Goal: Task Accomplishment & Management: Use online tool/utility

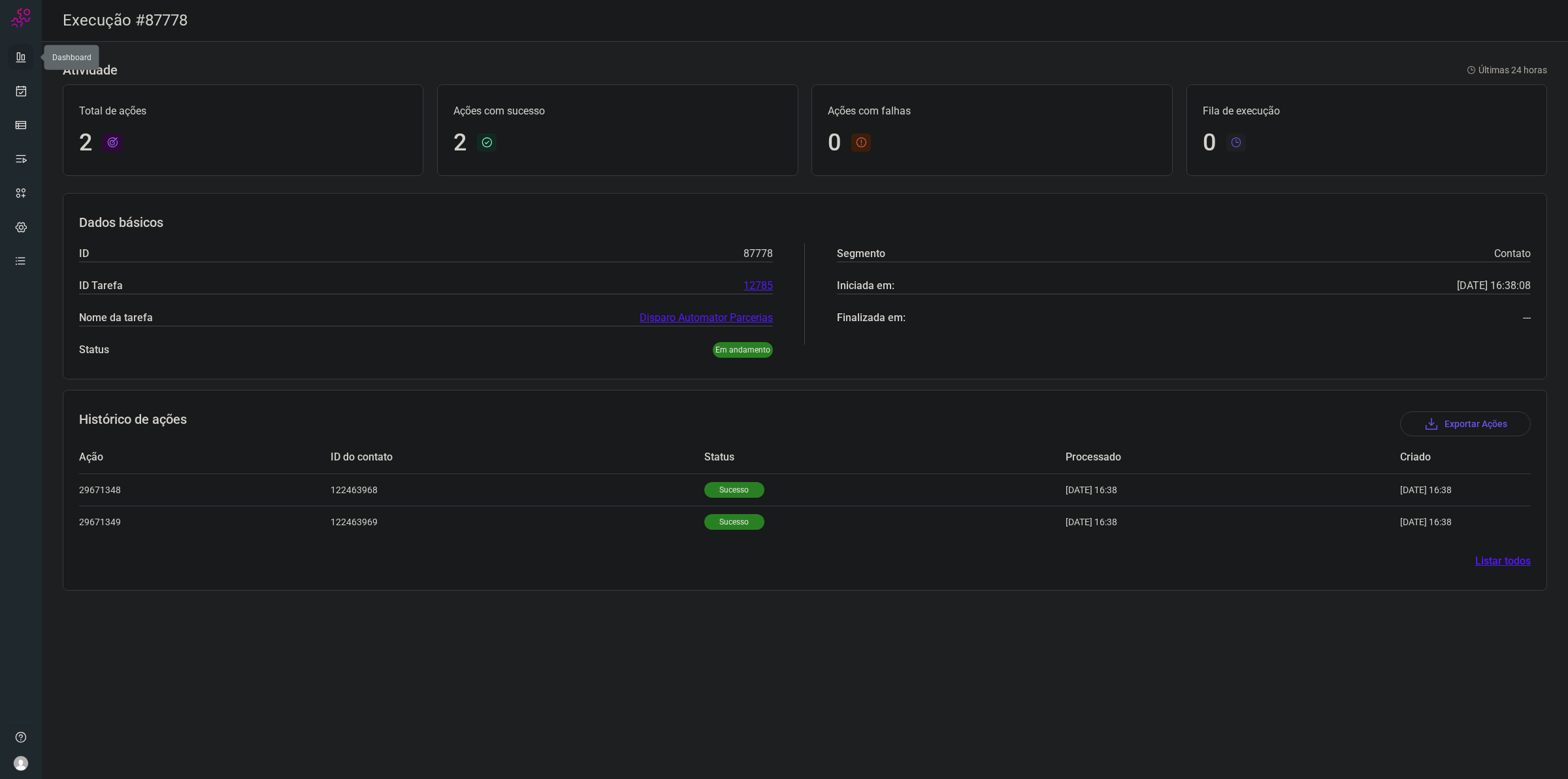
click at [24, 53] on icon at bounding box center [21, 57] width 13 height 13
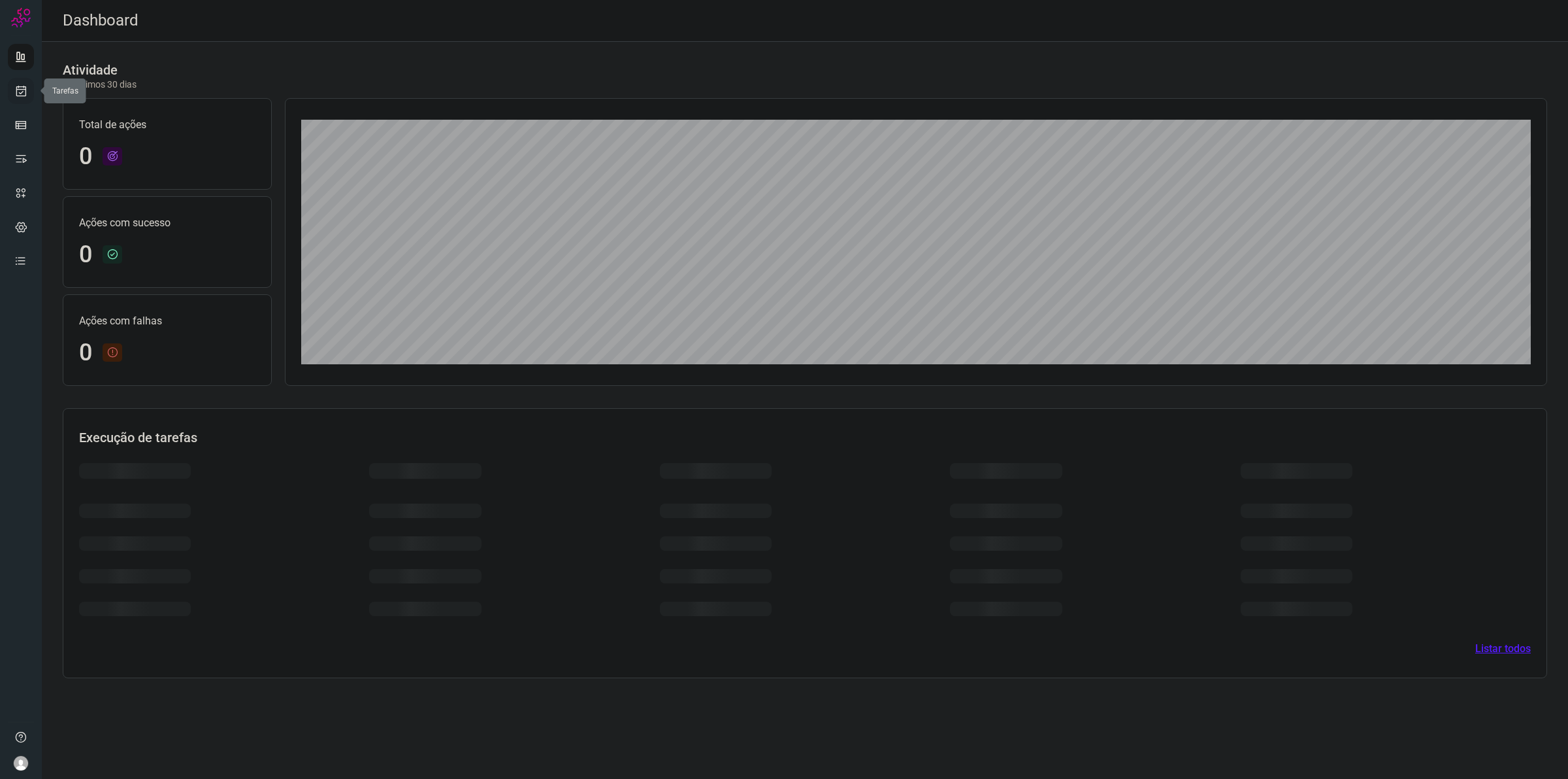
click at [22, 80] on link at bounding box center [21, 91] width 26 height 27
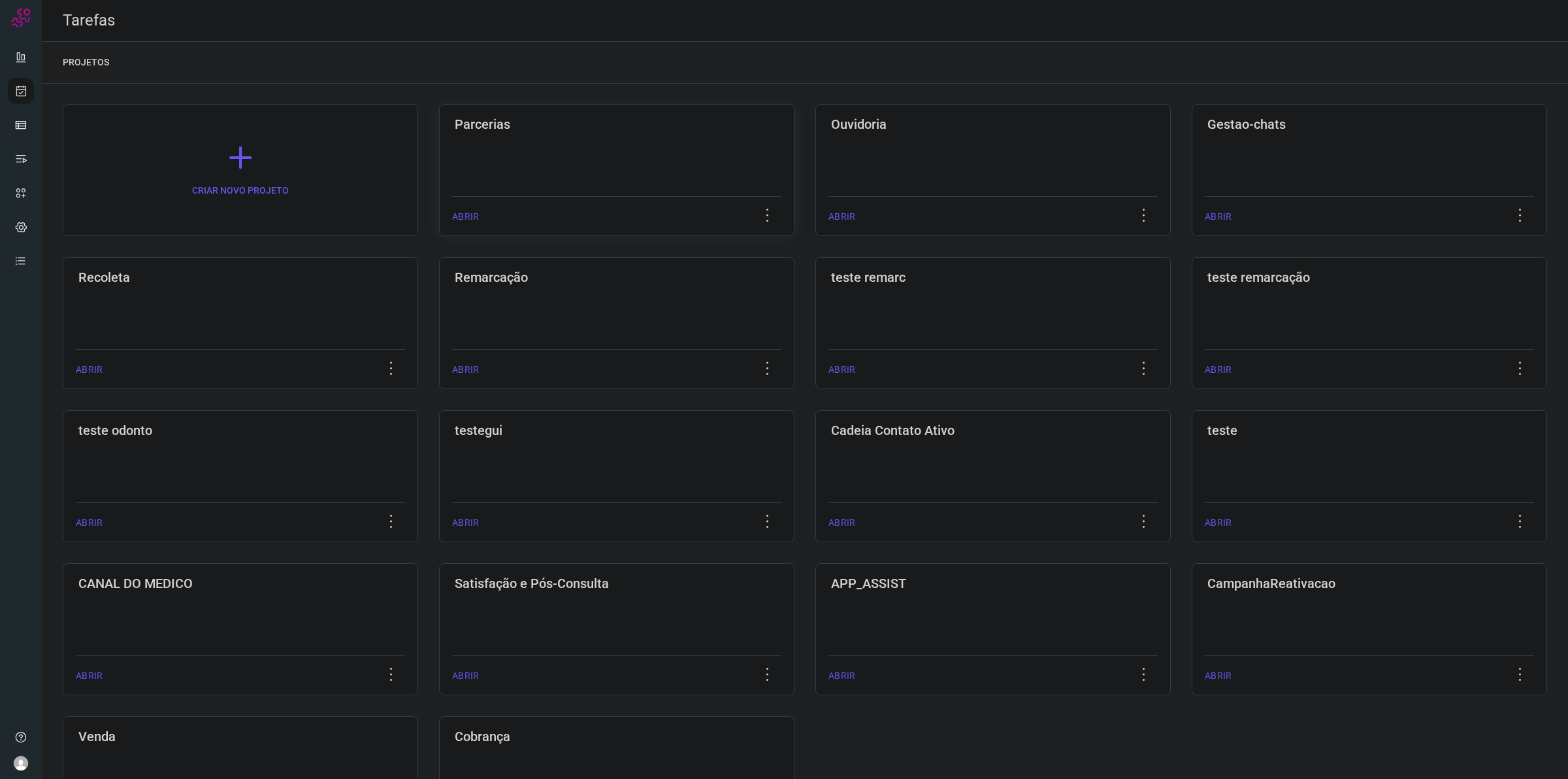
click at [484, 165] on div "Parcerias ABRIR" at bounding box center [616, 170] width 355 height 132
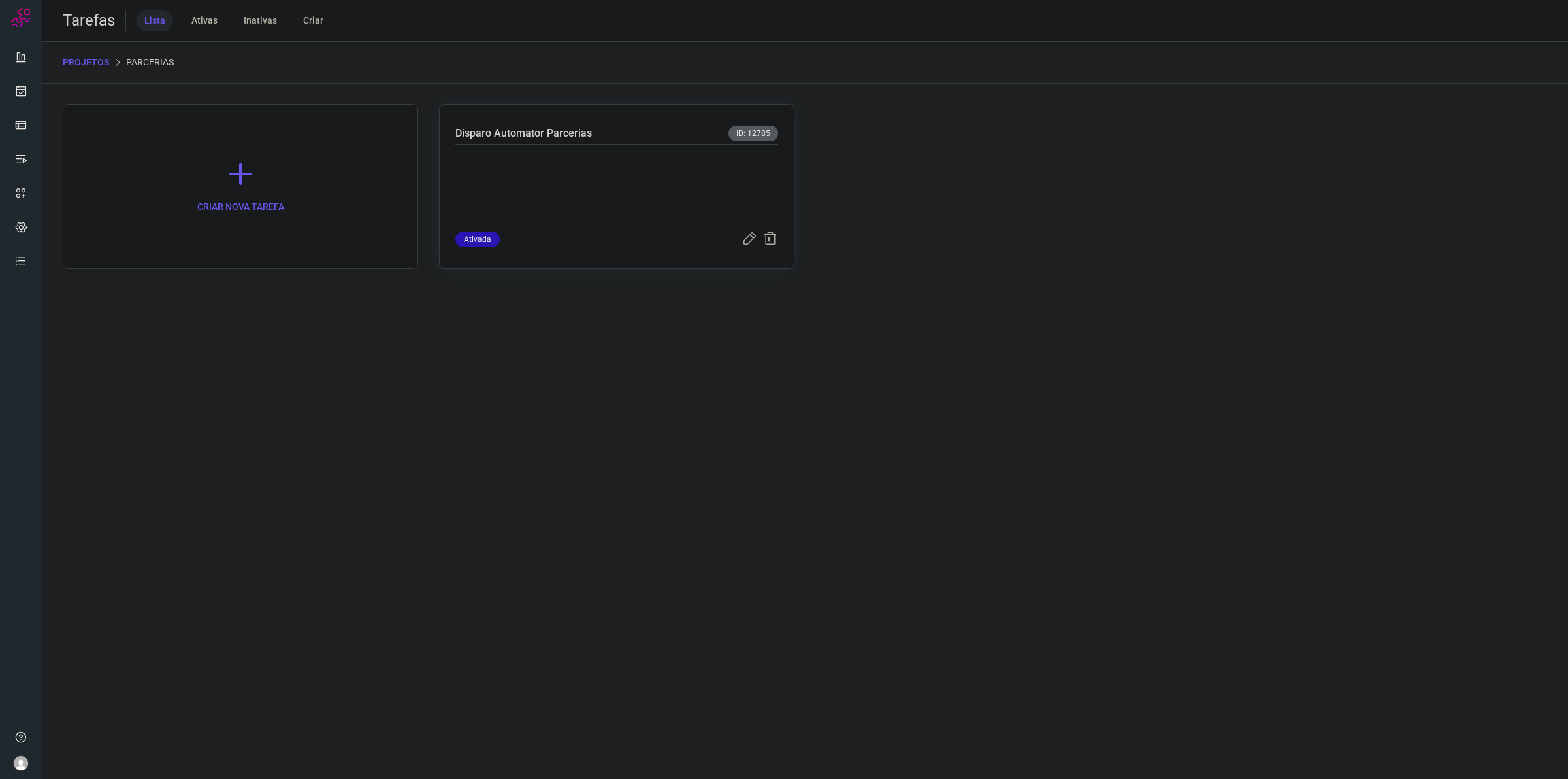
click at [558, 170] on p at bounding box center [553, 185] width 196 height 65
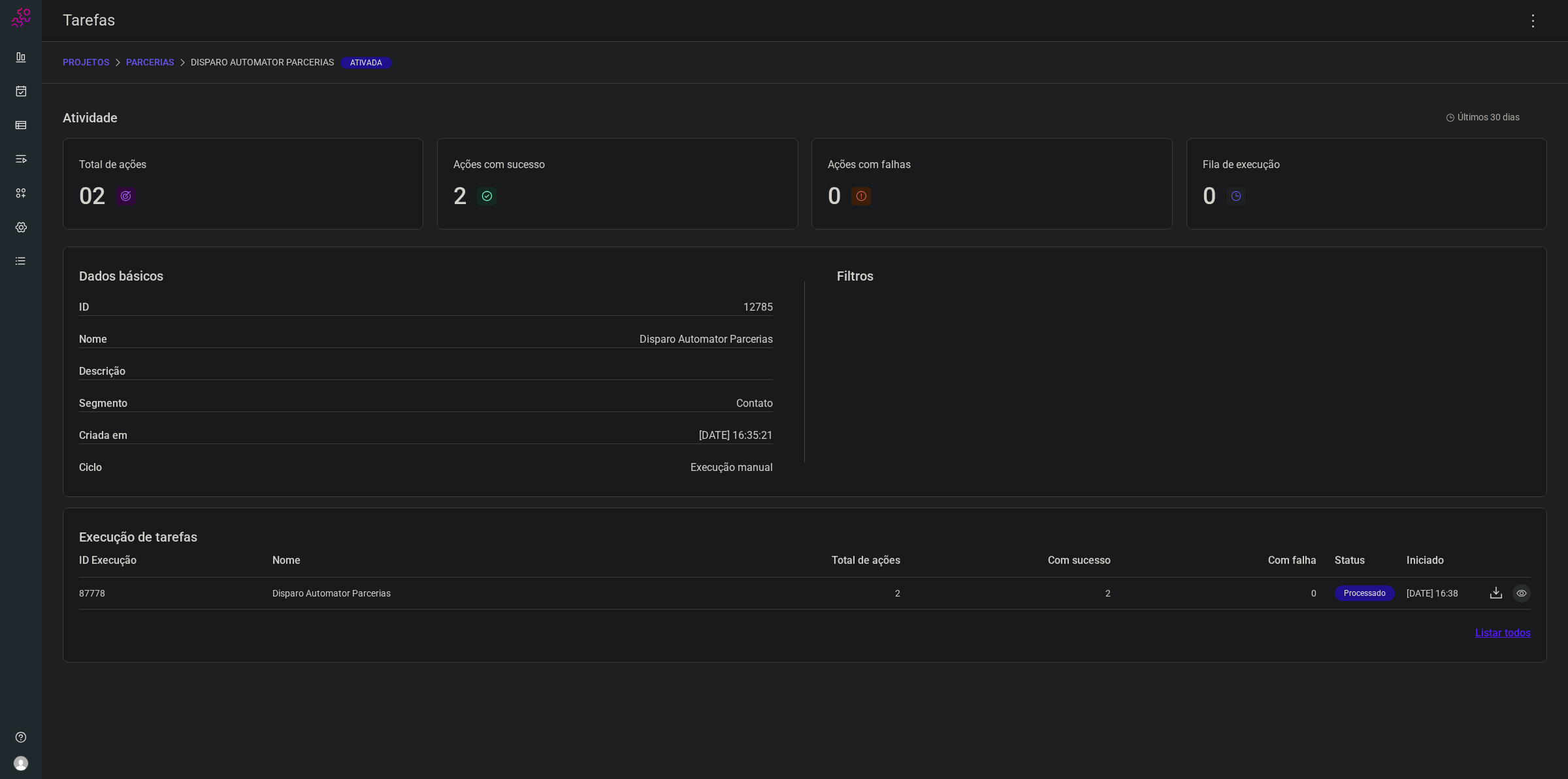
click at [90, 64] on p "PROJETOS" at bounding box center [86, 62] width 47 height 14
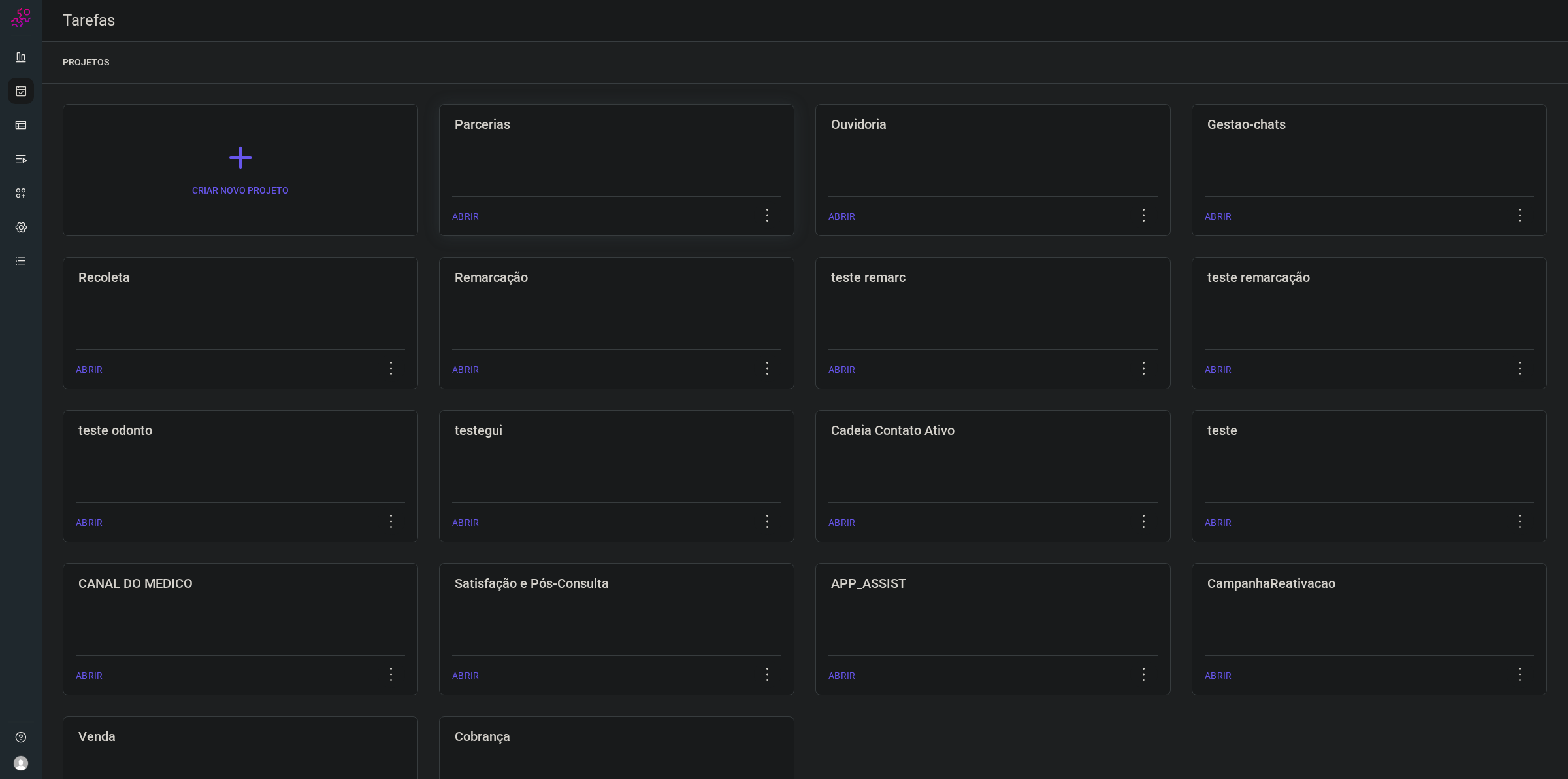
click at [622, 160] on div "Parcerias ABRIR" at bounding box center [616, 170] width 355 height 132
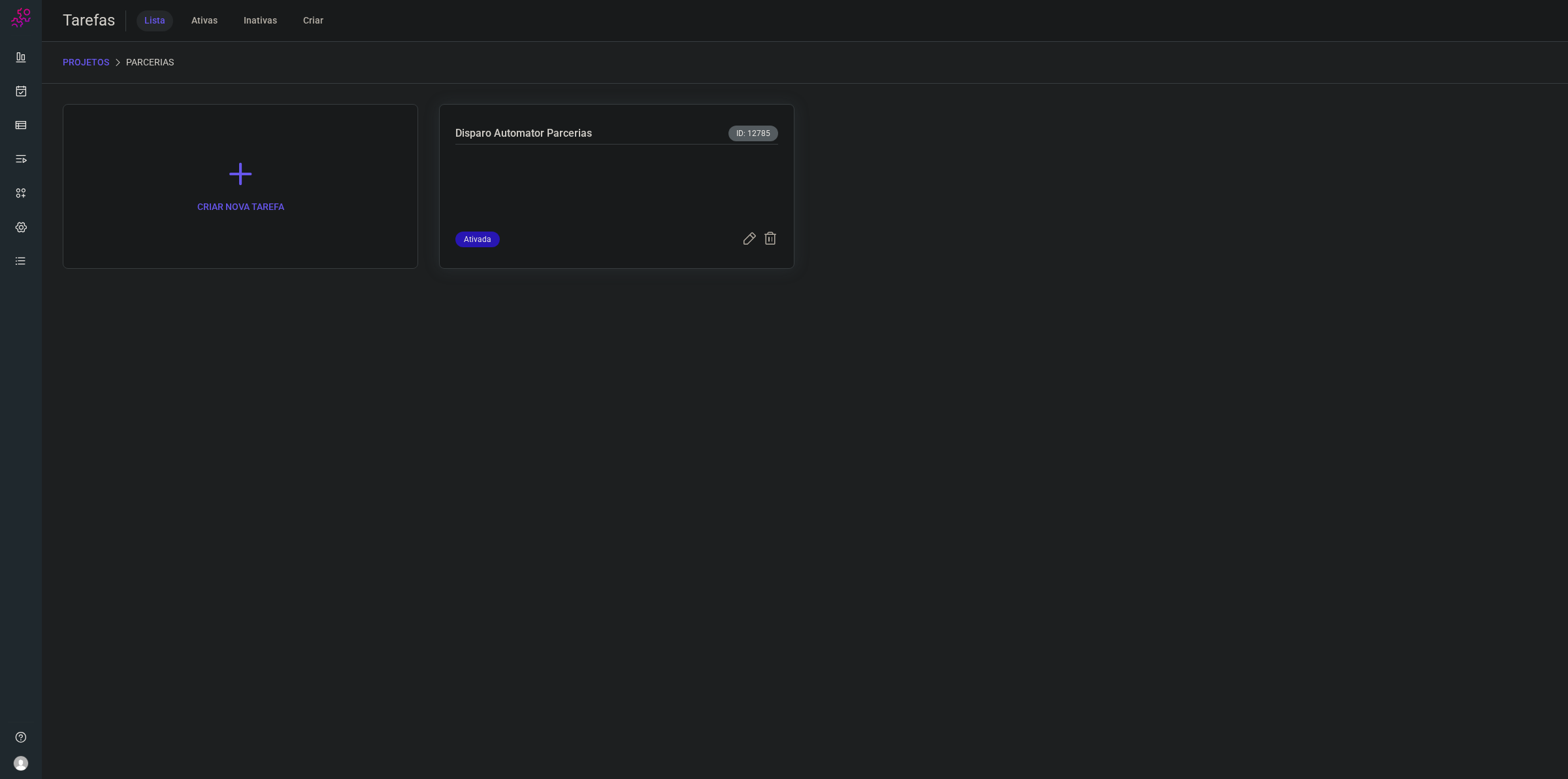
drag, startPoint x: 622, startPoint y: 160, endPoint x: 567, endPoint y: 219, distance: 80.7
click at [567, 219] on div at bounding box center [616, 187] width 323 height 87
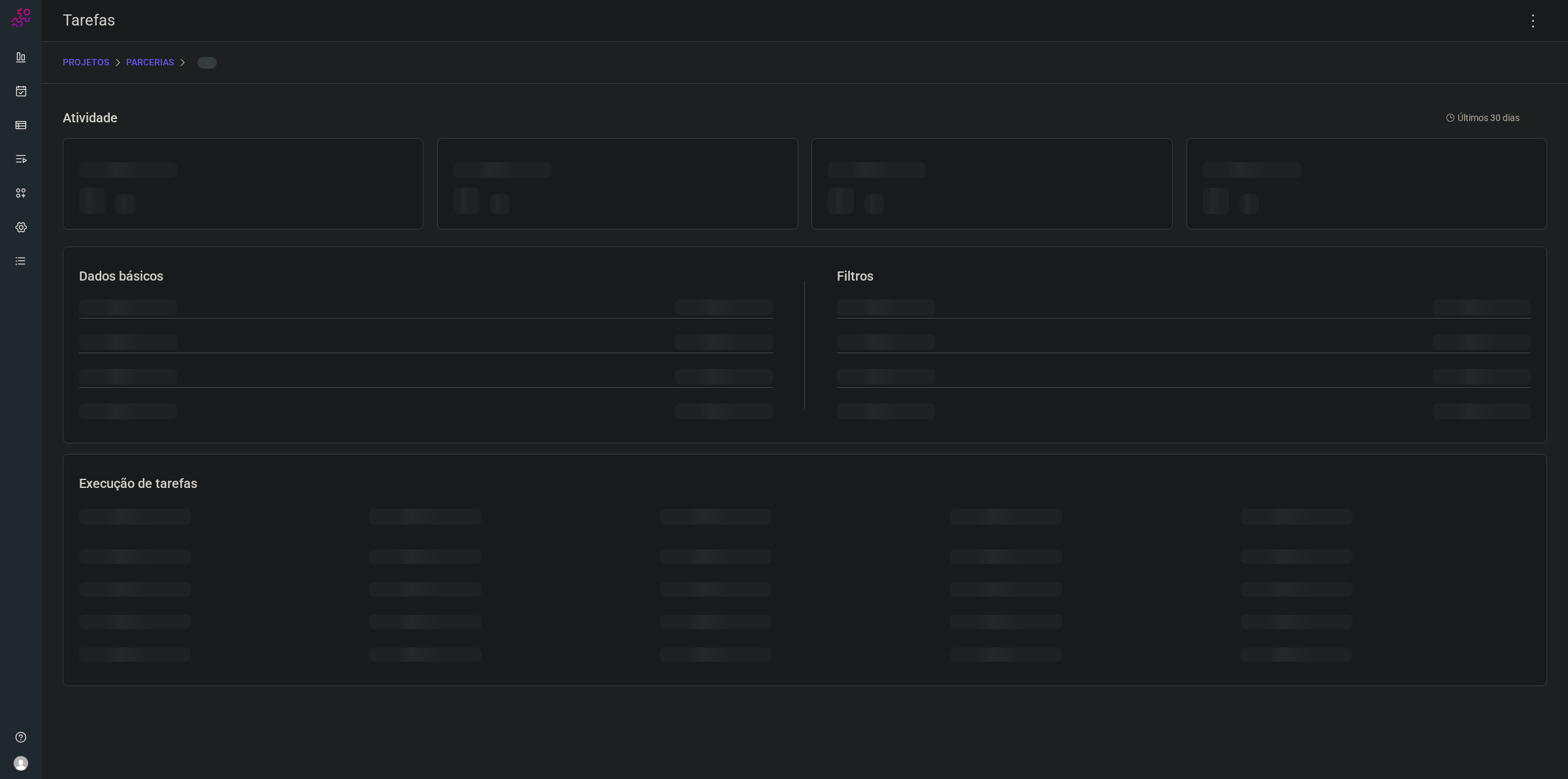
click at [148, 63] on p "Parcerias" at bounding box center [150, 62] width 48 height 14
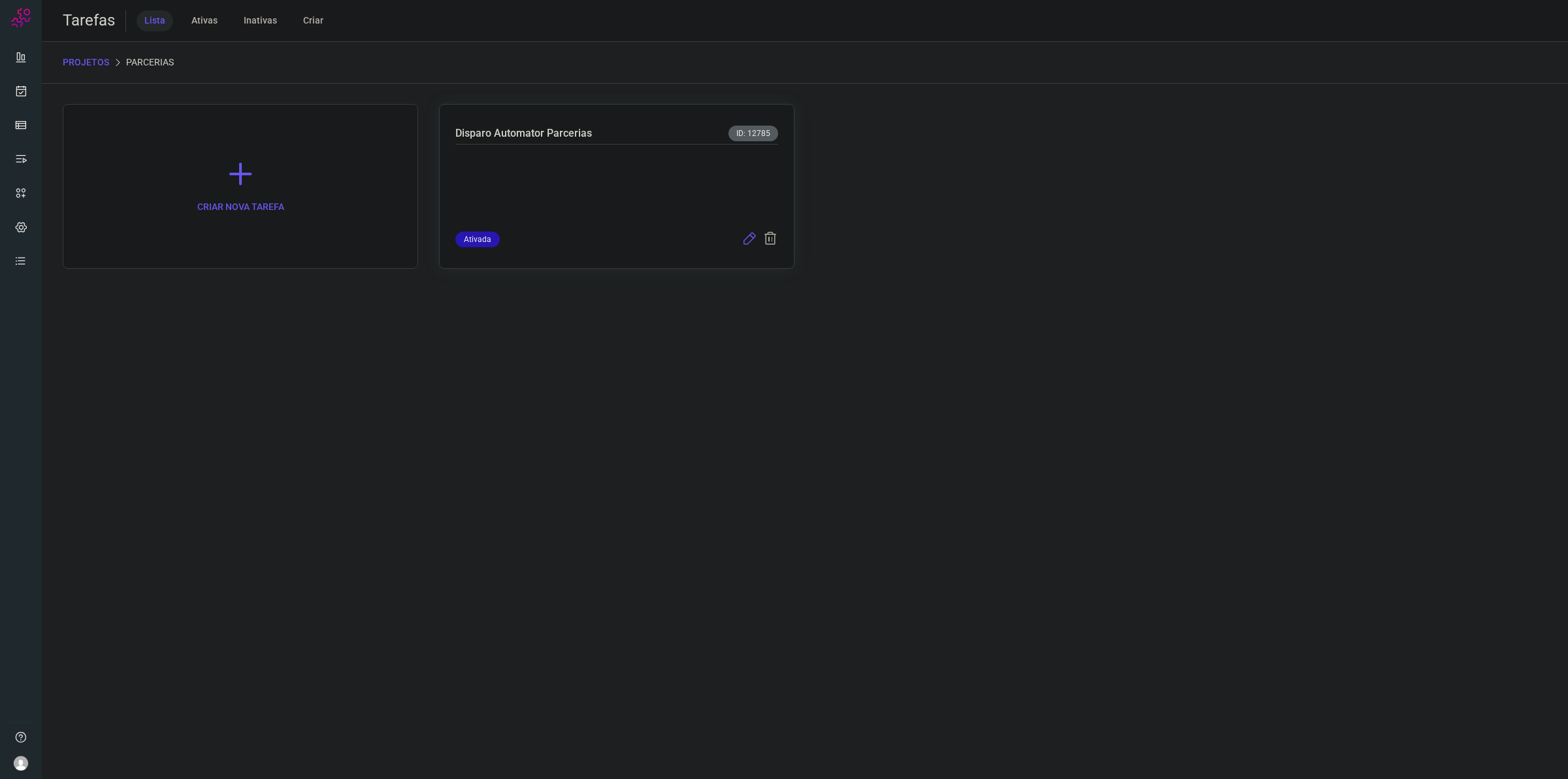
click at [752, 238] on icon at bounding box center [748, 239] width 16 height 16
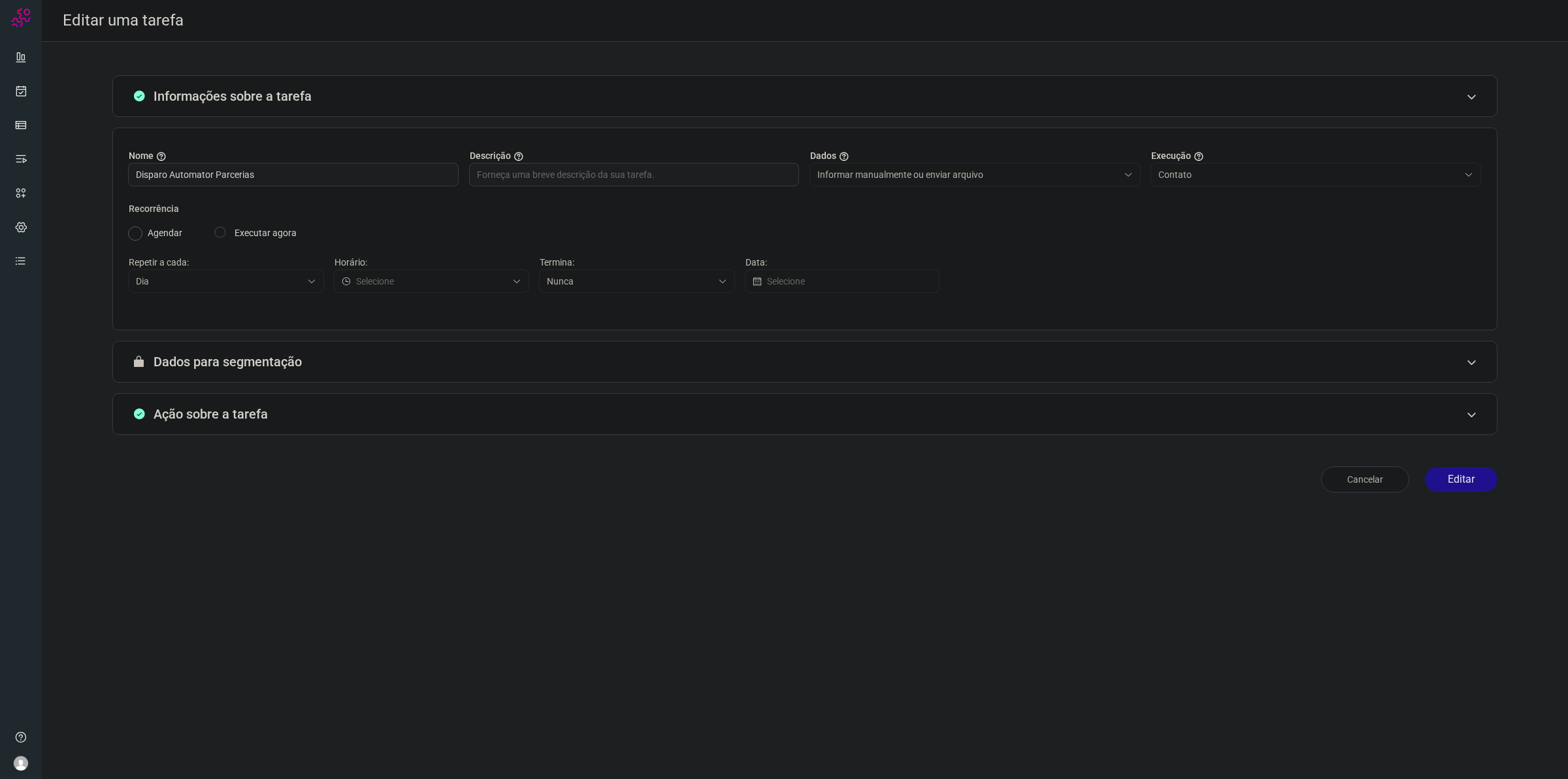
type input "Fluxo Parcerias"
click at [915, 421] on div "Ação sobre a tarefa" at bounding box center [805, 414] width 1385 height 42
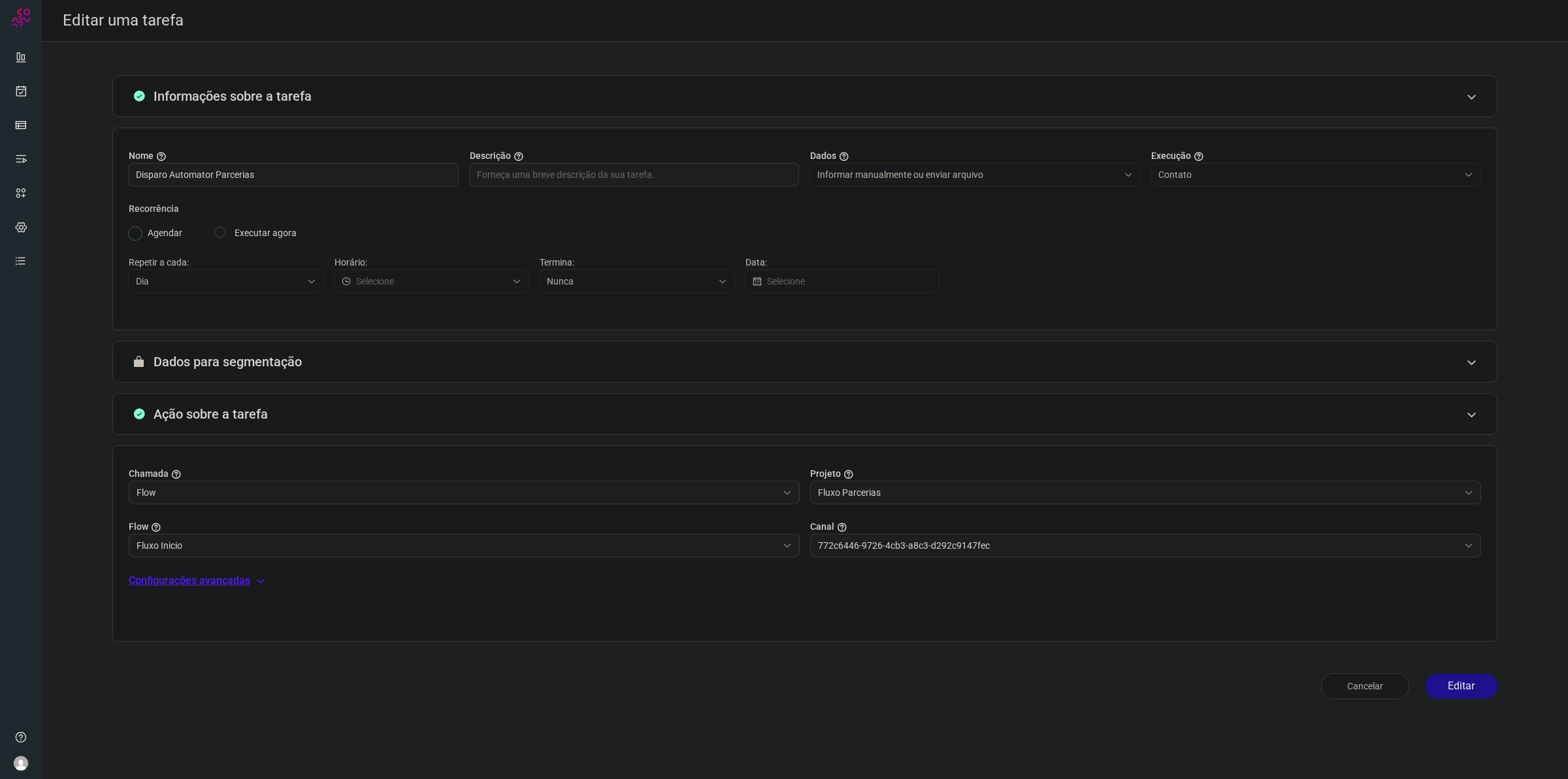
type input "Centro Médico Pastore - Atendimento"
click at [874, 554] on input "Centro Médico Pastore - Atendimento" at bounding box center [1138, 545] width 641 height 22
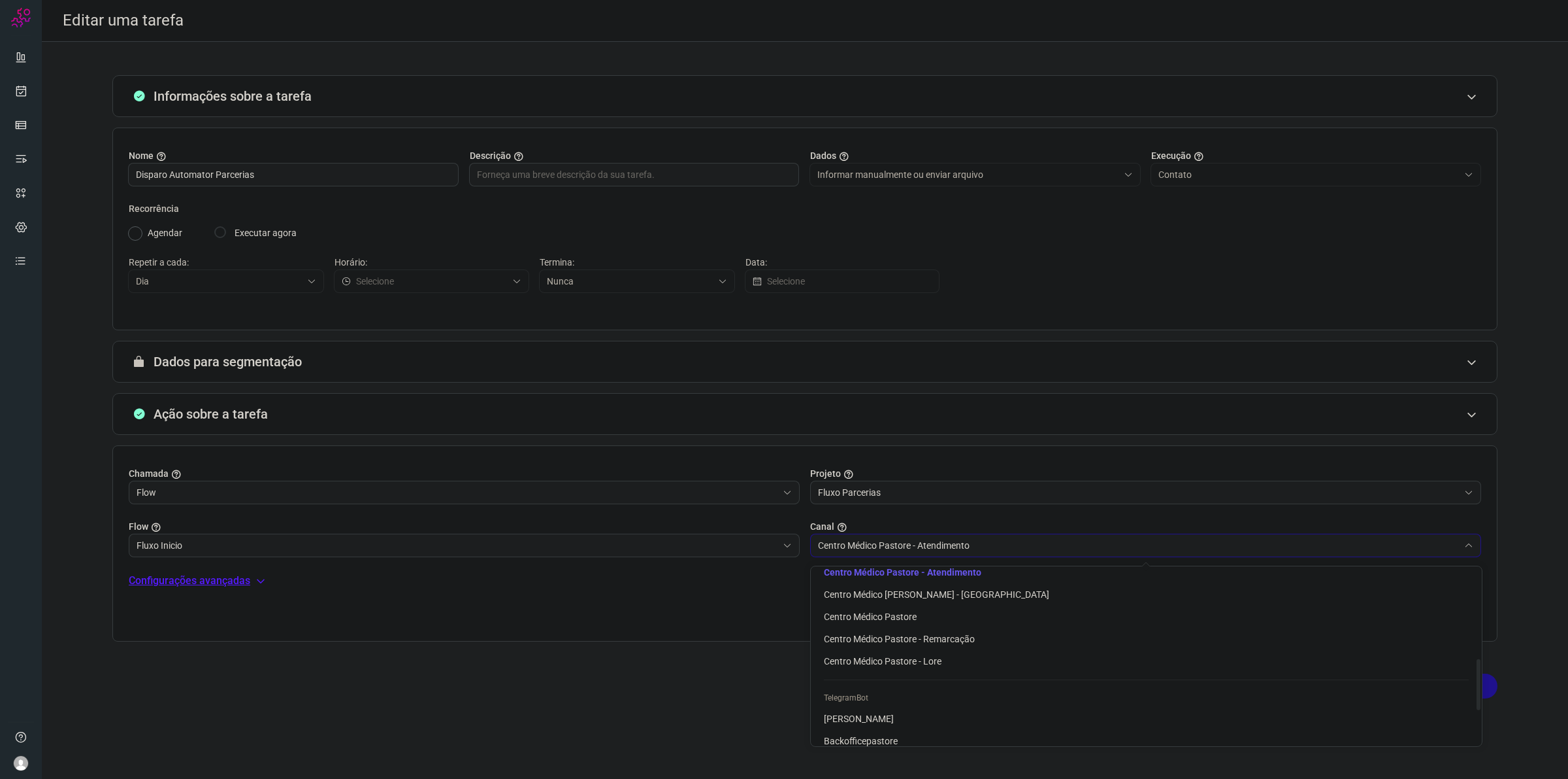
scroll to position [250, 0]
click at [913, 661] on li "Centro Médico Pastore - Atendimento" at bounding box center [1146, 654] width 671 height 22
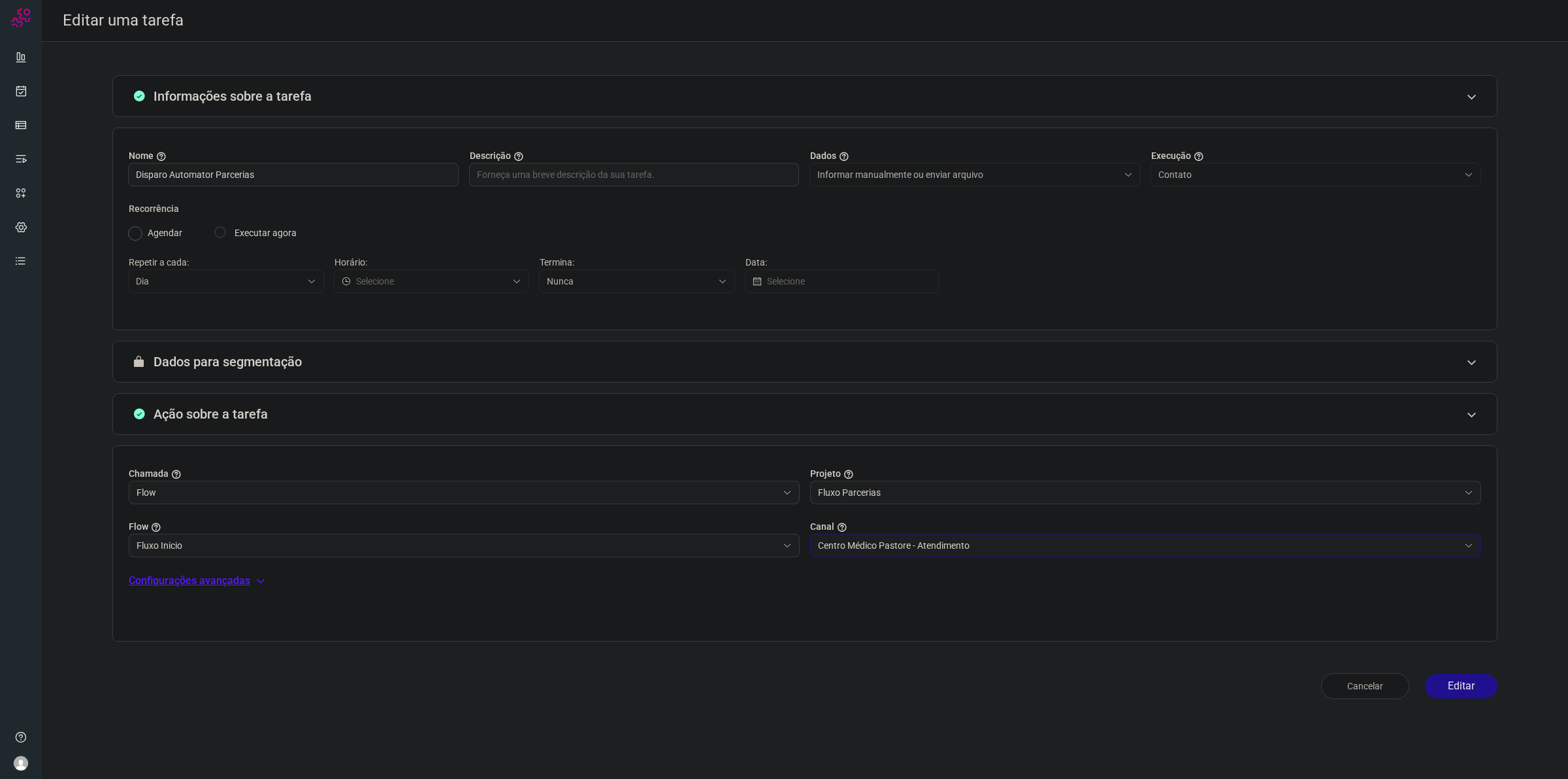
click at [161, 579] on p "Configurações avançadas" at bounding box center [189, 580] width 122 height 16
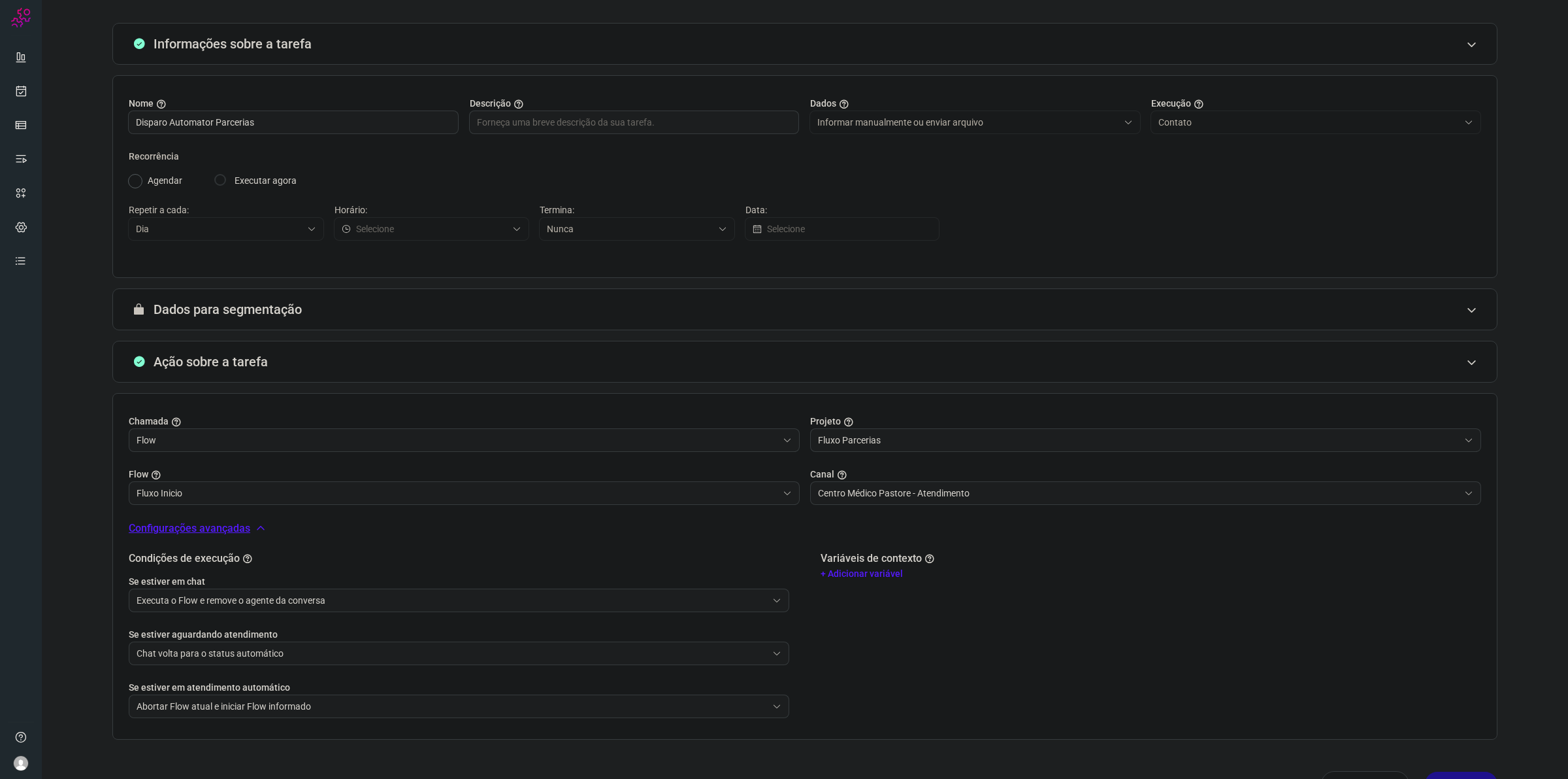
scroll to position [81, 0]
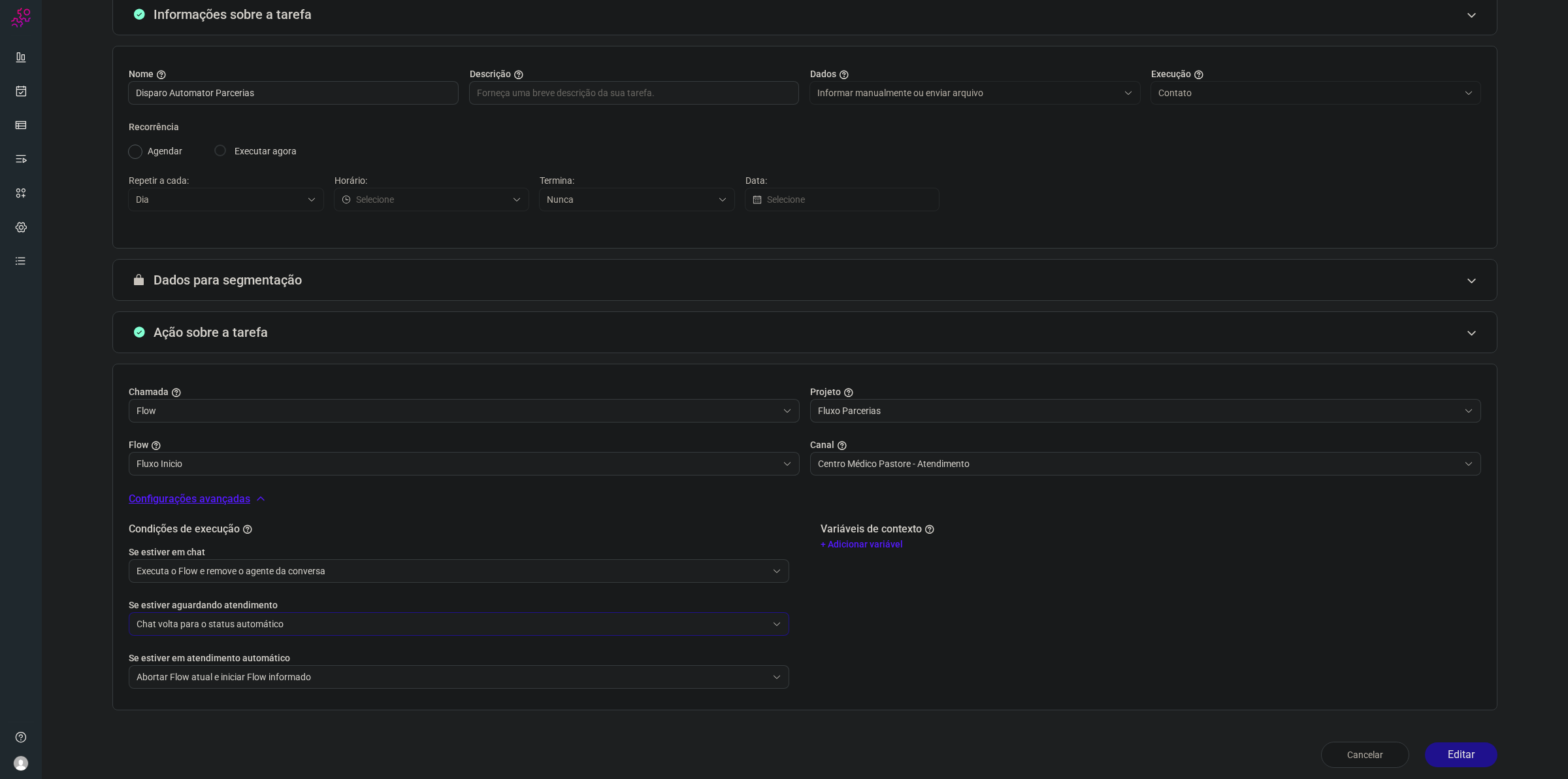
click at [275, 623] on input "Chat volta para o status automático" at bounding box center [451, 624] width 630 height 22
click at [276, 619] on input "Chat volta para o status automático" at bounding box center [451, 624] width 630 height 22
click at [270, 677] on input "Abortar Flow atual e iniciar Flow informado" at bounding box center [451, 677] width 630 height 22
click at [846, 541] on p "+ Adicionar variável" at bounding box center [1150, 544] width 661 height 14
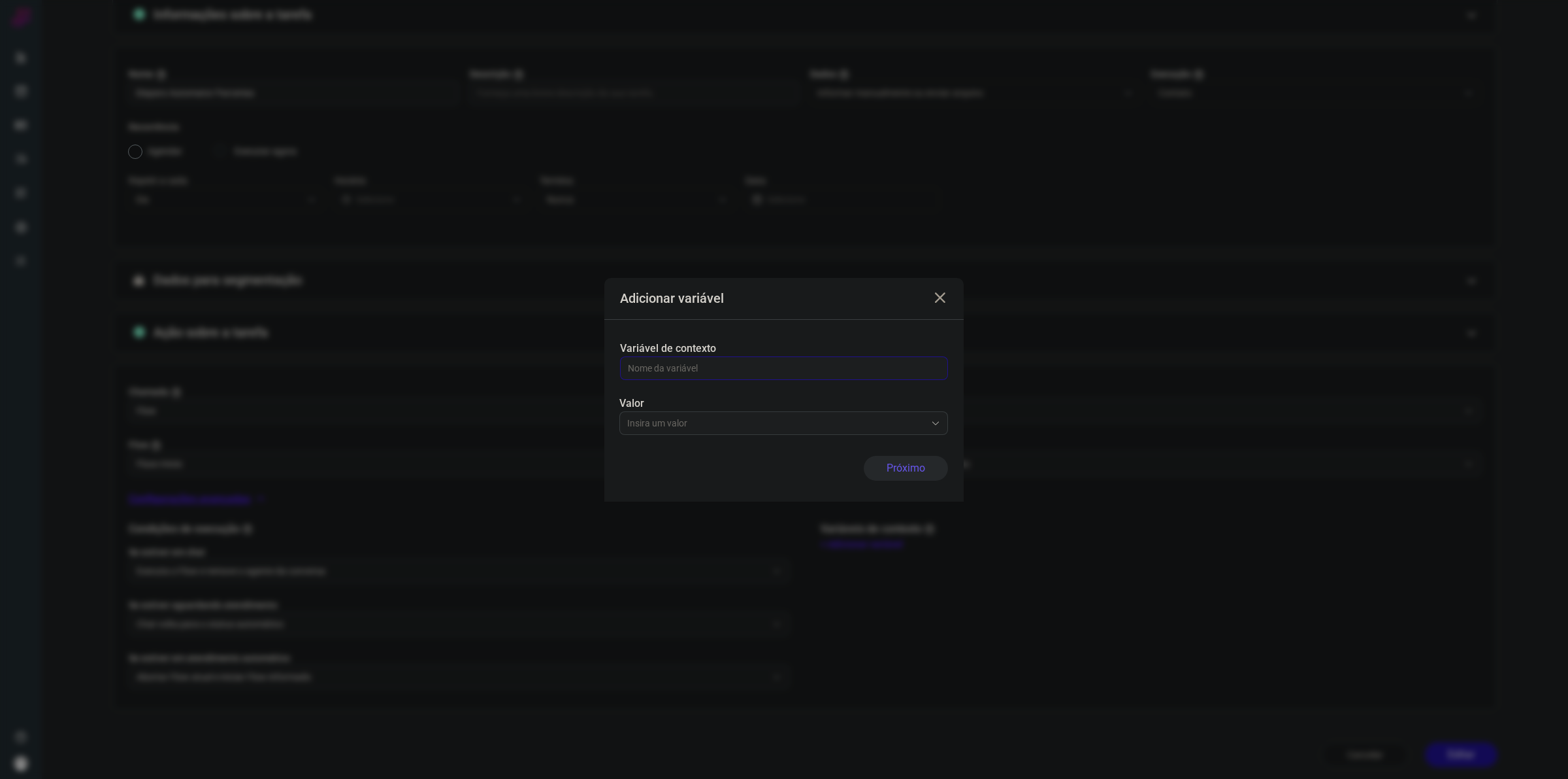
click at [835, 357] on input "text" at bounding box center [784, 368] width 313 height 22
click at [933, 425] on icon at bounding box center [936, 429] width 9 height 9
click at [938, 295] on div "Adicionar variável" at bounding box center [783, 287] width 359 height 42
click at [941, 281] on icon at bounding box center [939, 286] width 16 height 16
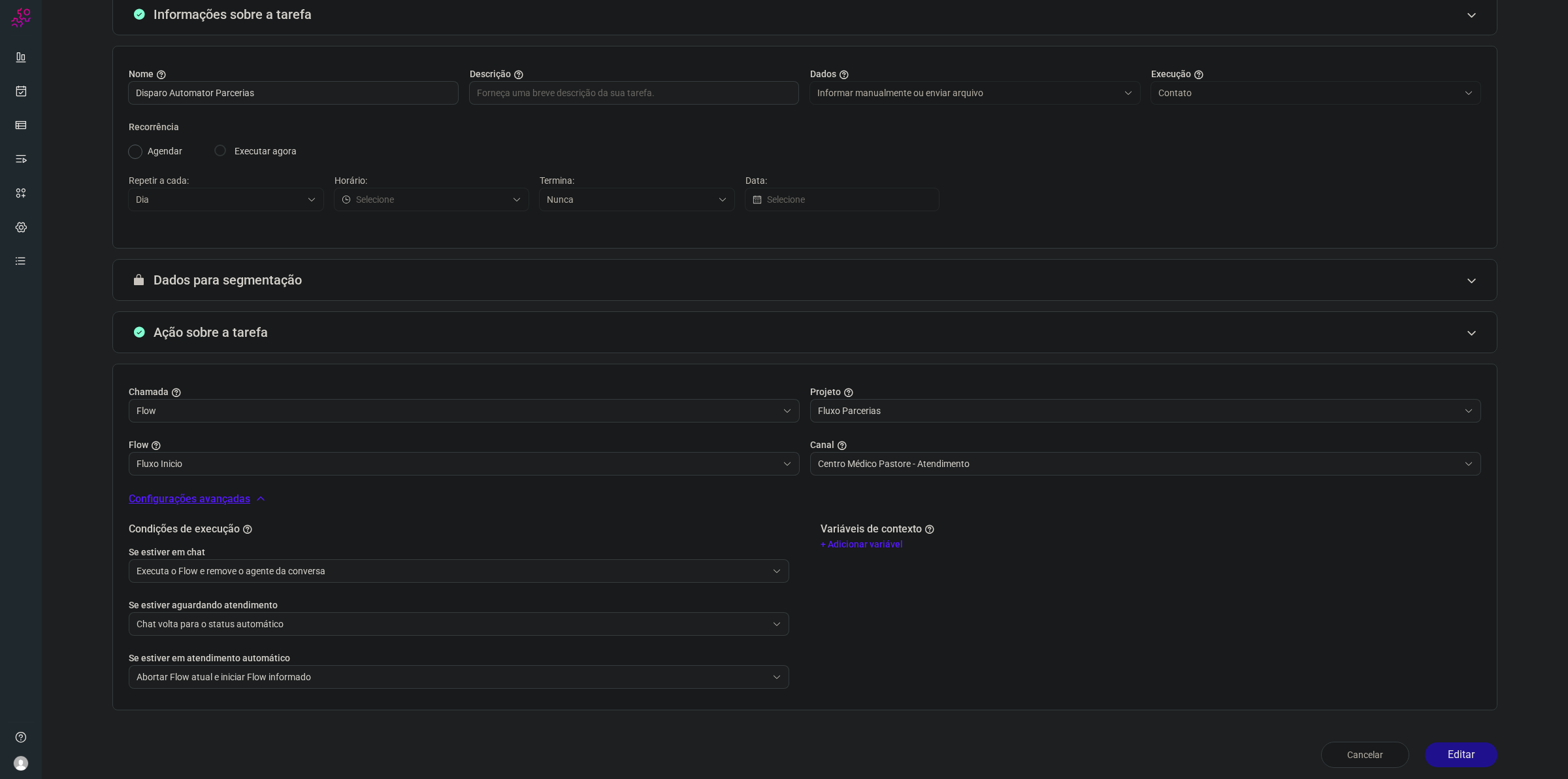
click at [1324, 649] on div "Variáveis de contexto + Adicionar variável" at bounding box center [1150, 605] width 661 height 166
click at [1467, 753] on button "Editar" at bounding box center [1460, 753] width 72 height 25
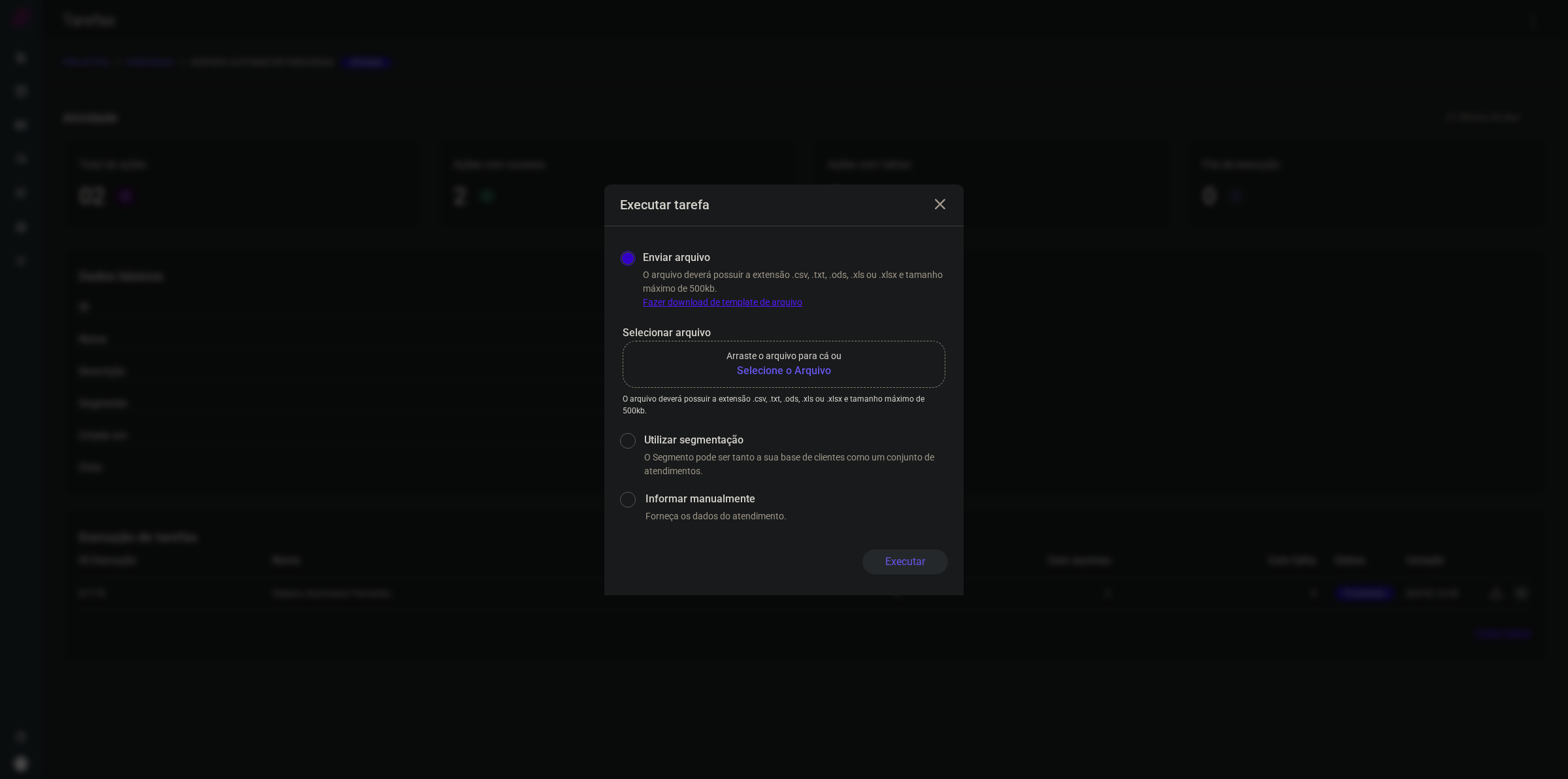
click at [821, 366] on b "Selecione o Arquivo" at bounding box center [784, 370] width 115 height 16
click at [0, 0] on input "Arraste o arquivo para cá ou Selecione o Arquivo" at bounding box center [0, 0] width 0 height 0
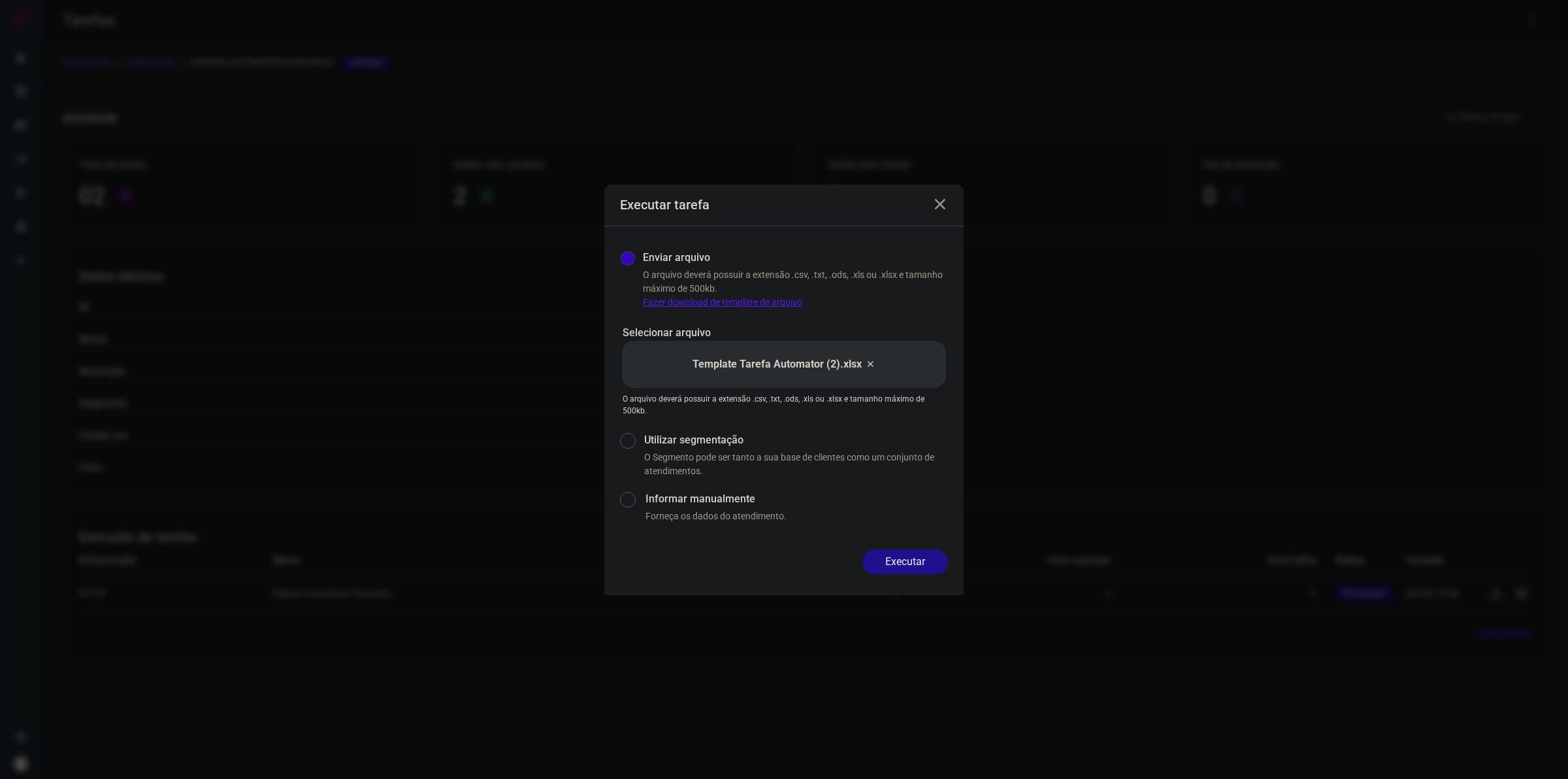
drag, startPoint x: 899, startPoint y: 564, endPoint x: 908, endPoint y: 571, distance: 11.4
click at [899, 563] on button "Executar" at bounding box center [906, 561] width 86 height 25
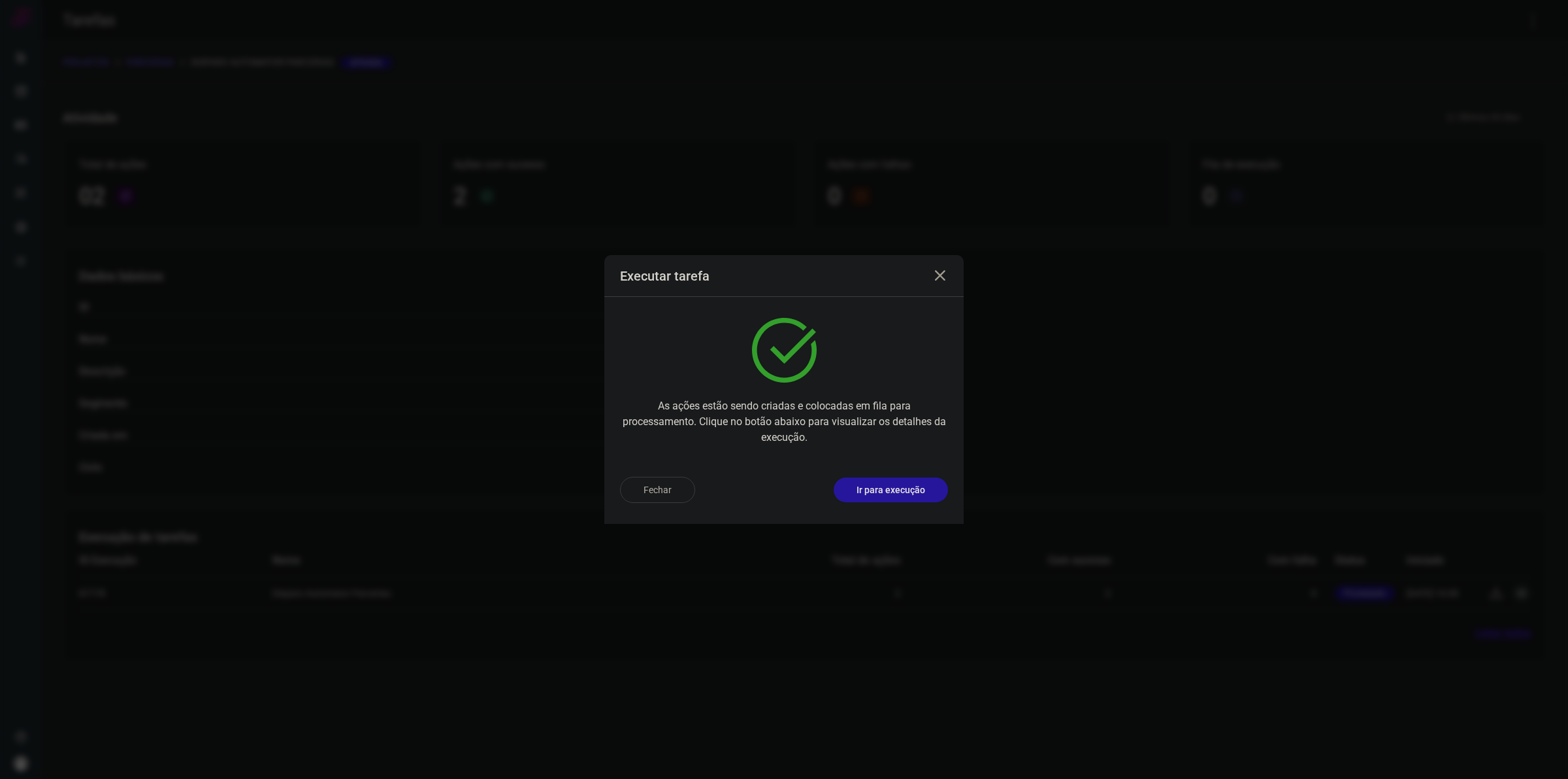
click at [893, 492] on p "Ir para execução" at bounding box center [890, 489] width 69 height 14
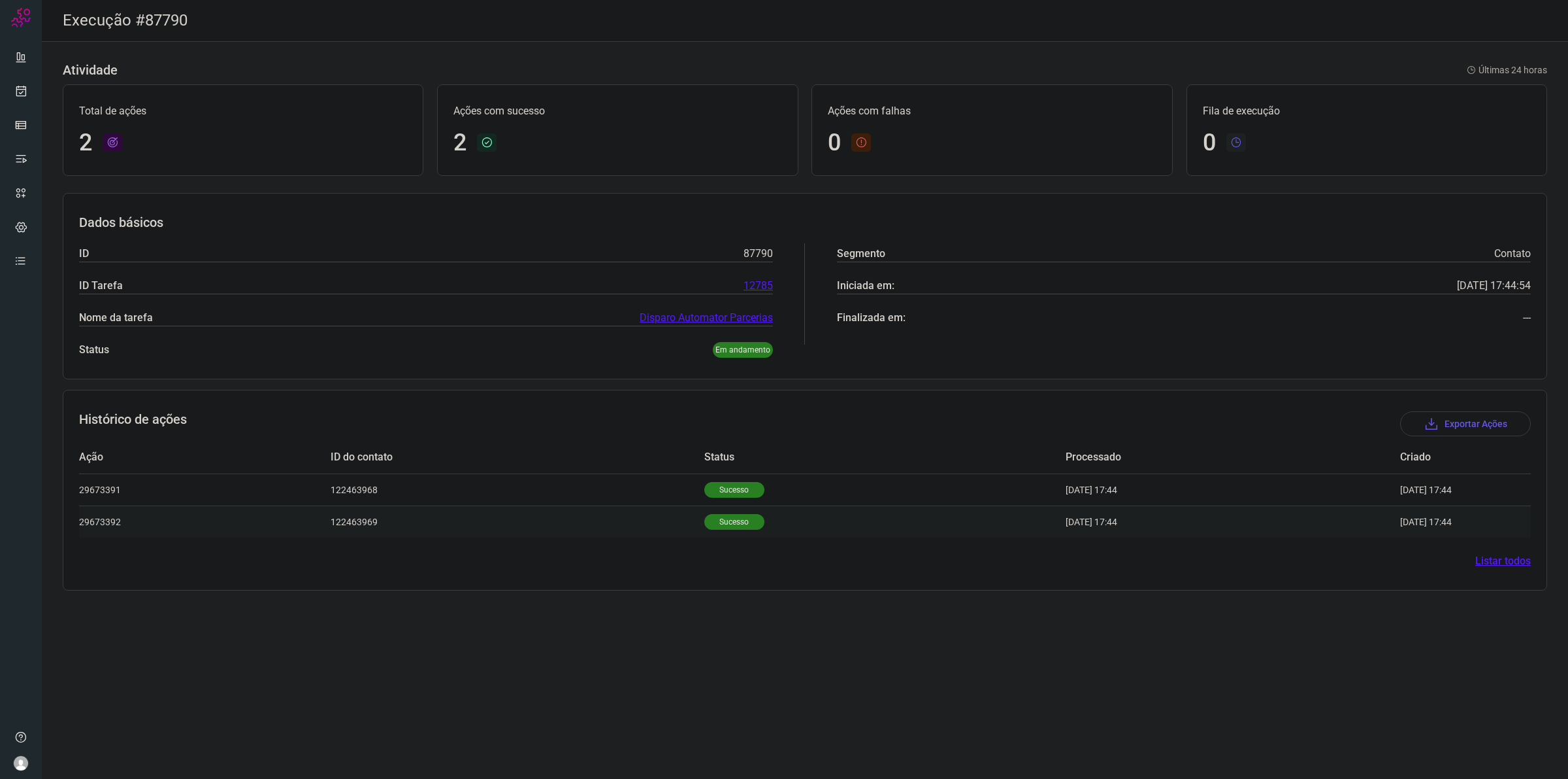
click at [705, 519] on p "Sucesso" at bounding box center [735, 521] width 60 height 16
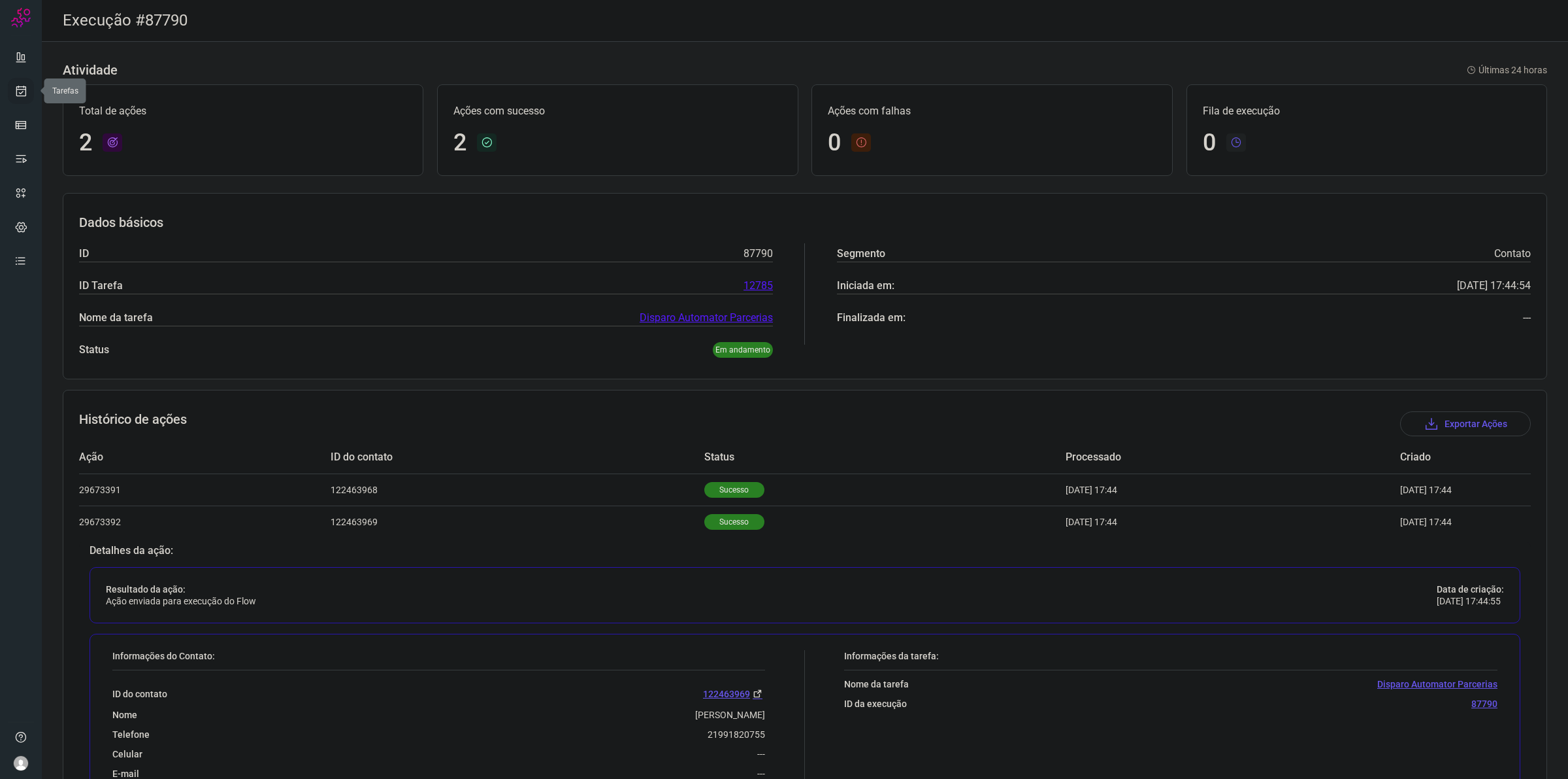
click at [22, 91] on icon at bounding box center [21, 91] width 14 height 13
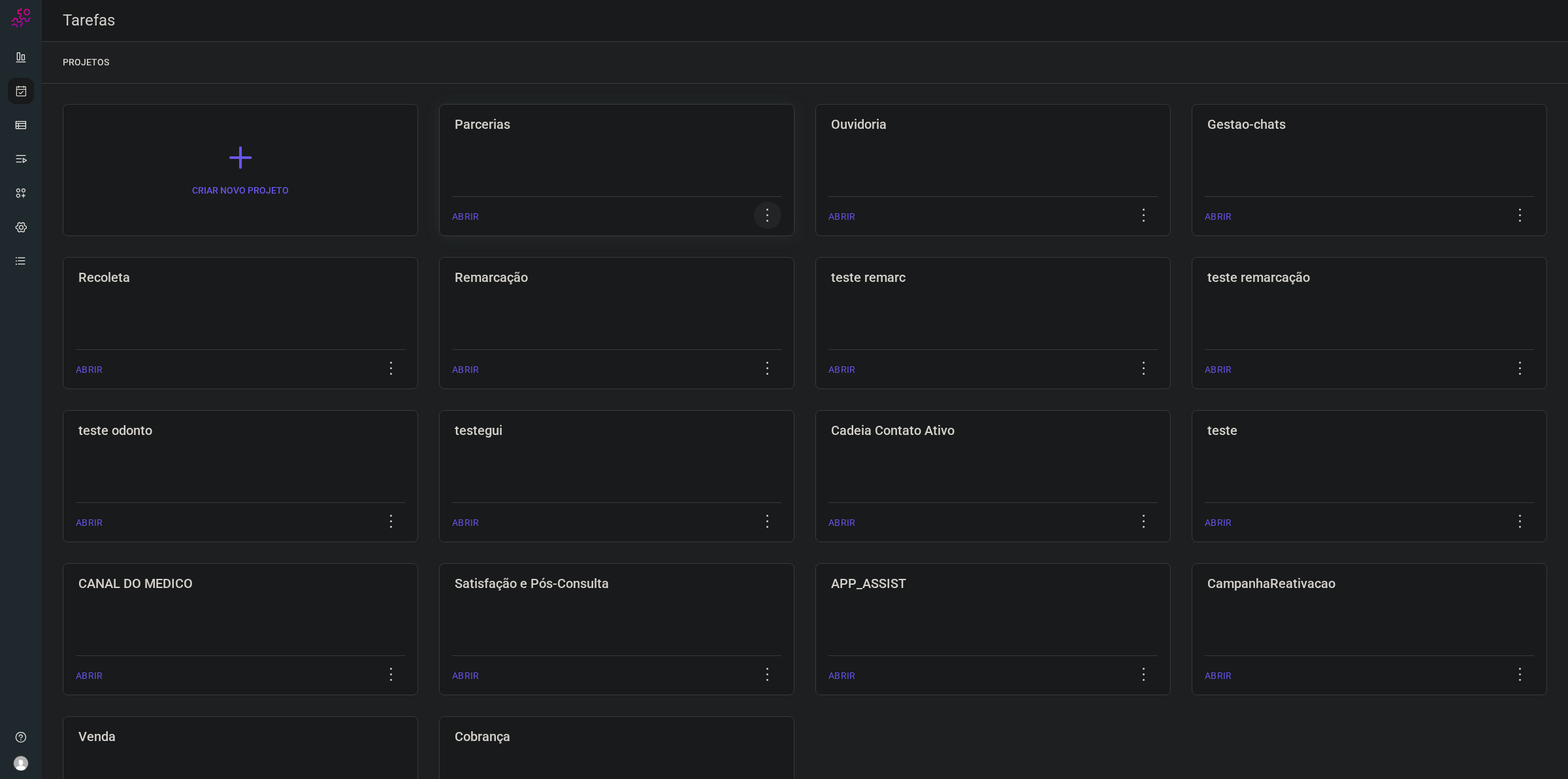
click at [762, 216] on icon at bounding box center [768, 215] width 27 height 27
click at [691, 148] on div "Parcerias ABRIR" at bounding box center [616, 170] width 355 height 132
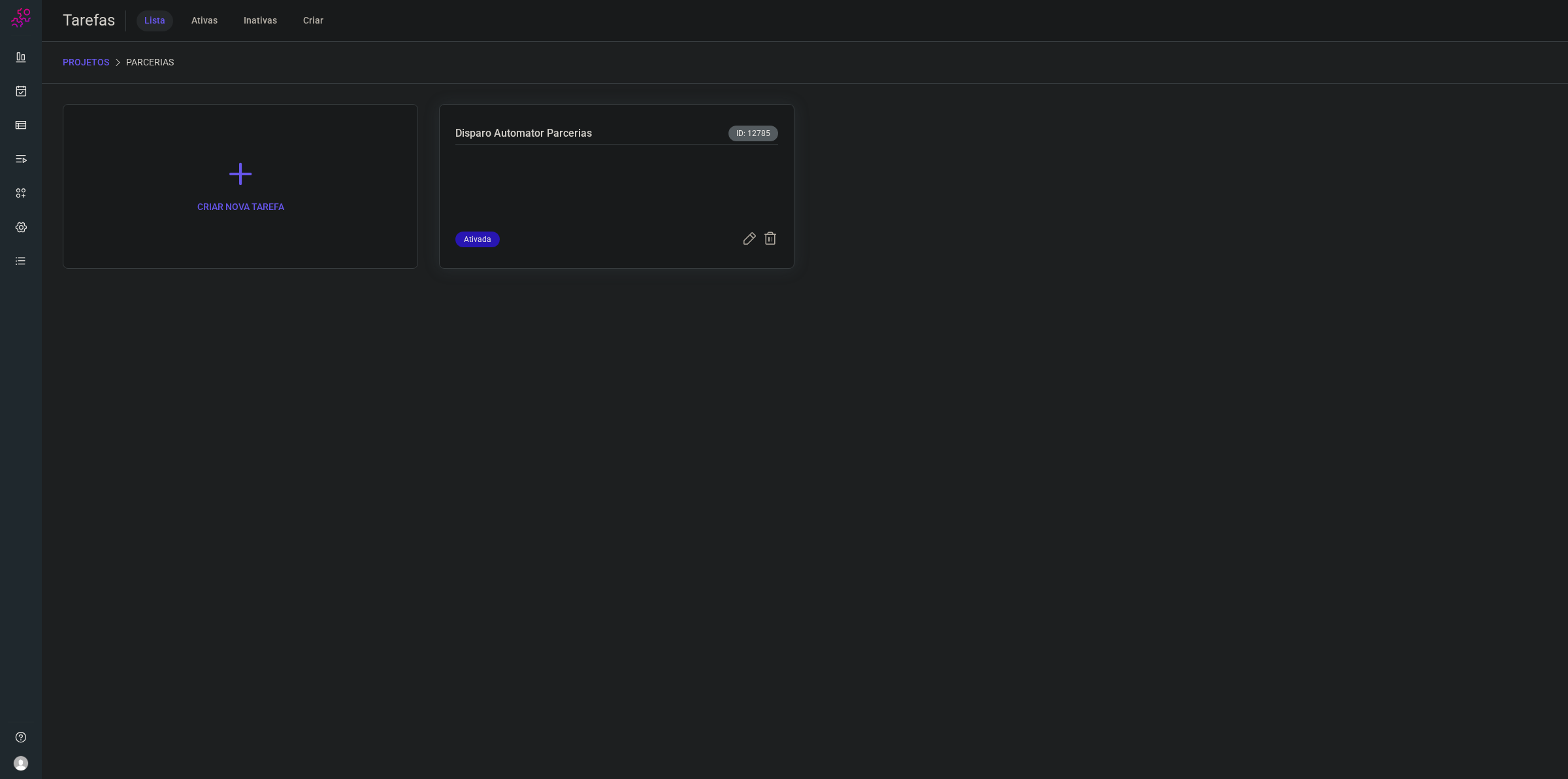
click at [609, 155] on p at bounding box center [553, 185] width 196 height 65
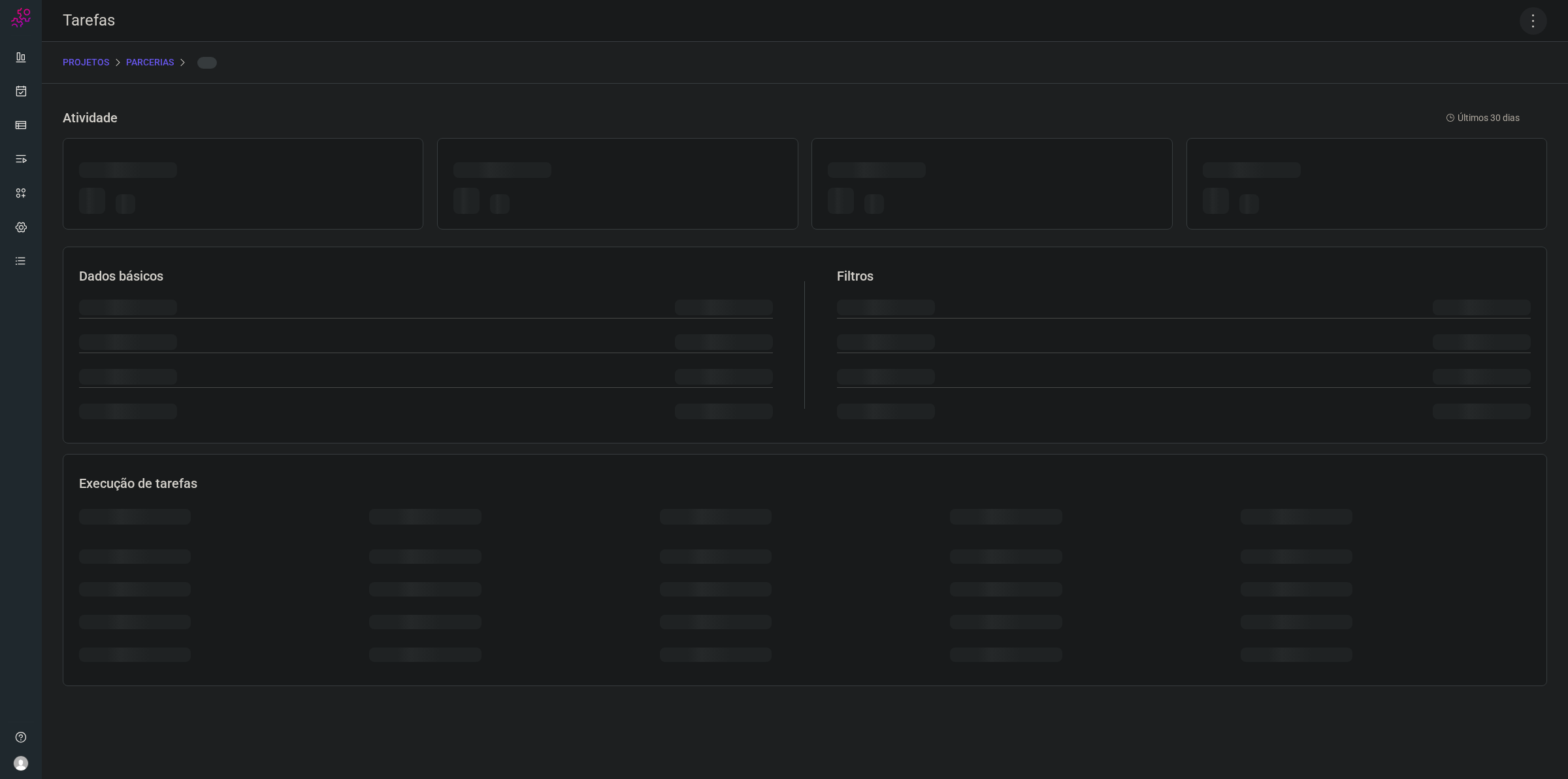
click at [1536, 16] on icon at bounding box center [1533, 21] width 27 height 27
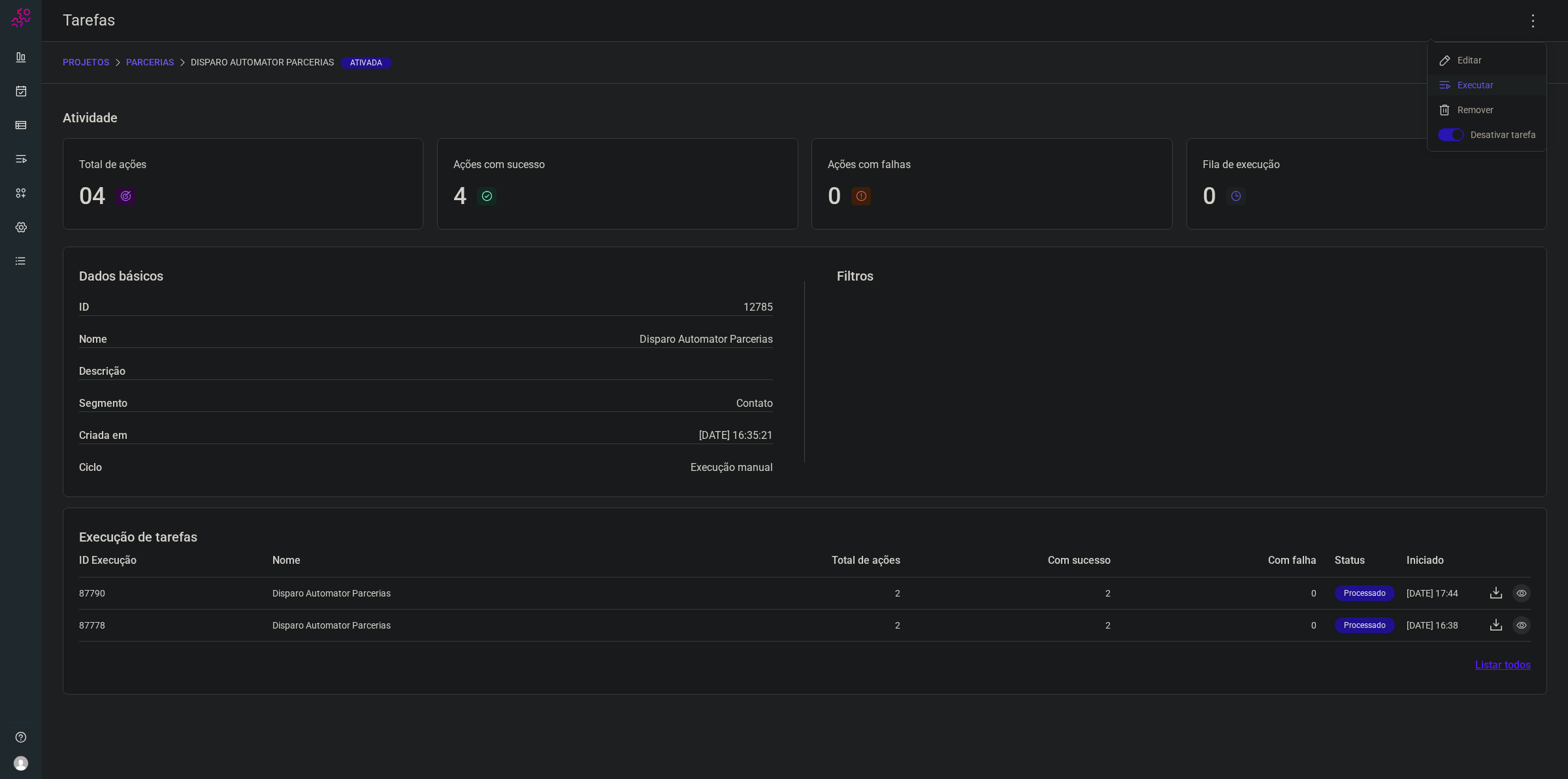
click at [1481, 80] on li "Executar" at bounding box center [1487, 85] width 119 height 21
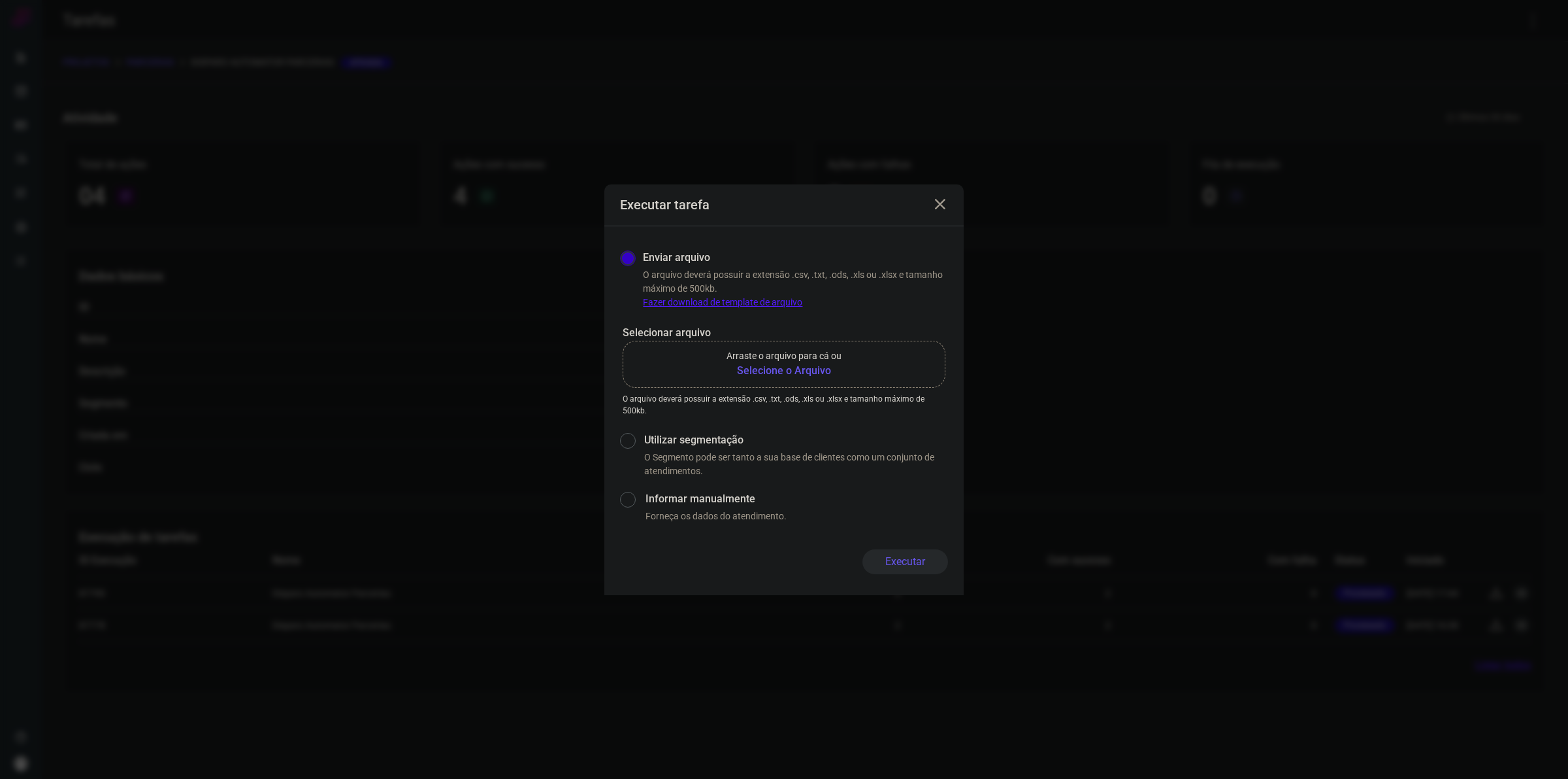
click at [789, 366] on b "Selecione o Arquivo" at bounding box center [784, 370] width 115 height 16
click at [0, 0] on input "Arraste o arquivo para cá ou Selecione o Arquivo" at bounding box center [0, 0] width 0 height 0
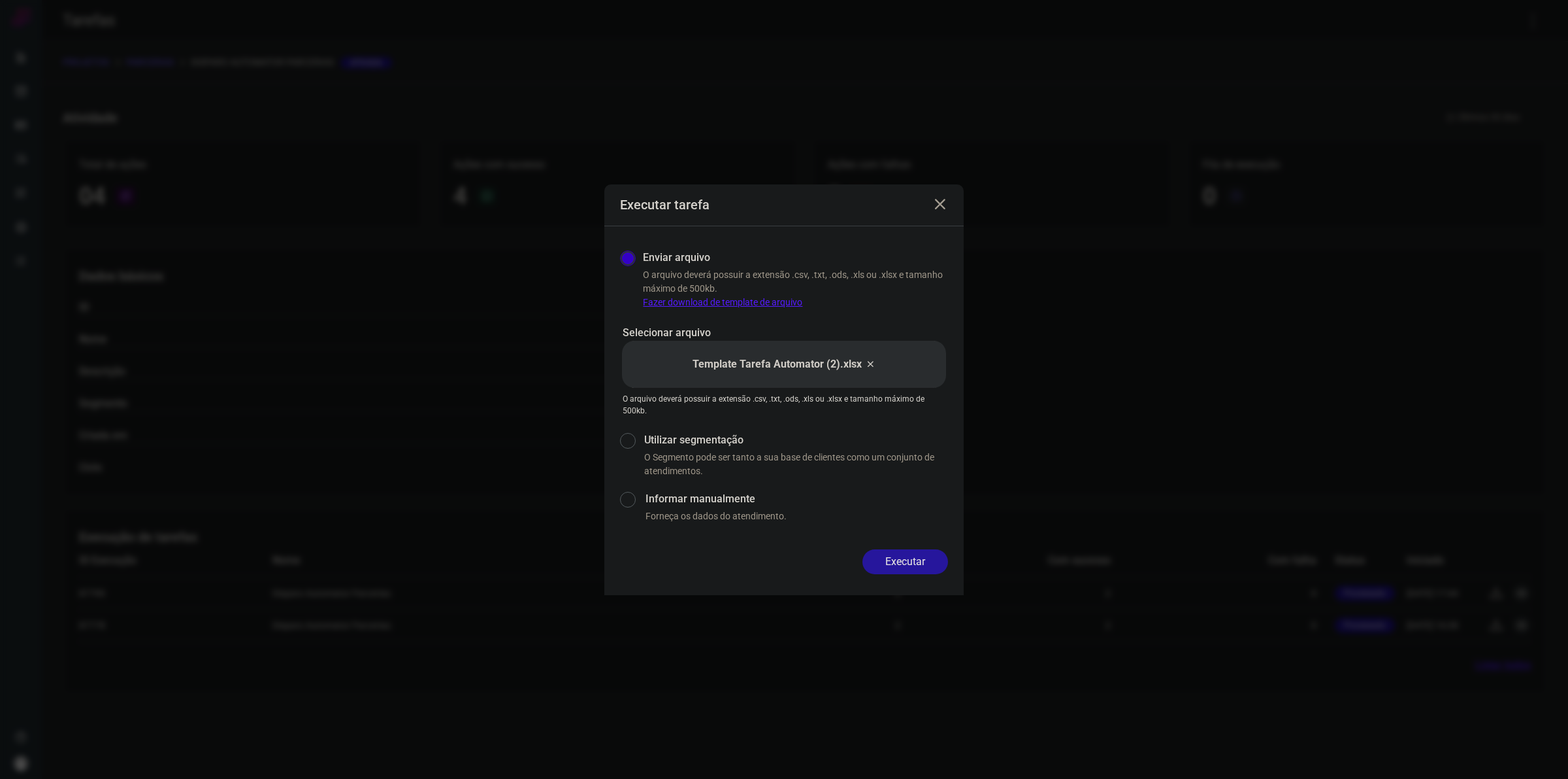
click at [925, 565] on button "Executar" at bounding box center [906, 561] width 86 height 25
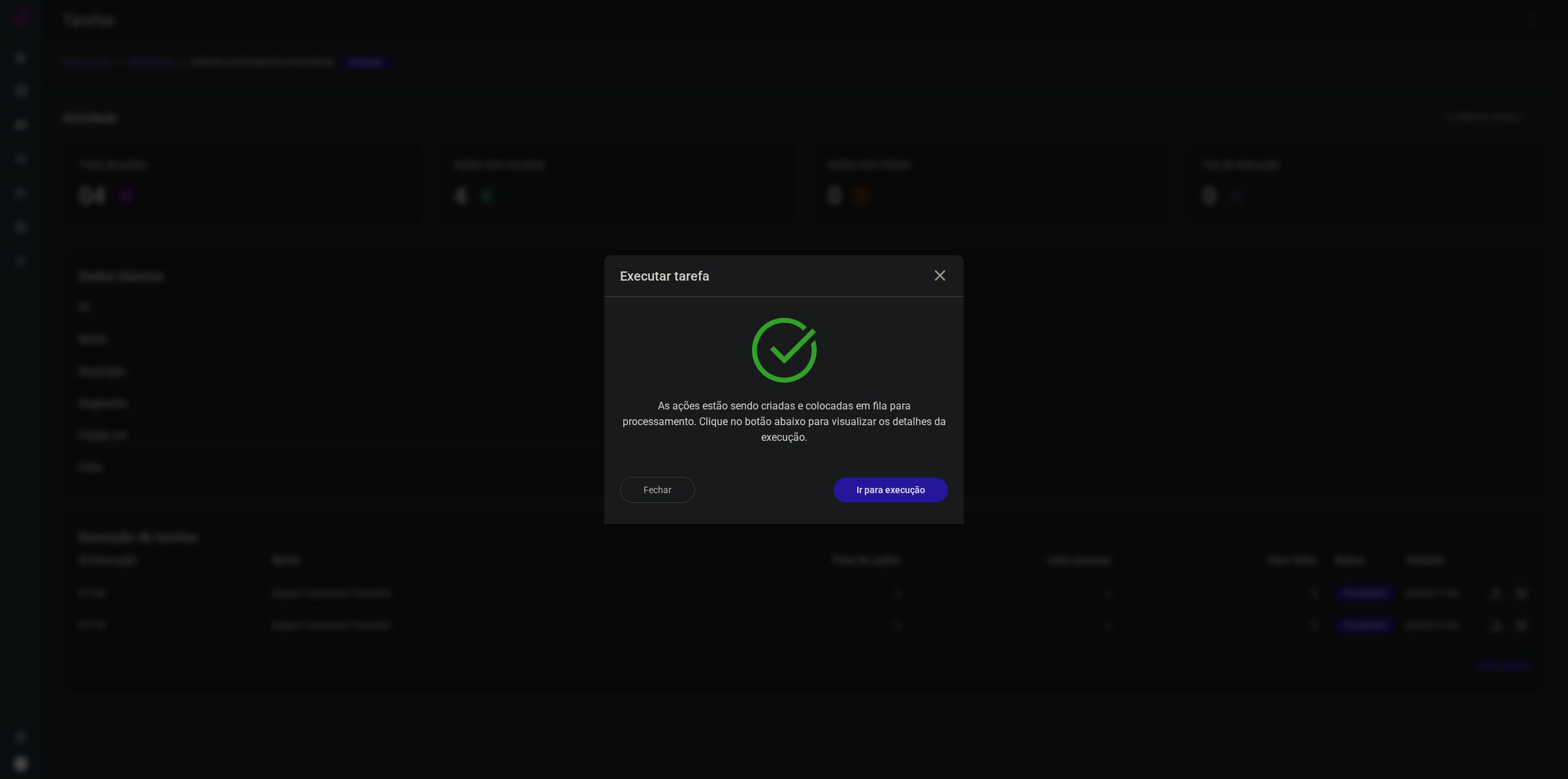
click at [916, 487] on p "Ir para execução" at bounding box center [890, 489] width 69 height 14
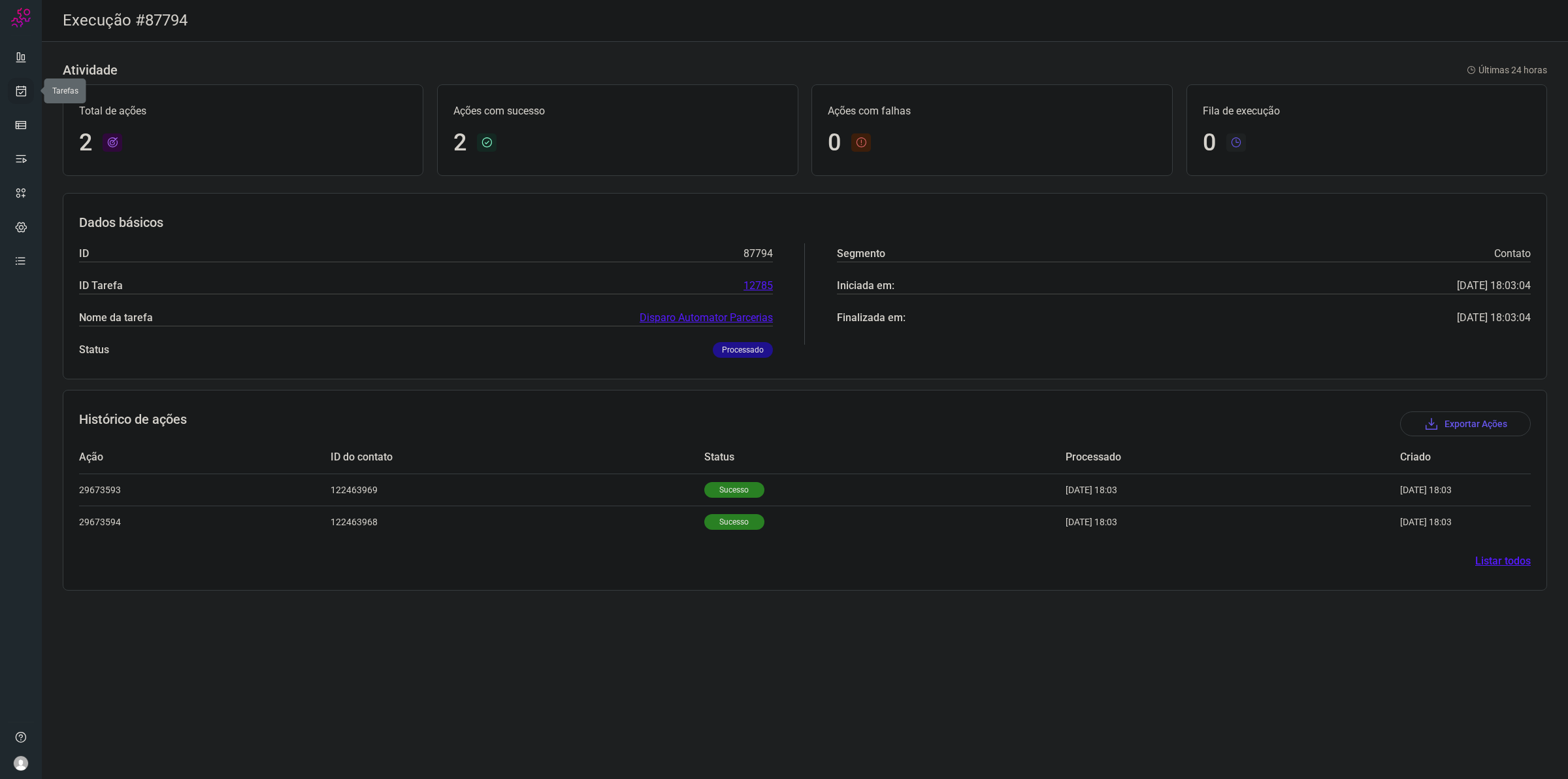
click at [26, 90] on icon at bounding box center [21, 91] width 14 height 13
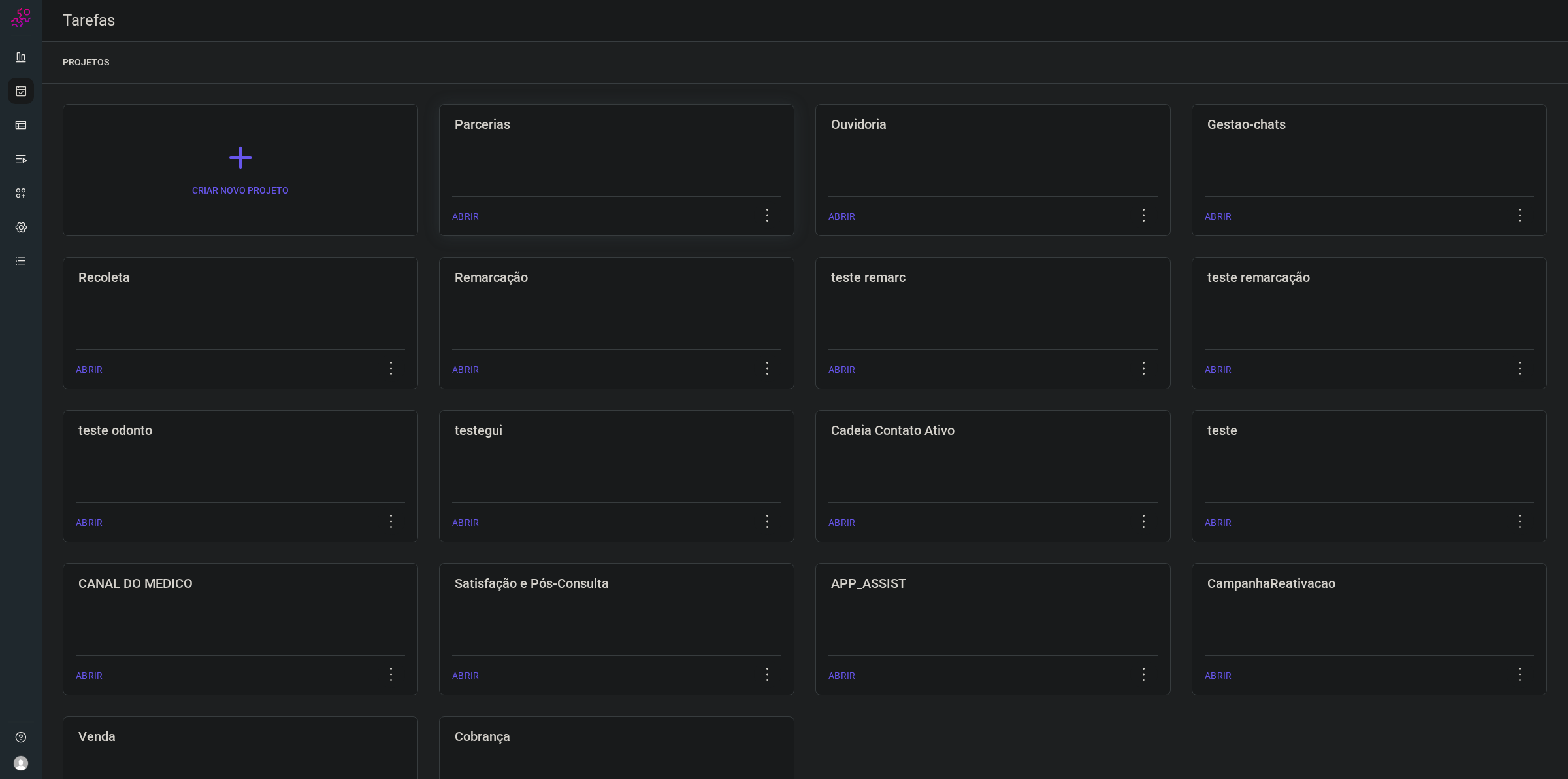
click at [540, 171] on div "Parcerias ABRIR" at bounding box center [616, 170] width 355 height 132
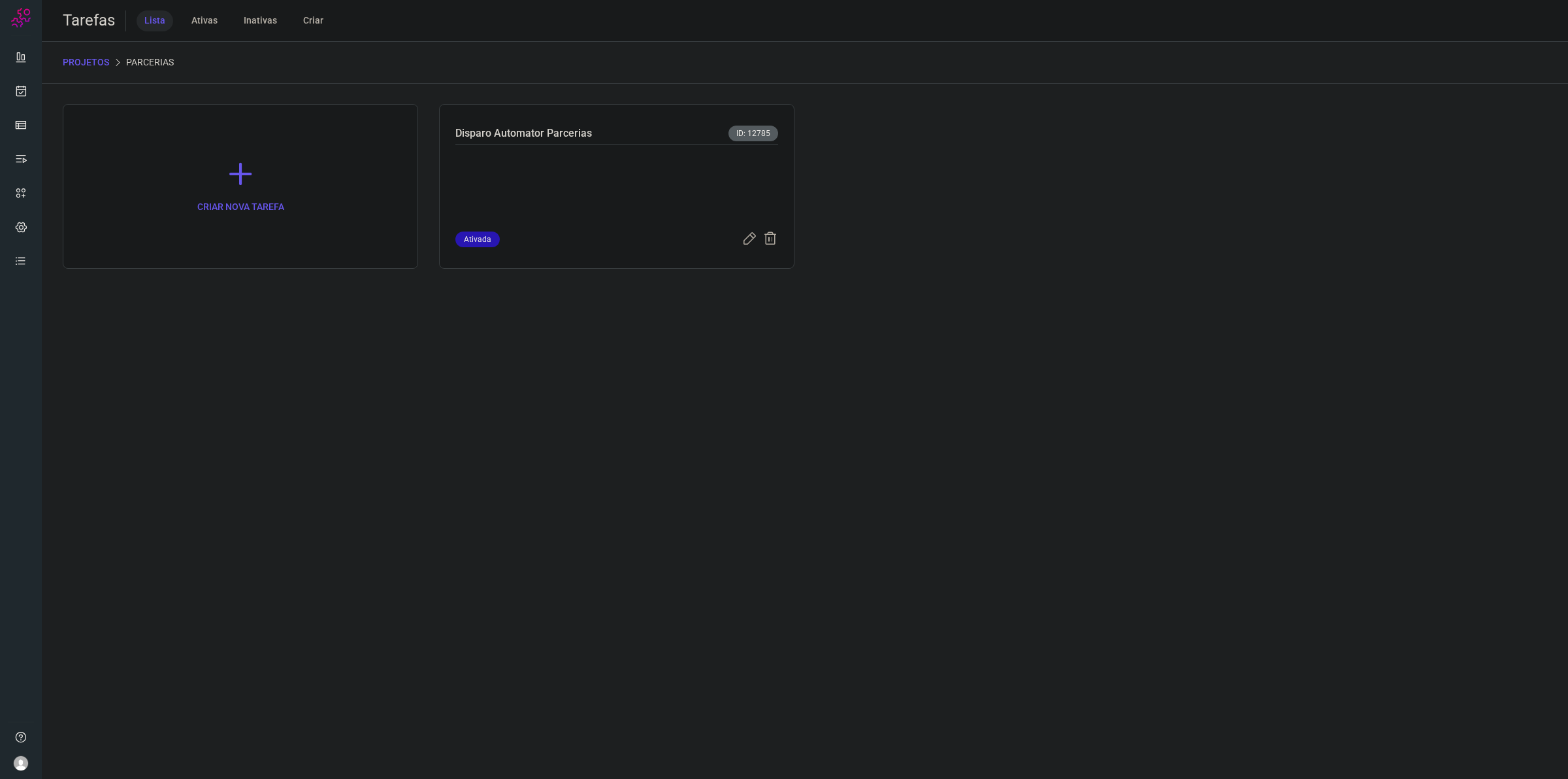
click at [546, 160] on p at bounding box center [553, 185] width 196 height 65
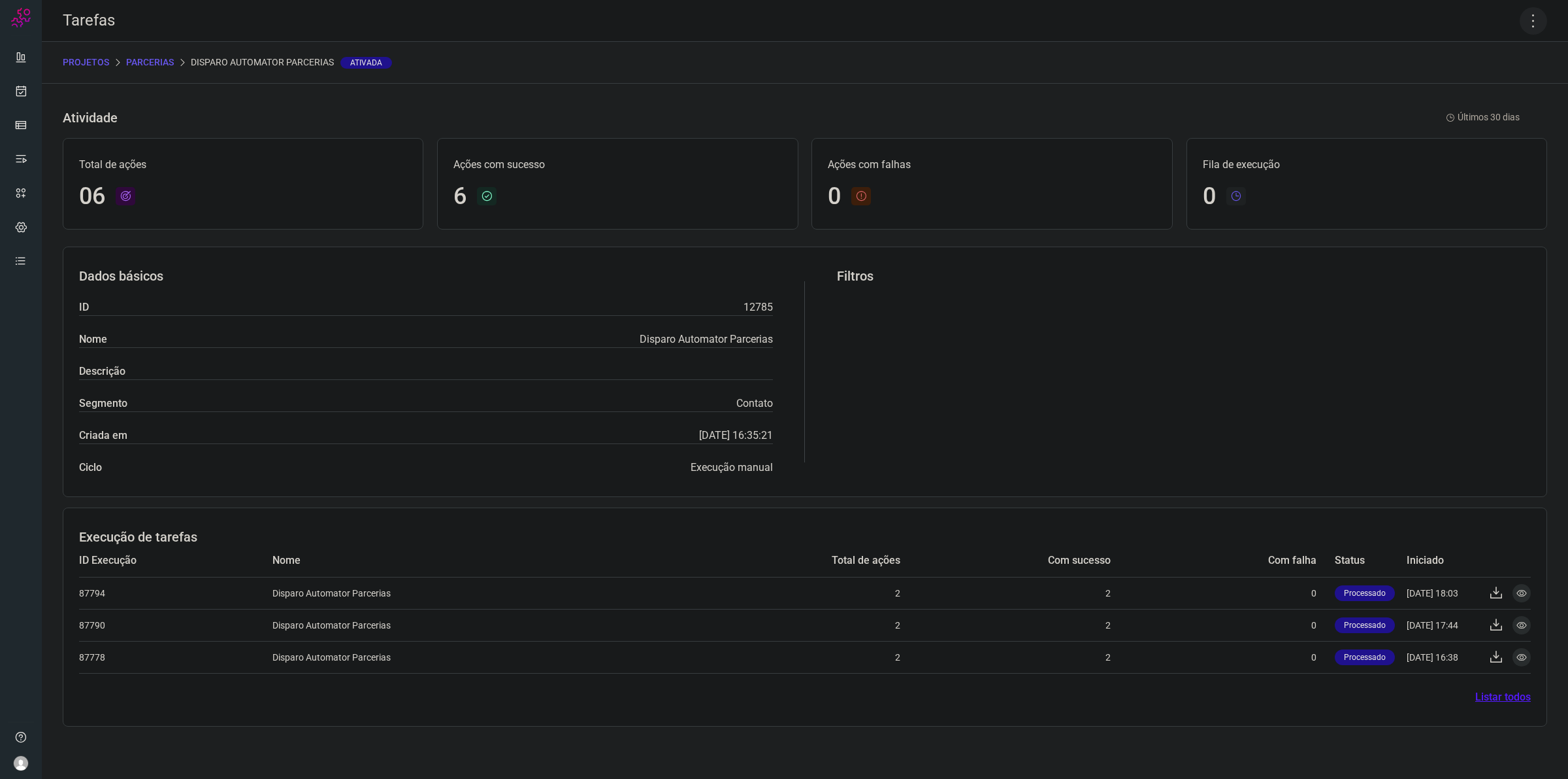
click at [1529, 16] on icon at bounding box center [1533, 21] width 27 height 27
click at [1487, 89] on li "Executar" at bounding box center [1487, 85] width 119 height 21
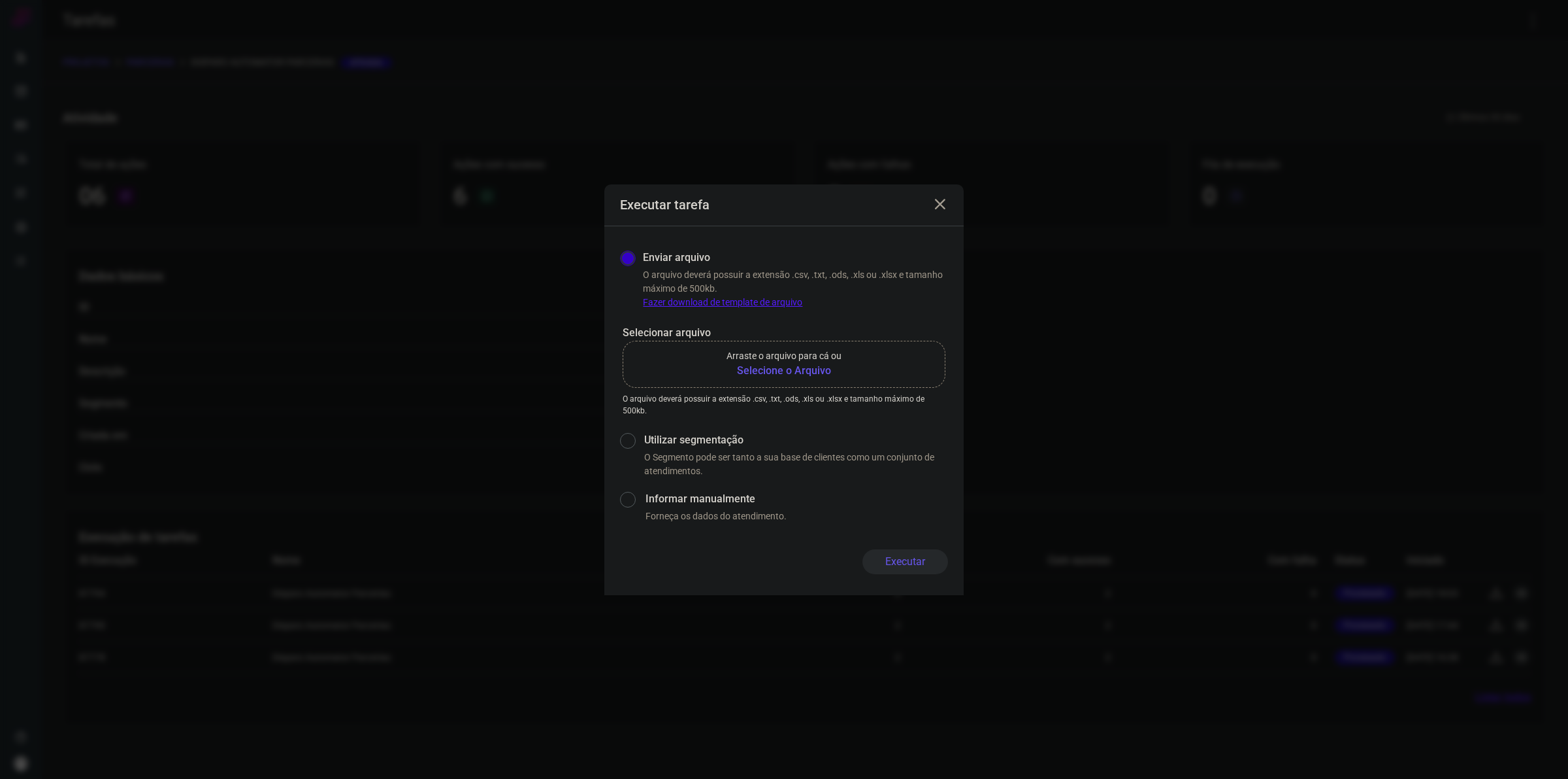
click at [938, 203] on icon at bounding box center [939, 204] width 16 height 16
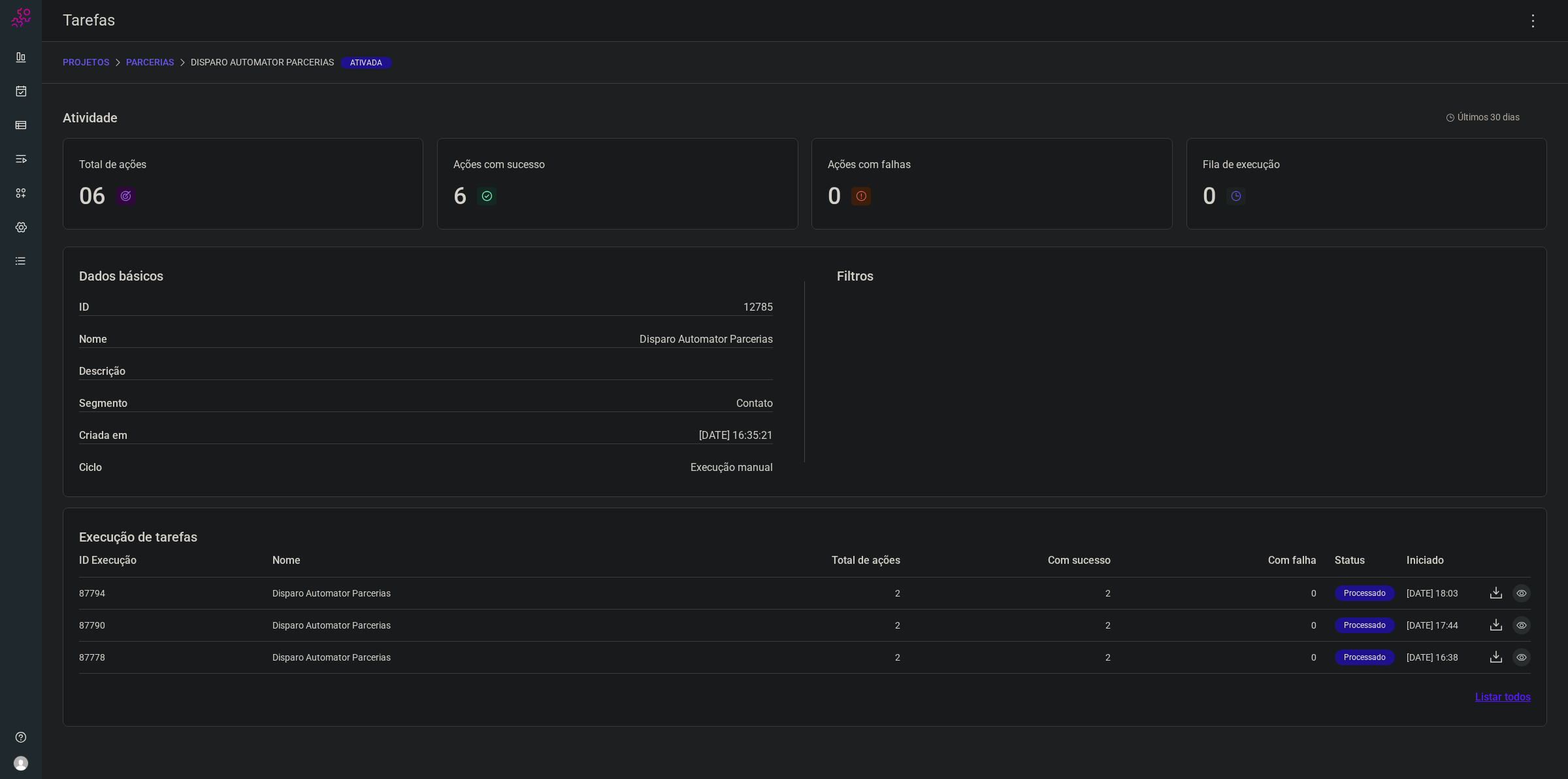
click at [143, 68] on p "Parcerias" at bounding box center [150, 62] width 48 height 14
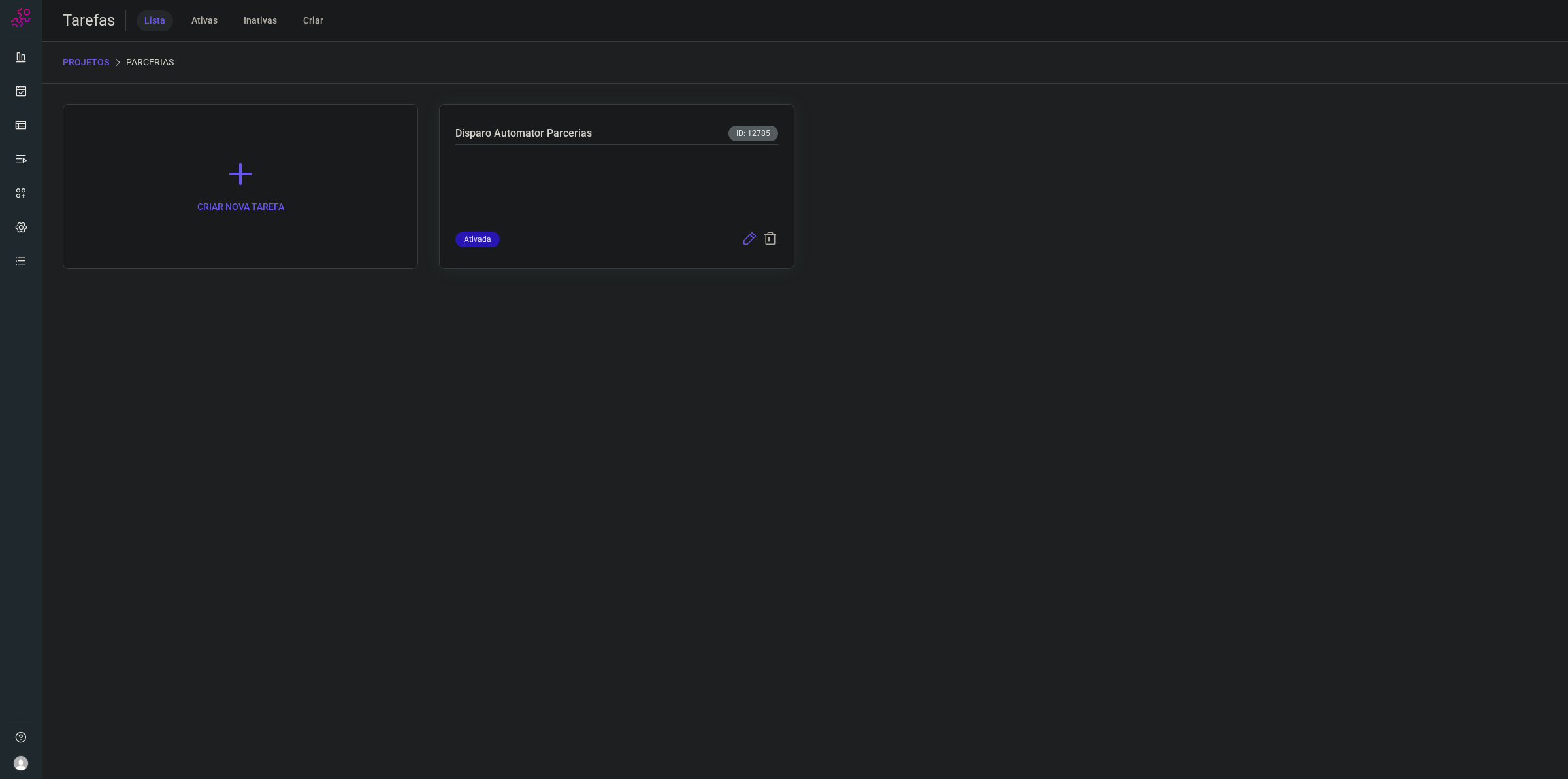
click at [748, 239] on icon at bounding box center [748, 239] width 16 height 16
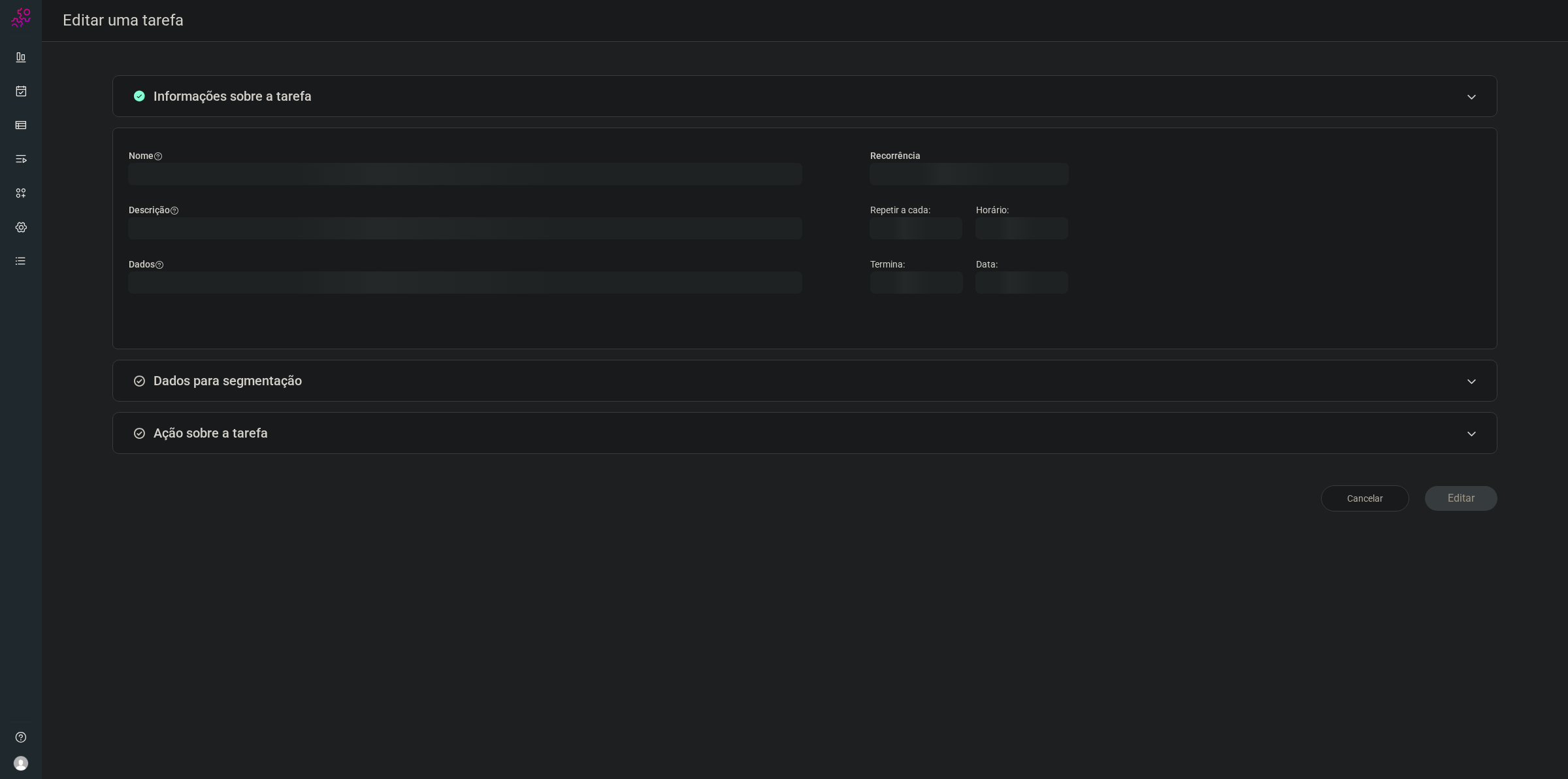
type input "581773"
type input "462087"
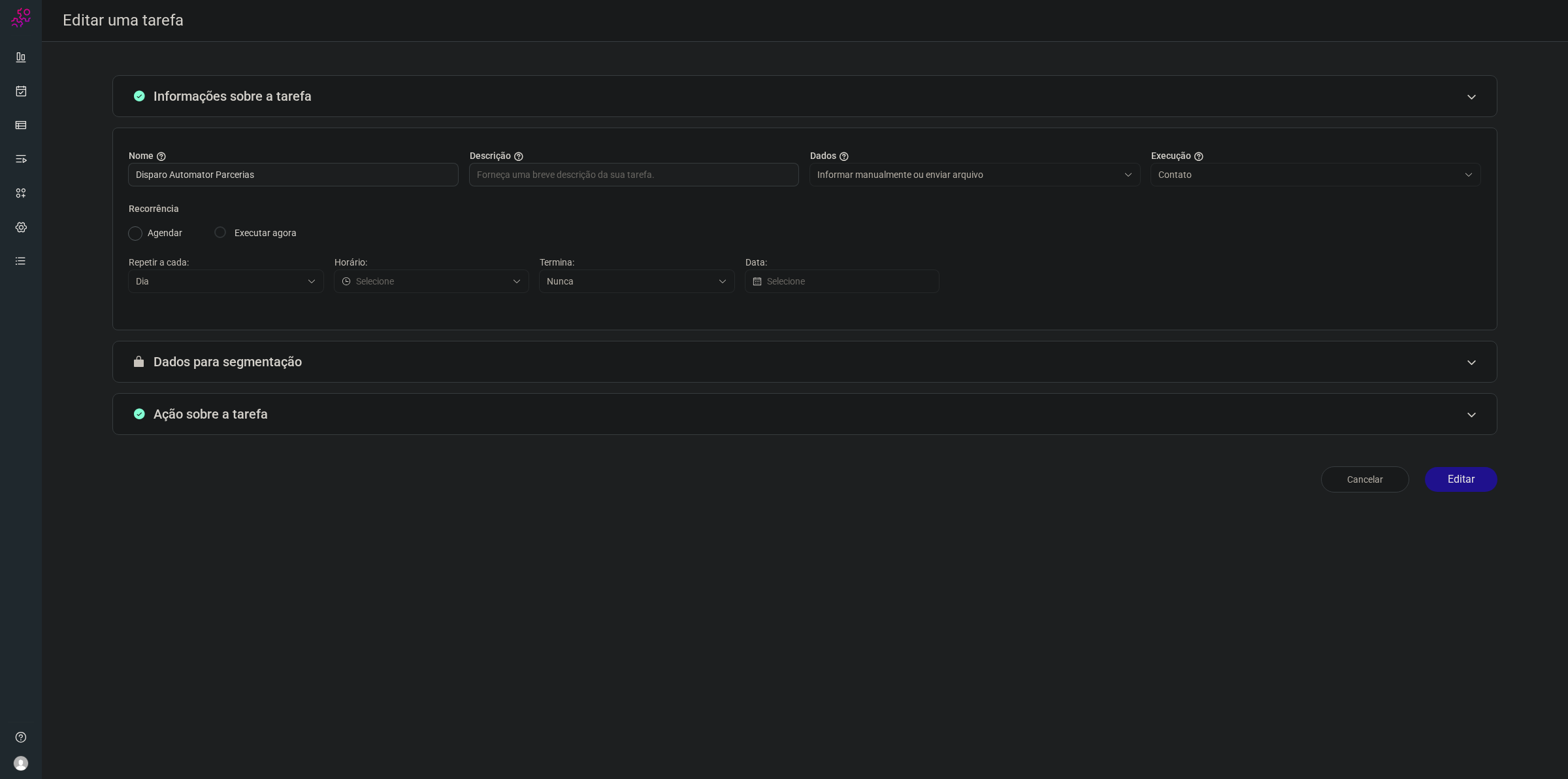
click at [549, 430] on div "Ação sobre a tarefa" at bounding box center [805, 414] width 1385 height 42
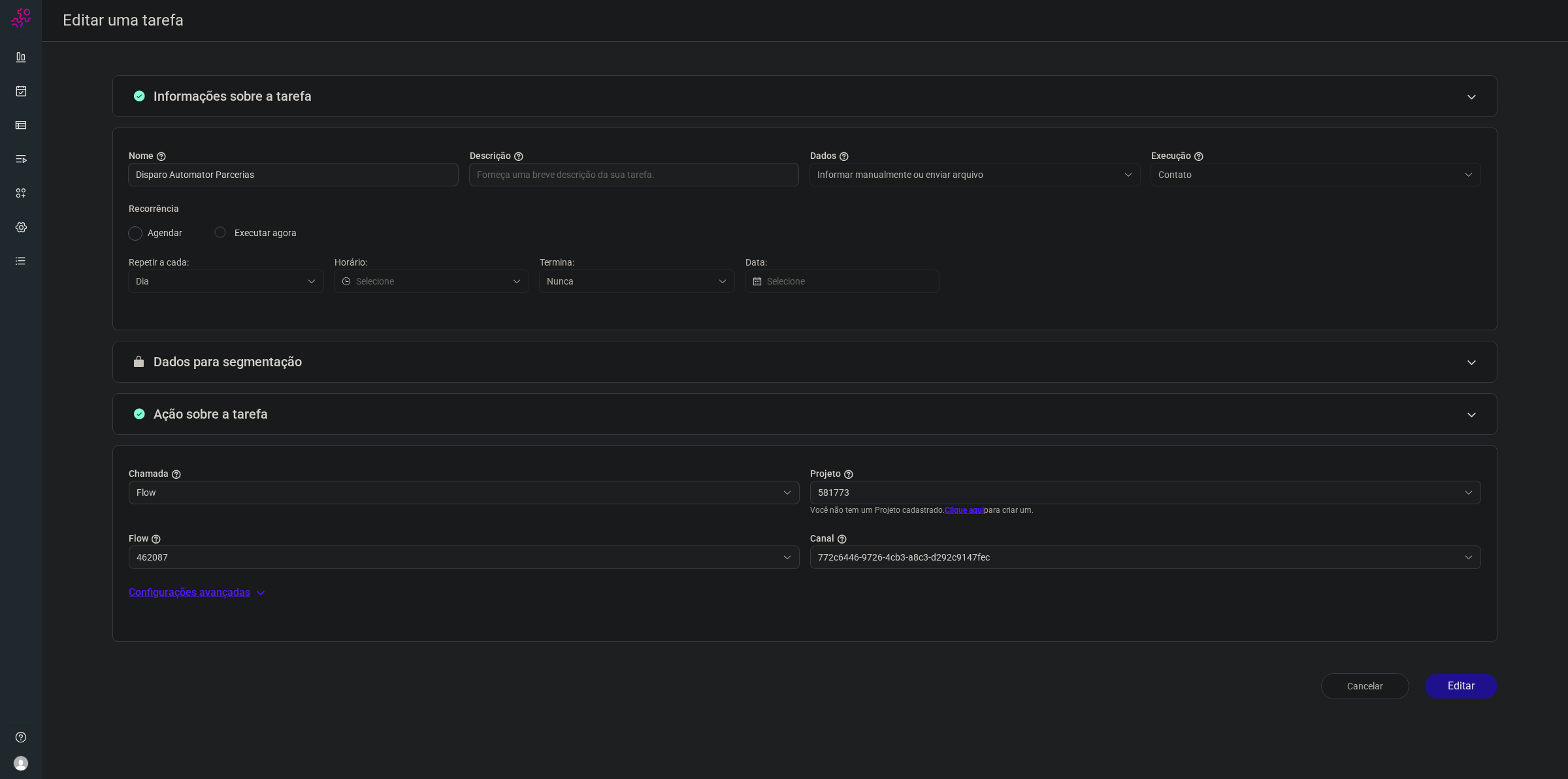
type input "Centro Médico Pastore - Atendimento"
click at [852, 485] on input "581773" at bounding box center [1138, 492] width 641 height 22
type input "Fluxo Inicio"
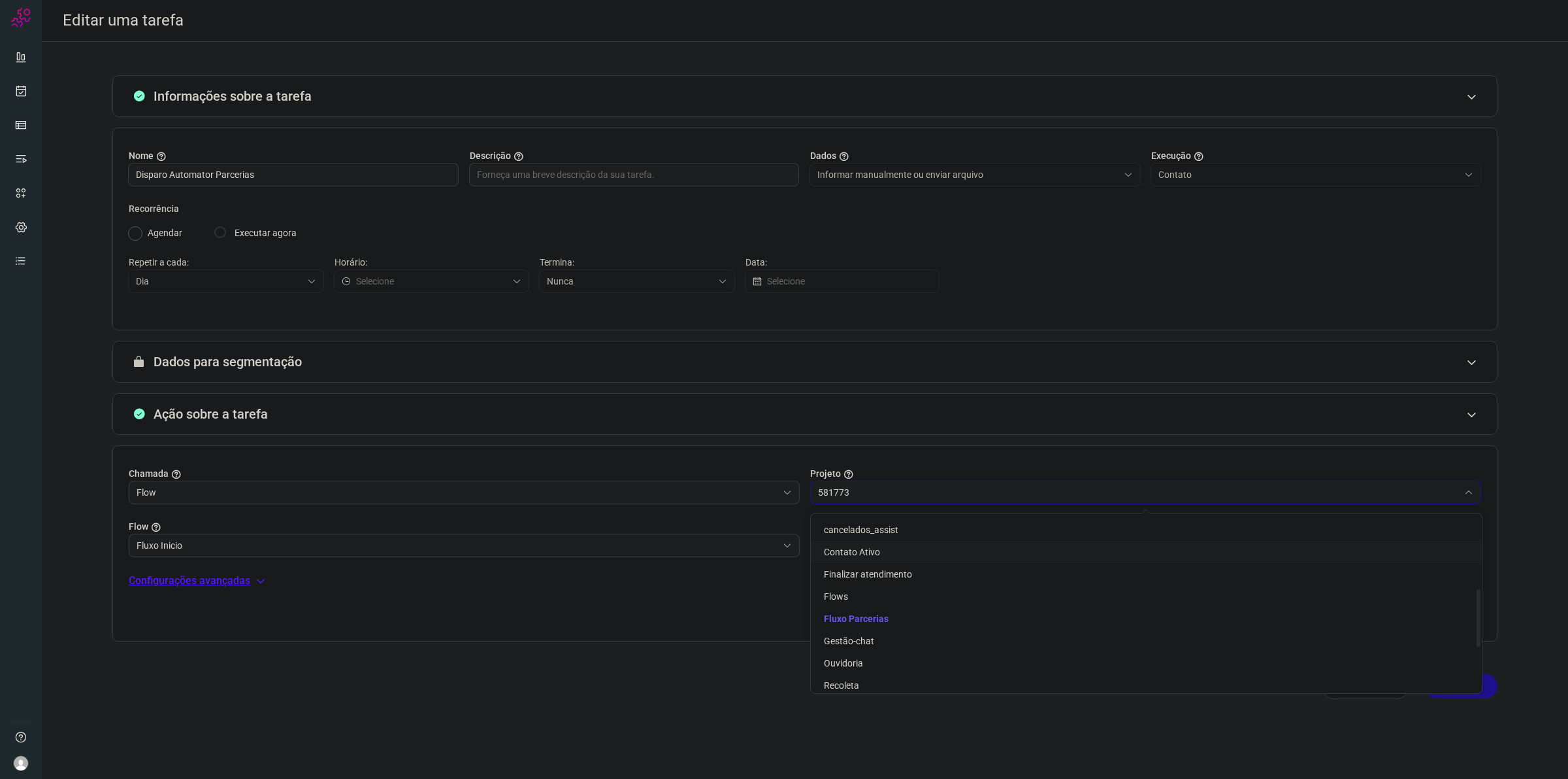
scroll to position [245, 0]
click at [876, 619] on span "Fluxo Parcerias" at bounding box center [856, 616] width 65 height 10
click at [690, 545] on input "Fluxo Inicio" at bounding box center [456, 545] width 641 height 22
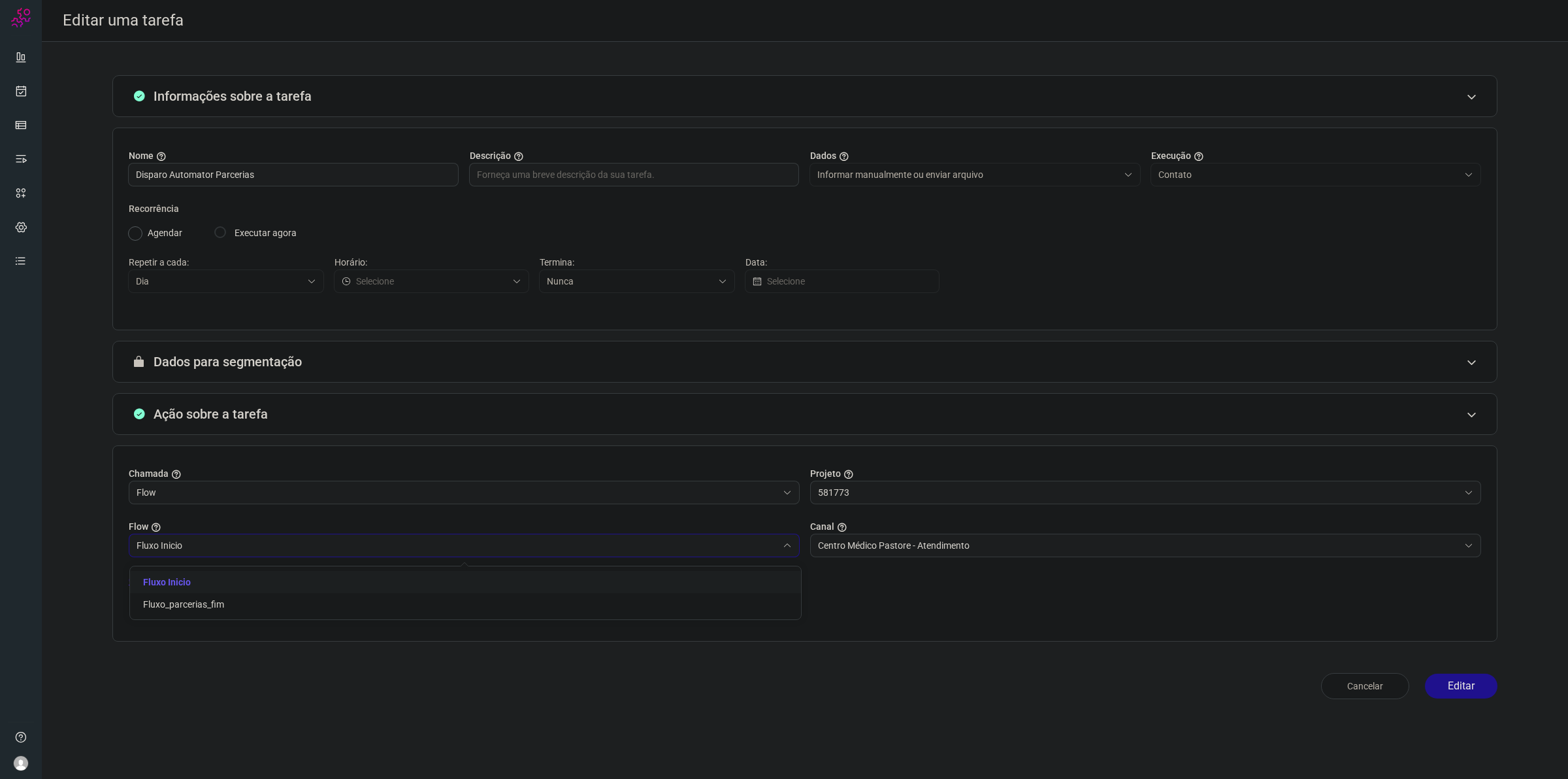
click at [665, 574] on li "Fluxo Inicio" at bounding box center [465, 582] width 671 height 22
click at [897, 551] on input "Centro Médico Pastore - Atendimento" at bounding box center [1138, 545] width 641 height 22
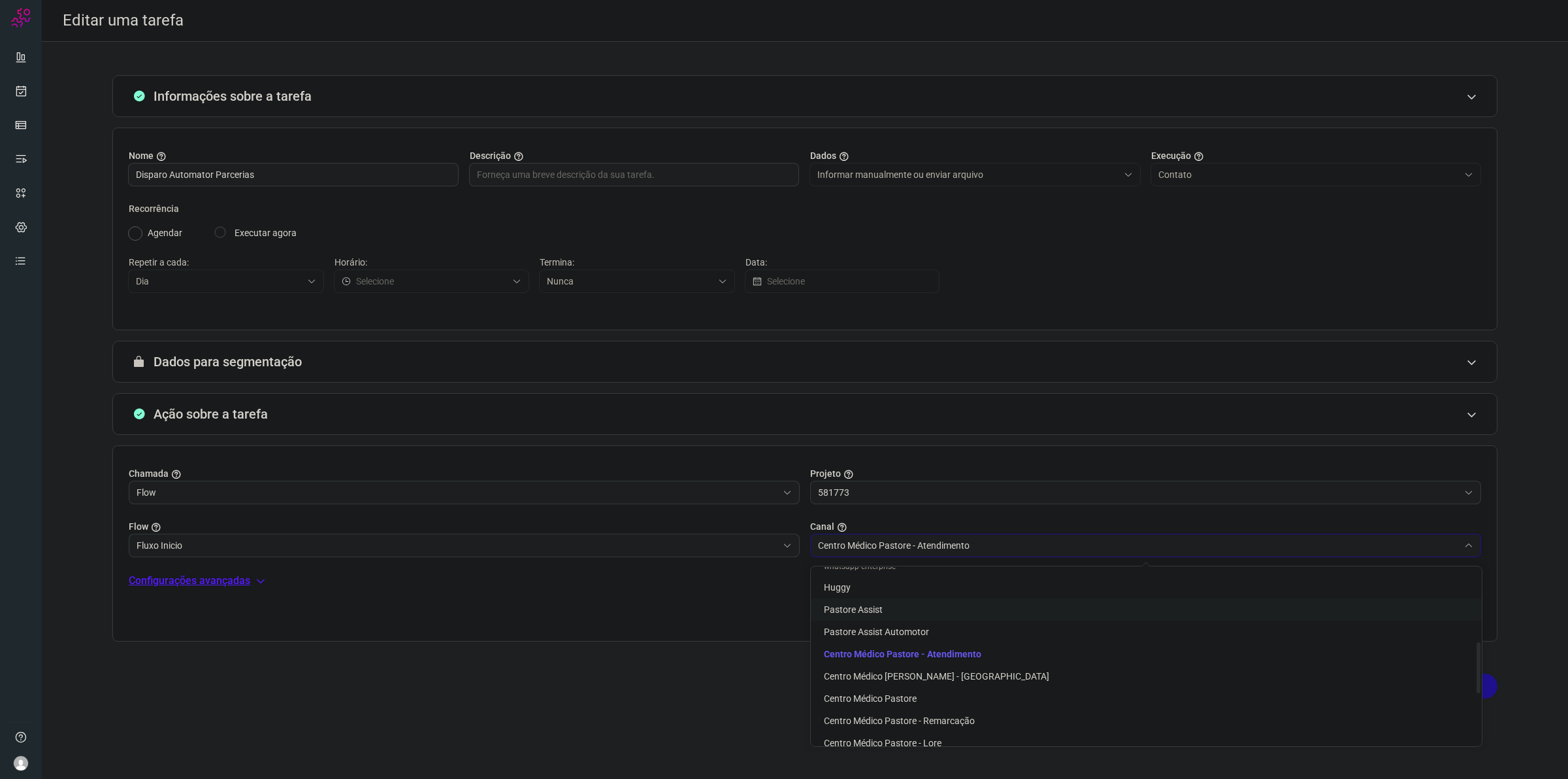
scroll to position [331, 0]
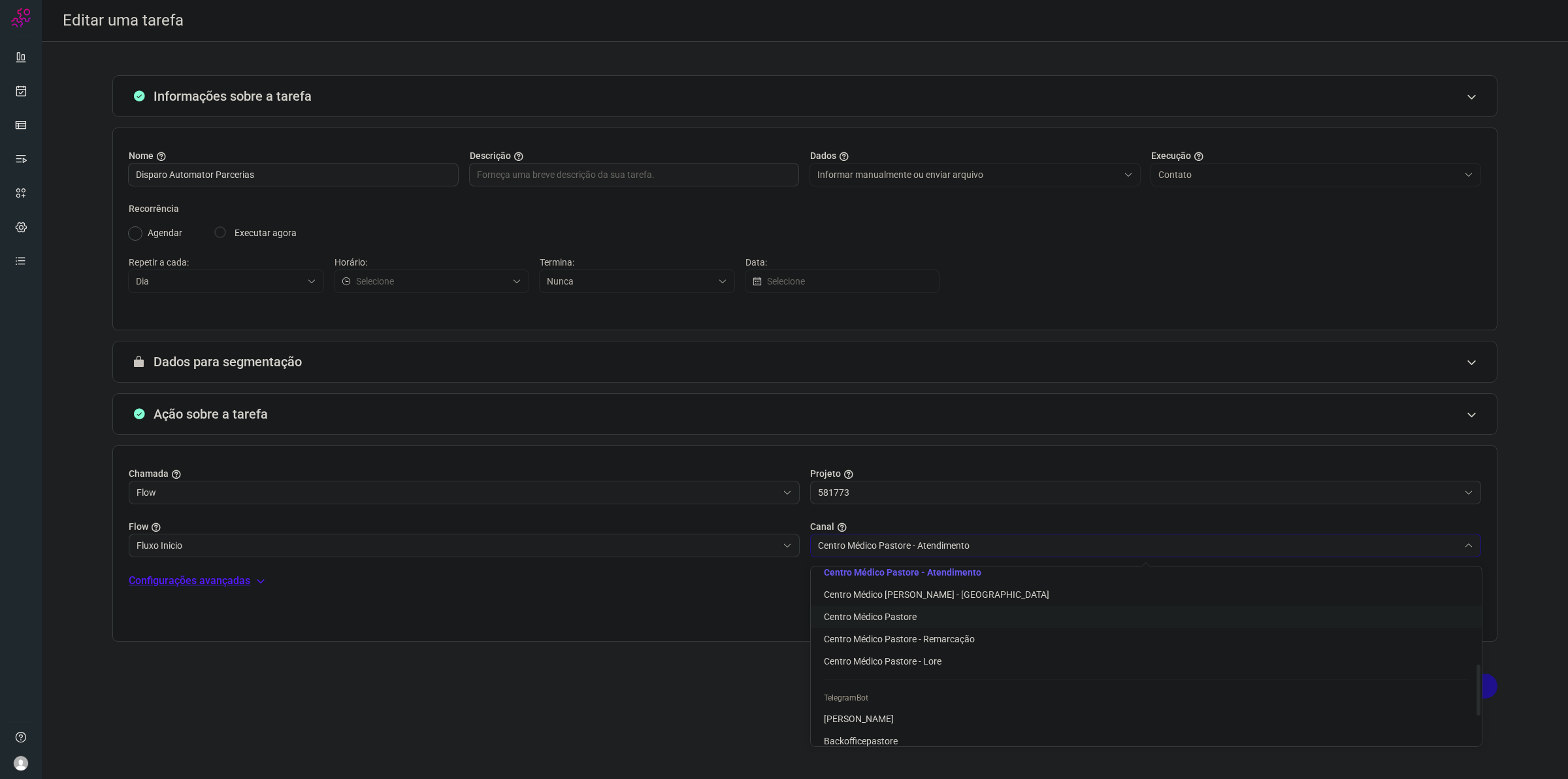
click at [908, 611] on span "Centro Médico Pastore" at bounding box center [871, 615] width 93 height 10
type input "Centro Médico Pastore"
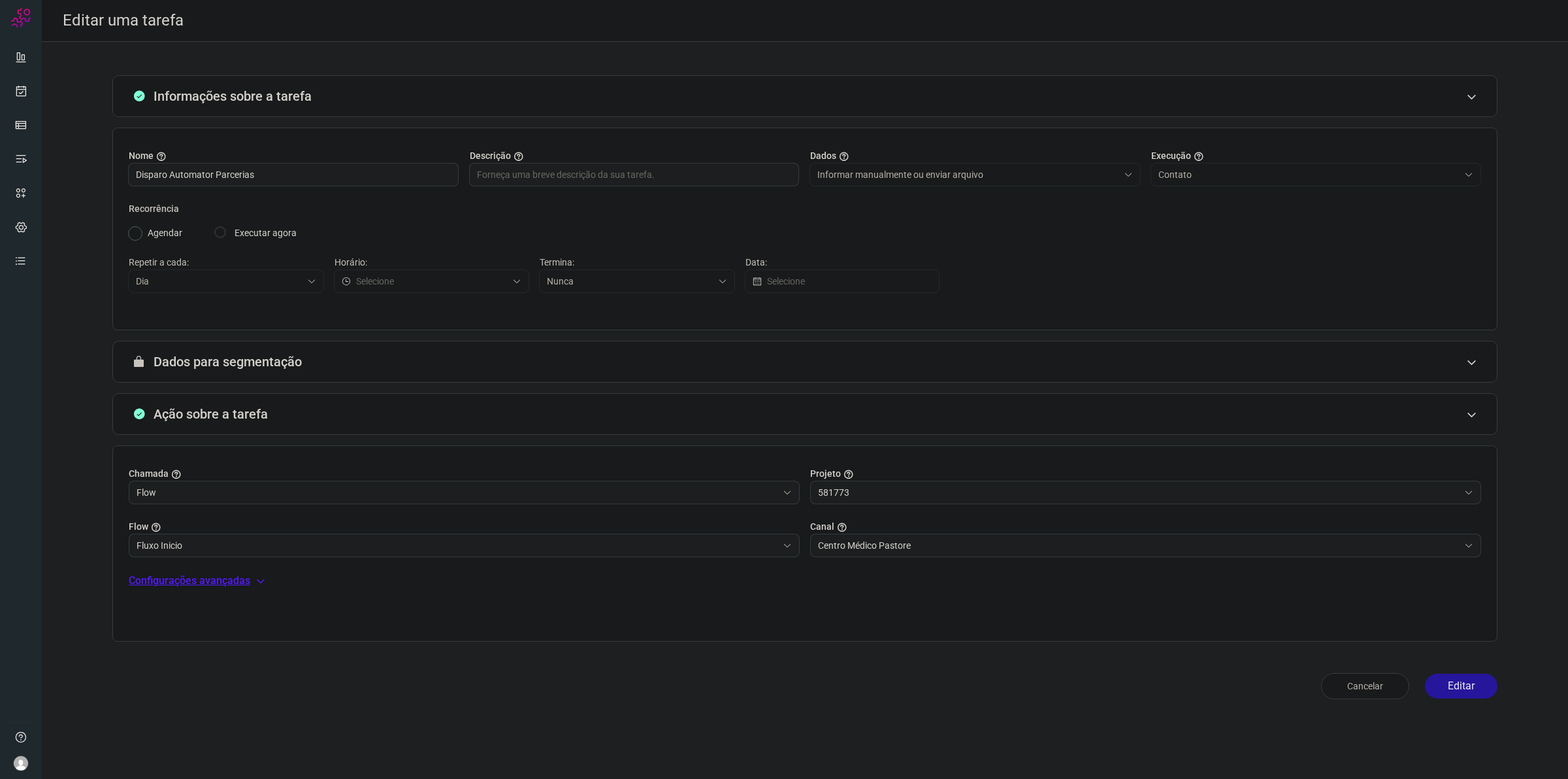
click at [1442, 689] on button "Editar" at bounding box center [1460, 685] width 72 height 25
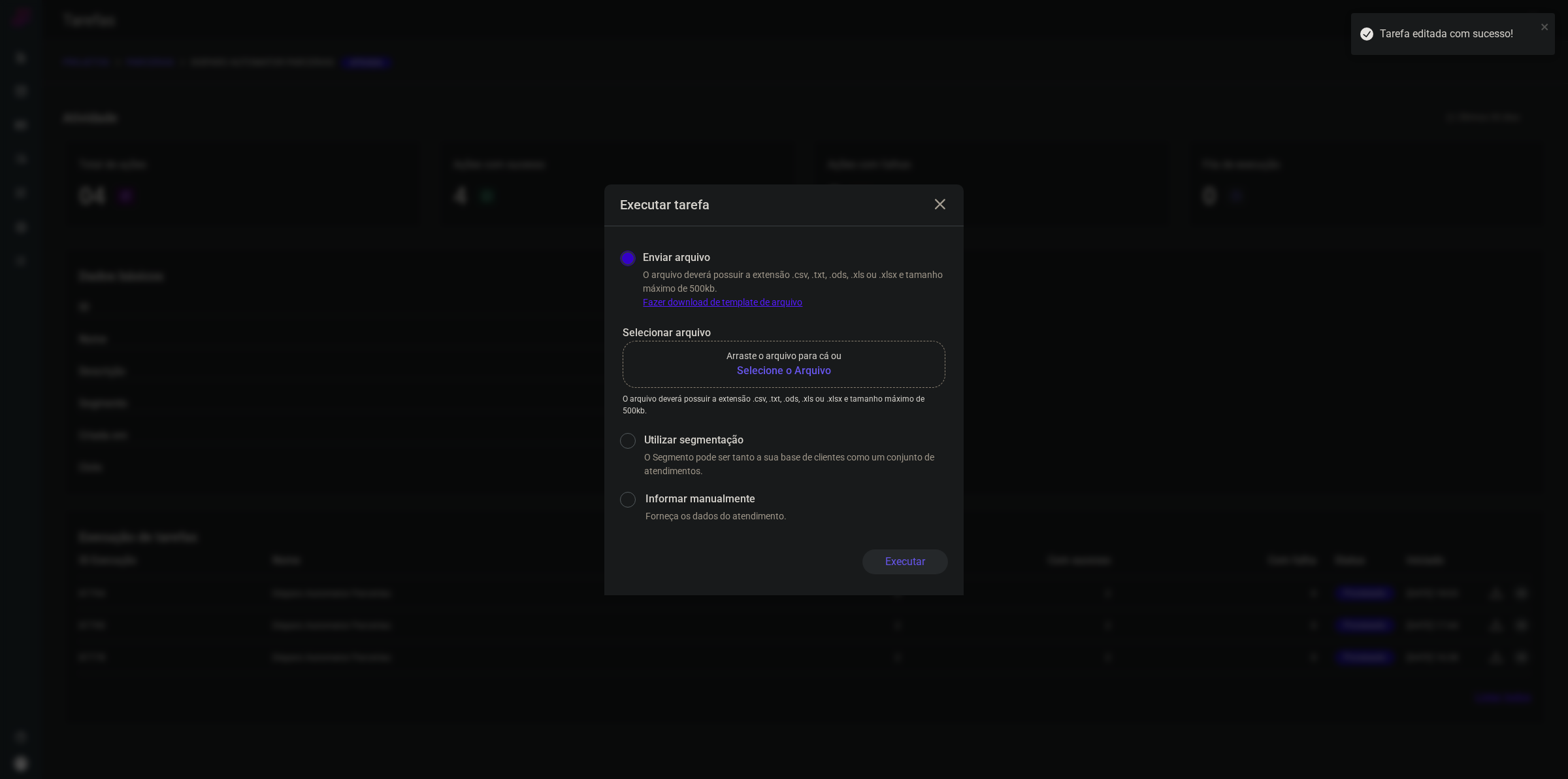
click at [819, 373] on b "Selecione o Arquivo" at bounding box center [784, 370] width 115 height 16
click at [0, 0] on input "Arraste o arquivo para cá ou Selecione o Arquivo" at bounding box center [0, 0] width 0 height 0
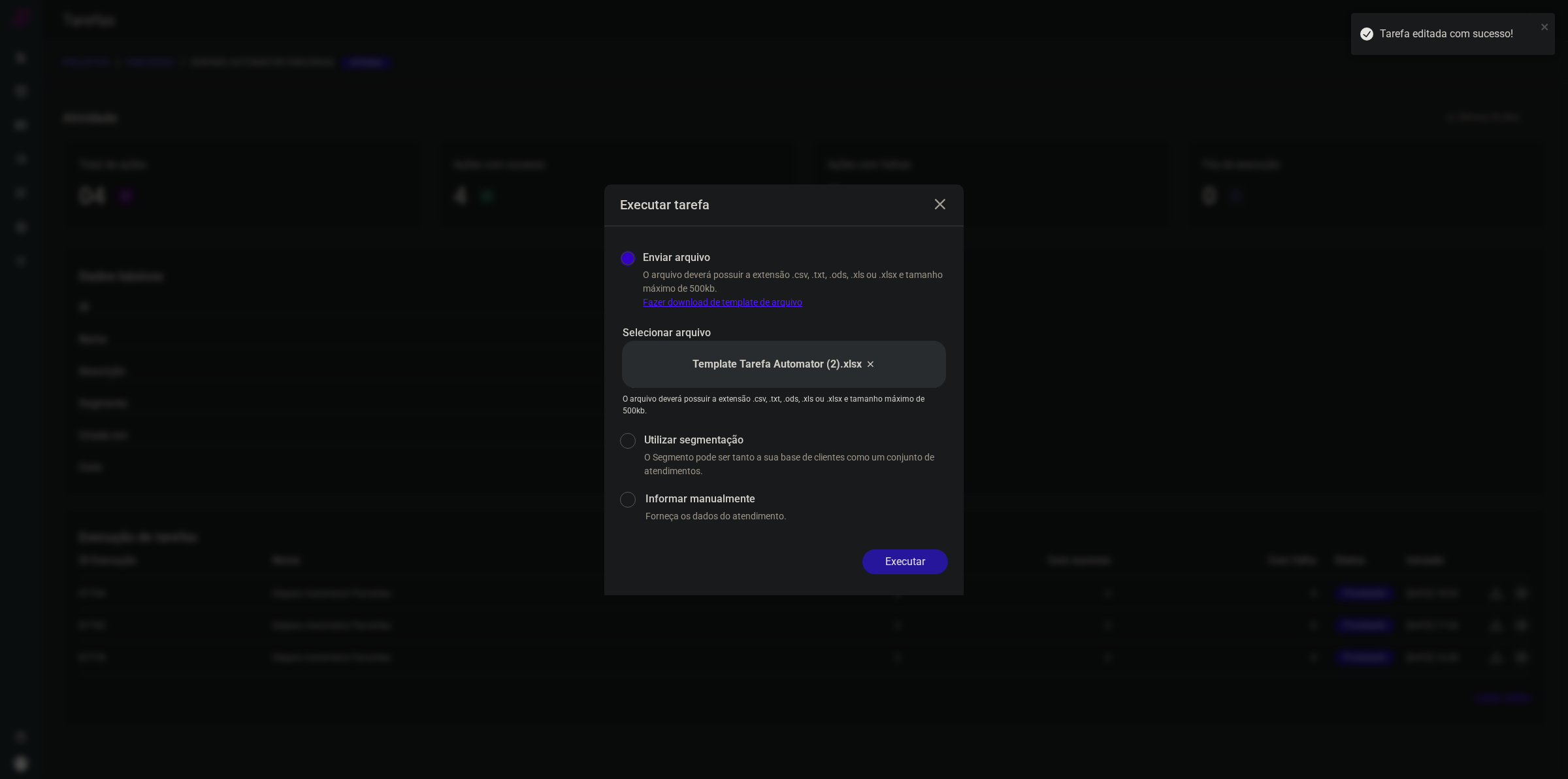
click at [906, 550] on button "Executar" at bounding box center [906, 561] width 86 height 25
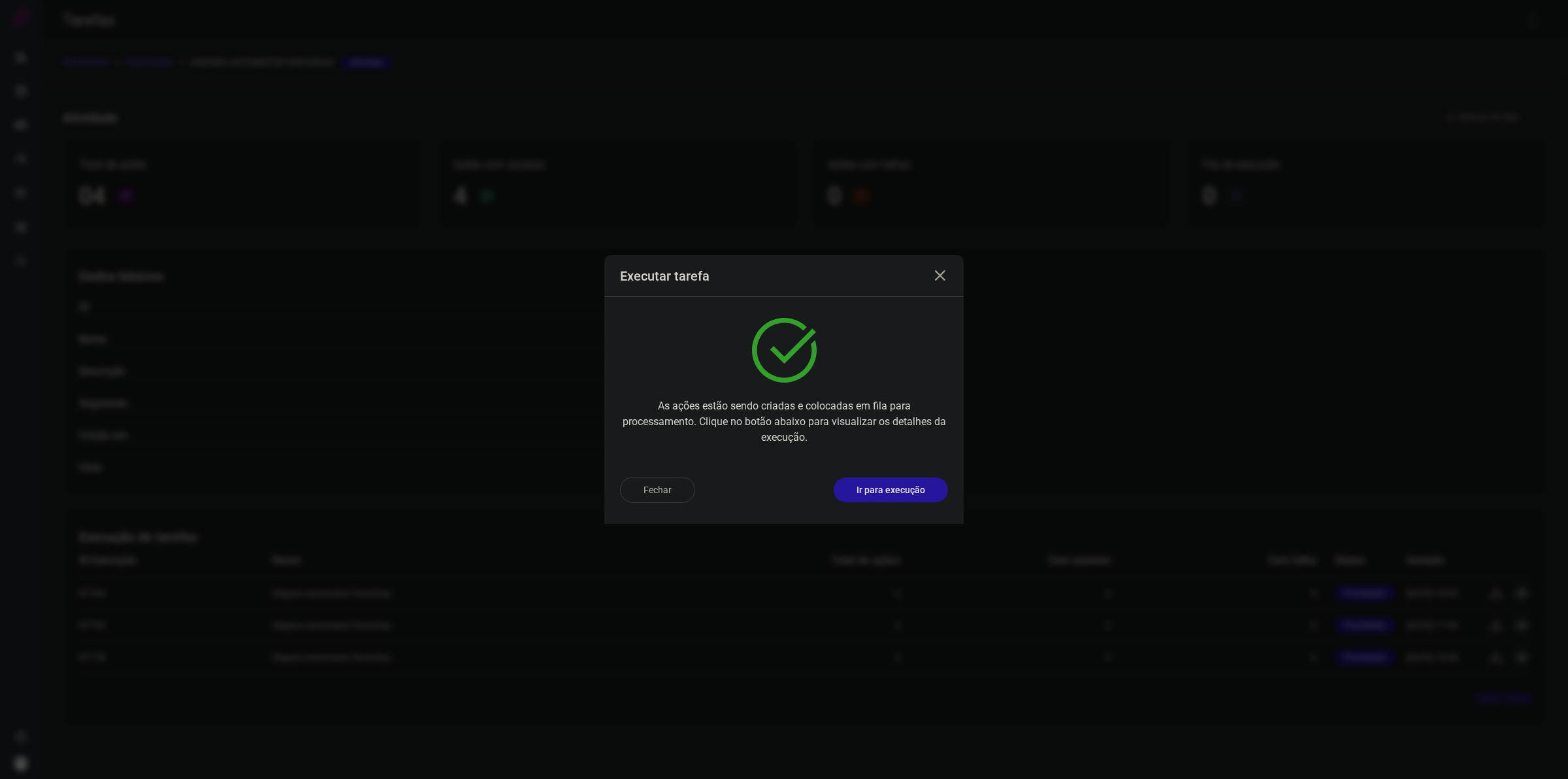
click at [921, 488] on p "Ir para execução" at bounding box center [890, 489] width 69 height 14
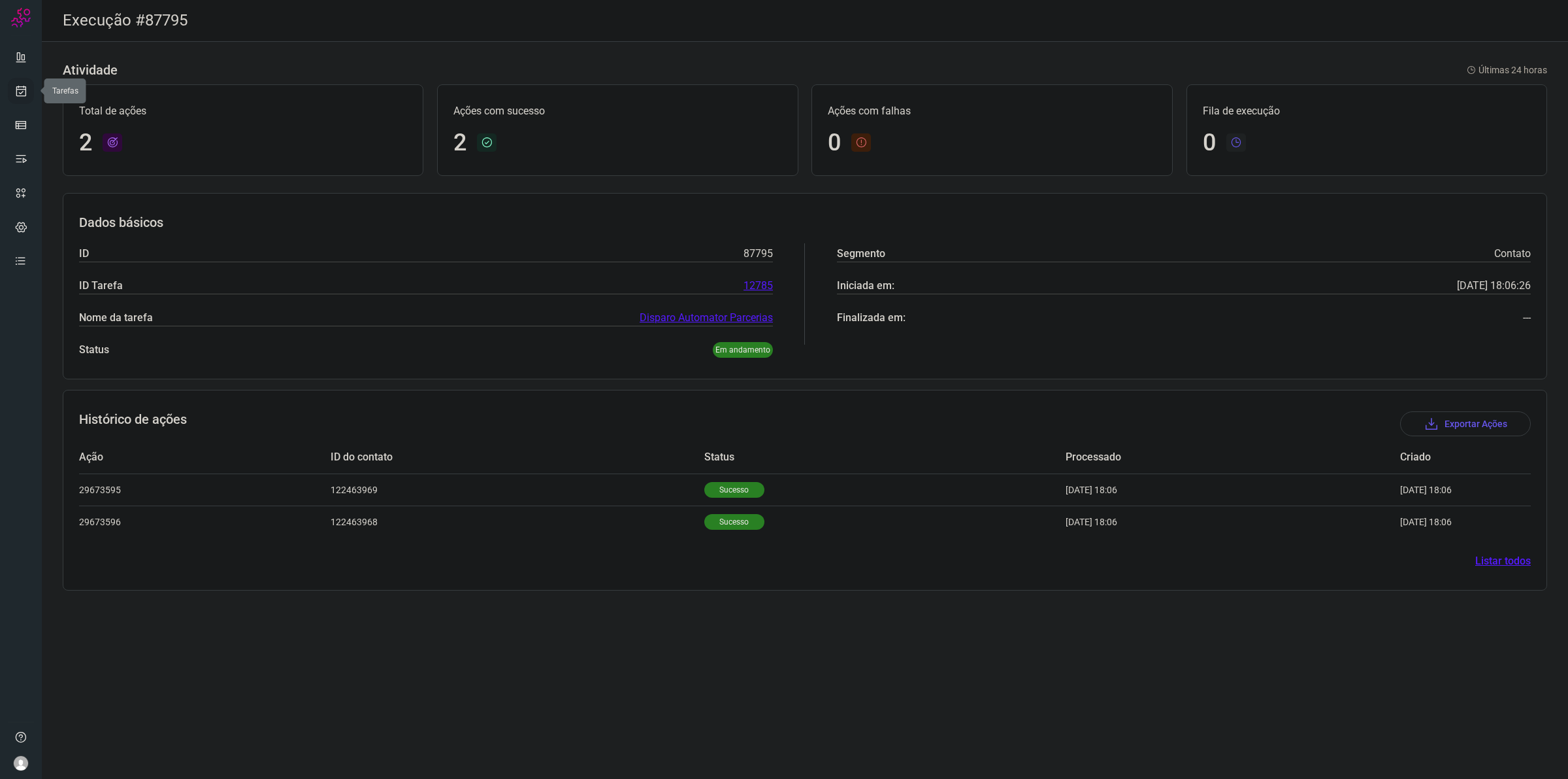
click at [15, 92] on icon at bounding box center [21, 91] width 14 height 13
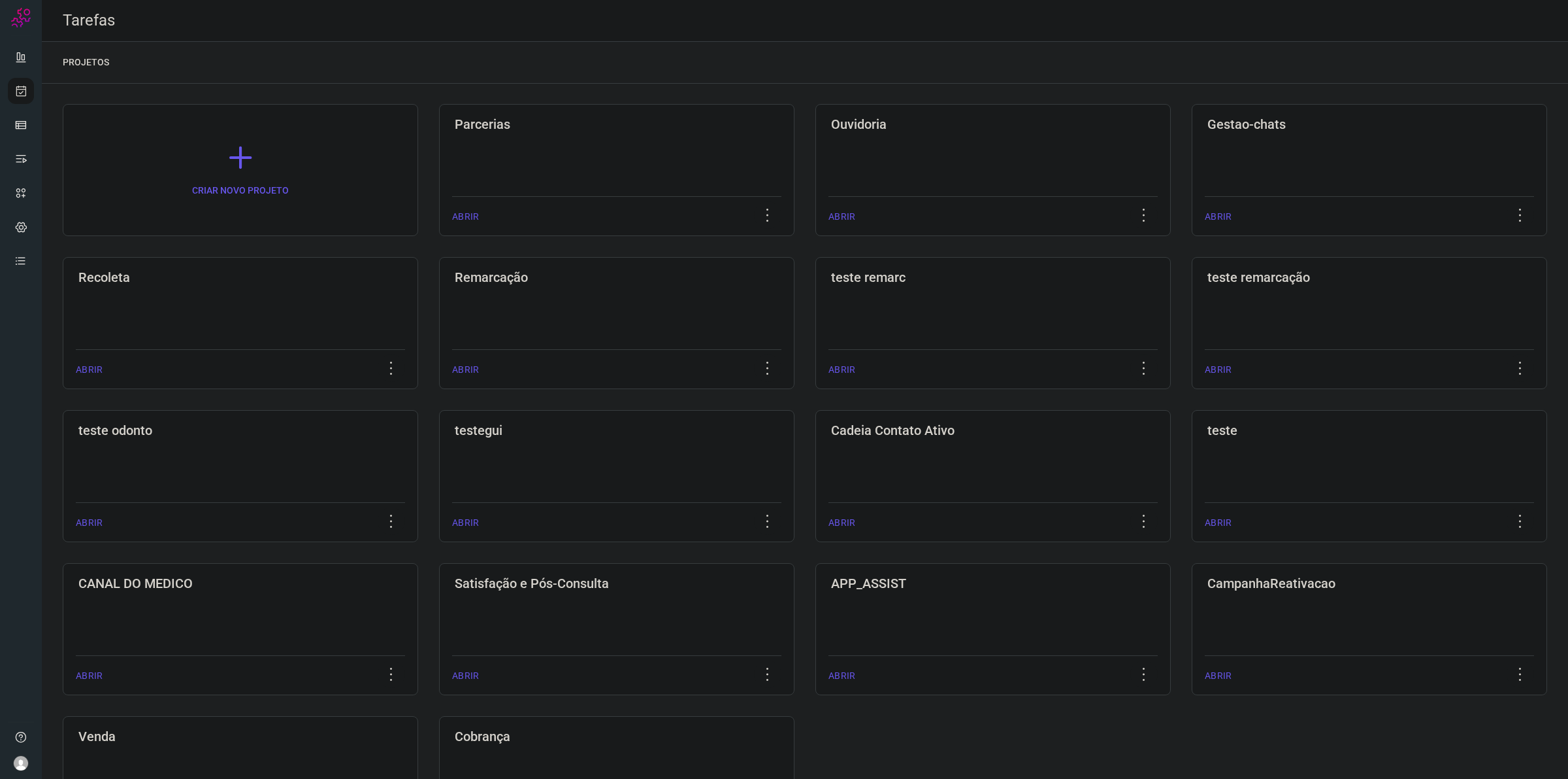
click at [715, 93] on div "CRIAR NOVO PROJETO Parcerias ABRIR Ouvidoria ABRIR Gestao-chats ABRIR Recoleta …" at bounding box center [805, 483] width 1526 height 797
click at [695, 141] on div "Parcerias ABRIR" at bounding box center [616, 170] width 355 height 132
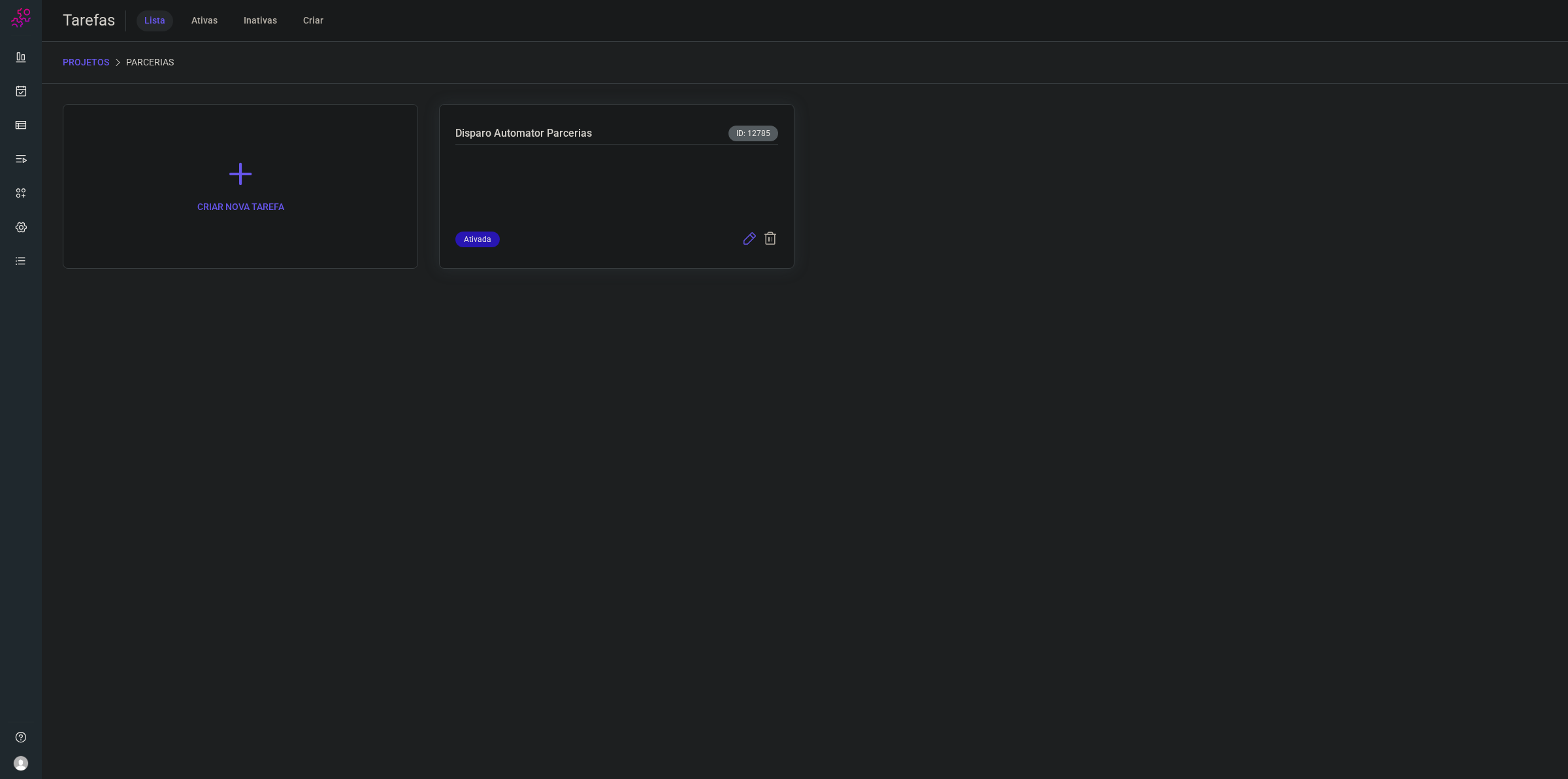
click at [745, 240] on icon at bounding box center [748, 239] width 16 height 16
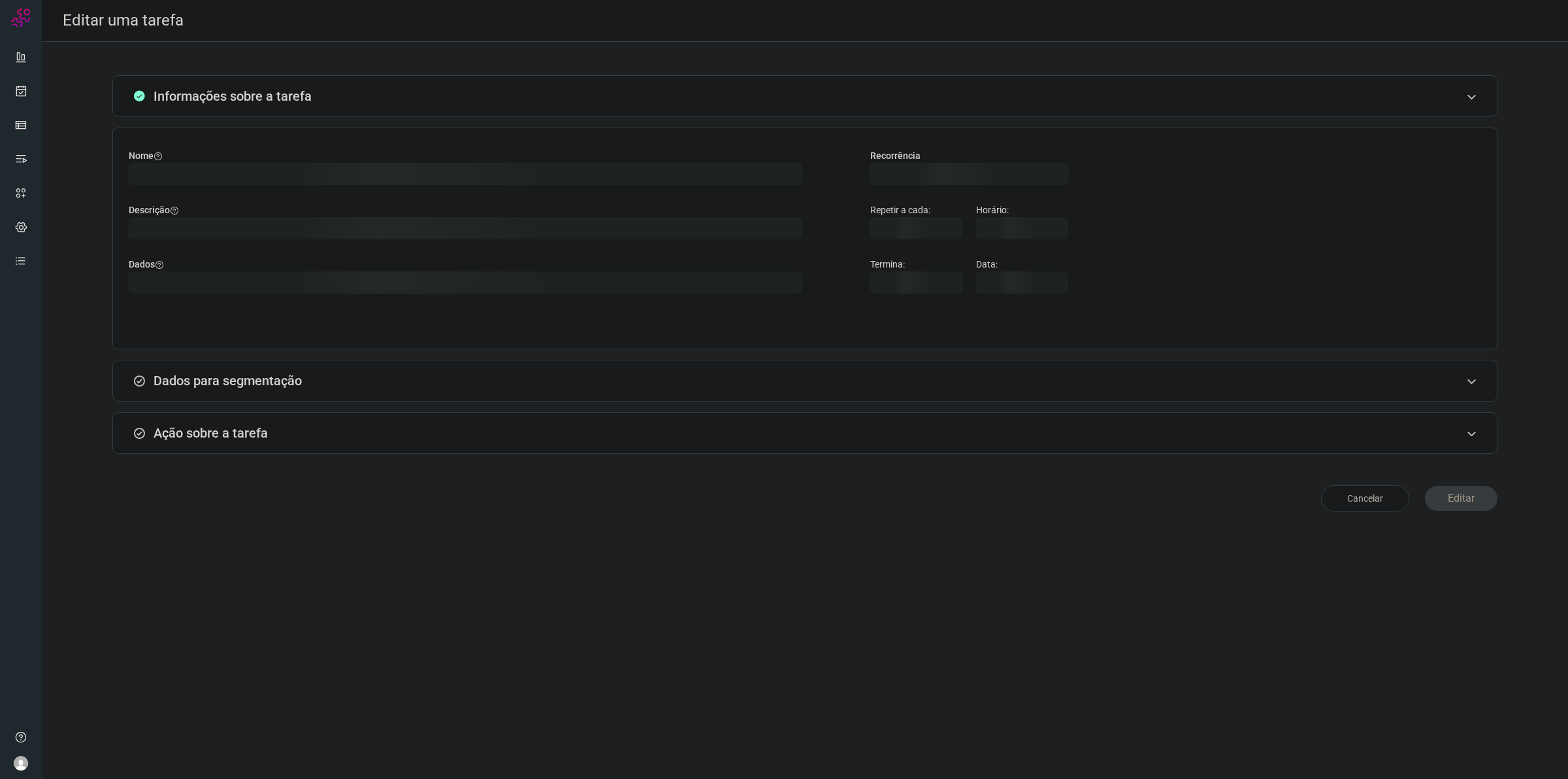
type input "581773"
type input "462087"
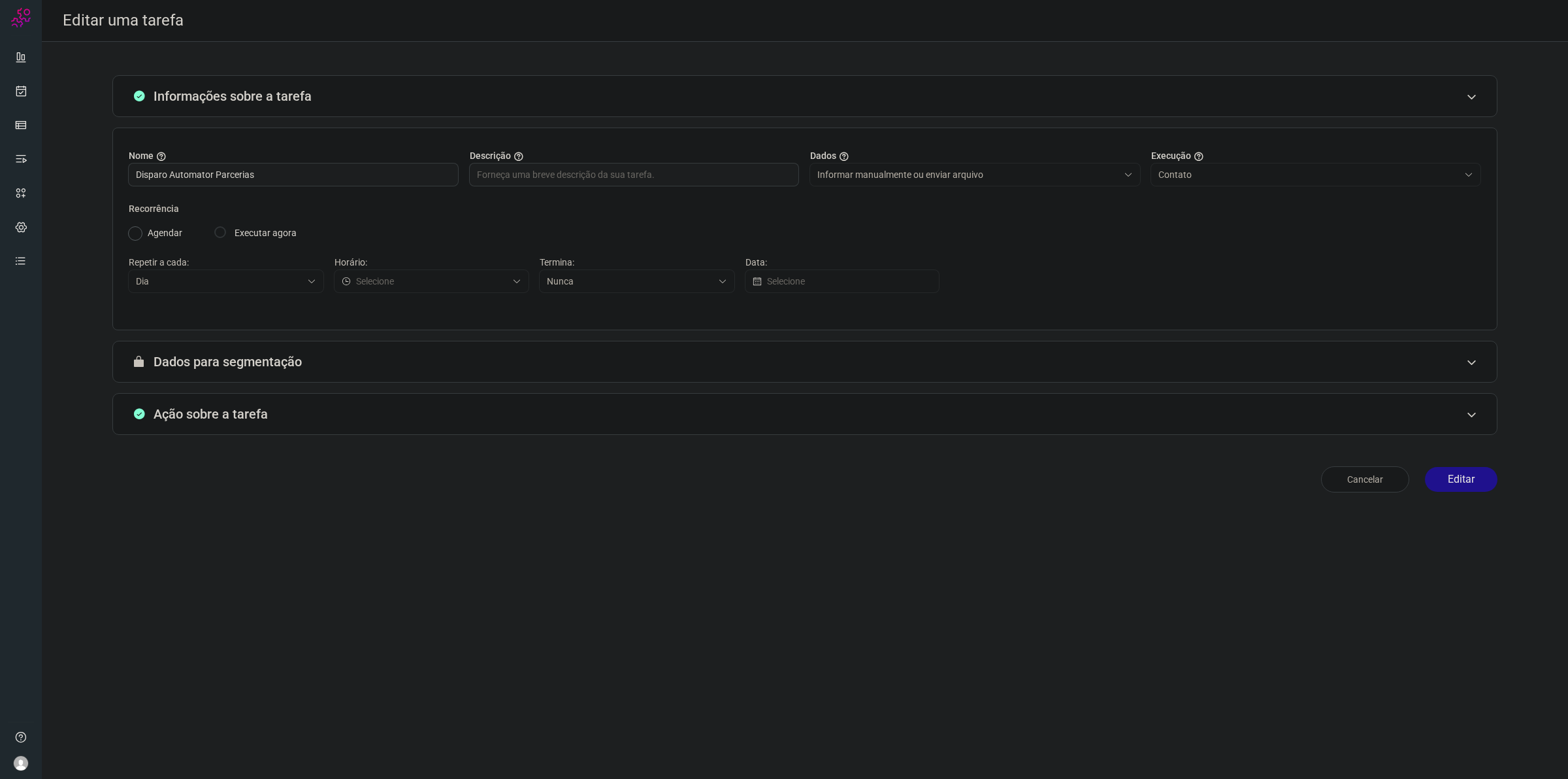
click at [559, 419] on div "Ação sobre a tarefa" at bounding box center [805, 414] width 1385 height 42
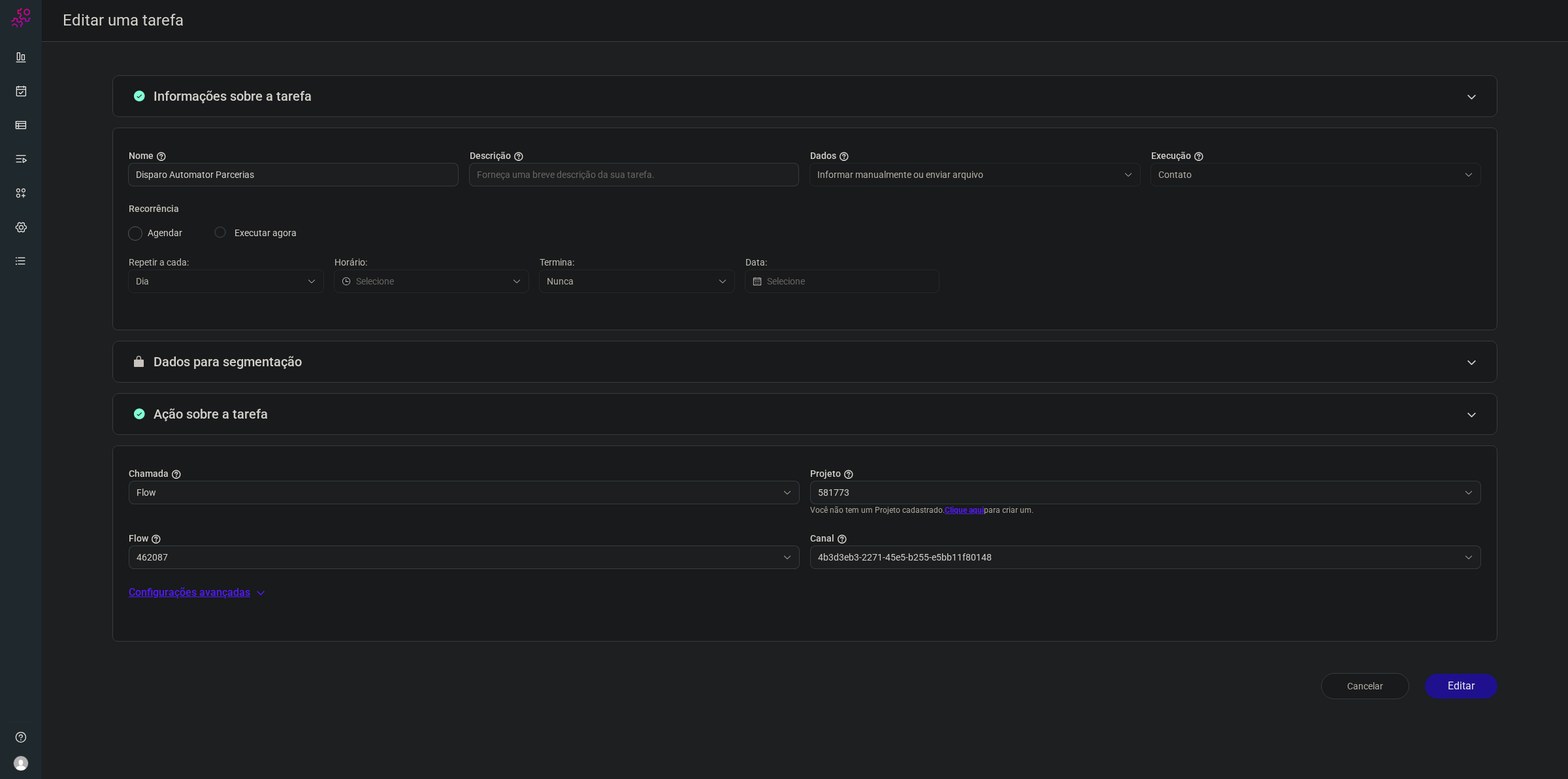
type input "Centro Médico Pastore"
click at [750, 566] on input "462087" at bounding box center [456, 557] width 641 height 22
type input "Fluxo Parcerias"
click at [579, 609] on li "Fluxo_parcerias_fim" at bounding box center [465, 615] width 671 height 22
click at [599, 547] on input "Fluxo_parcerias_fim" at bounding box center [456, 545] width 641 height 22
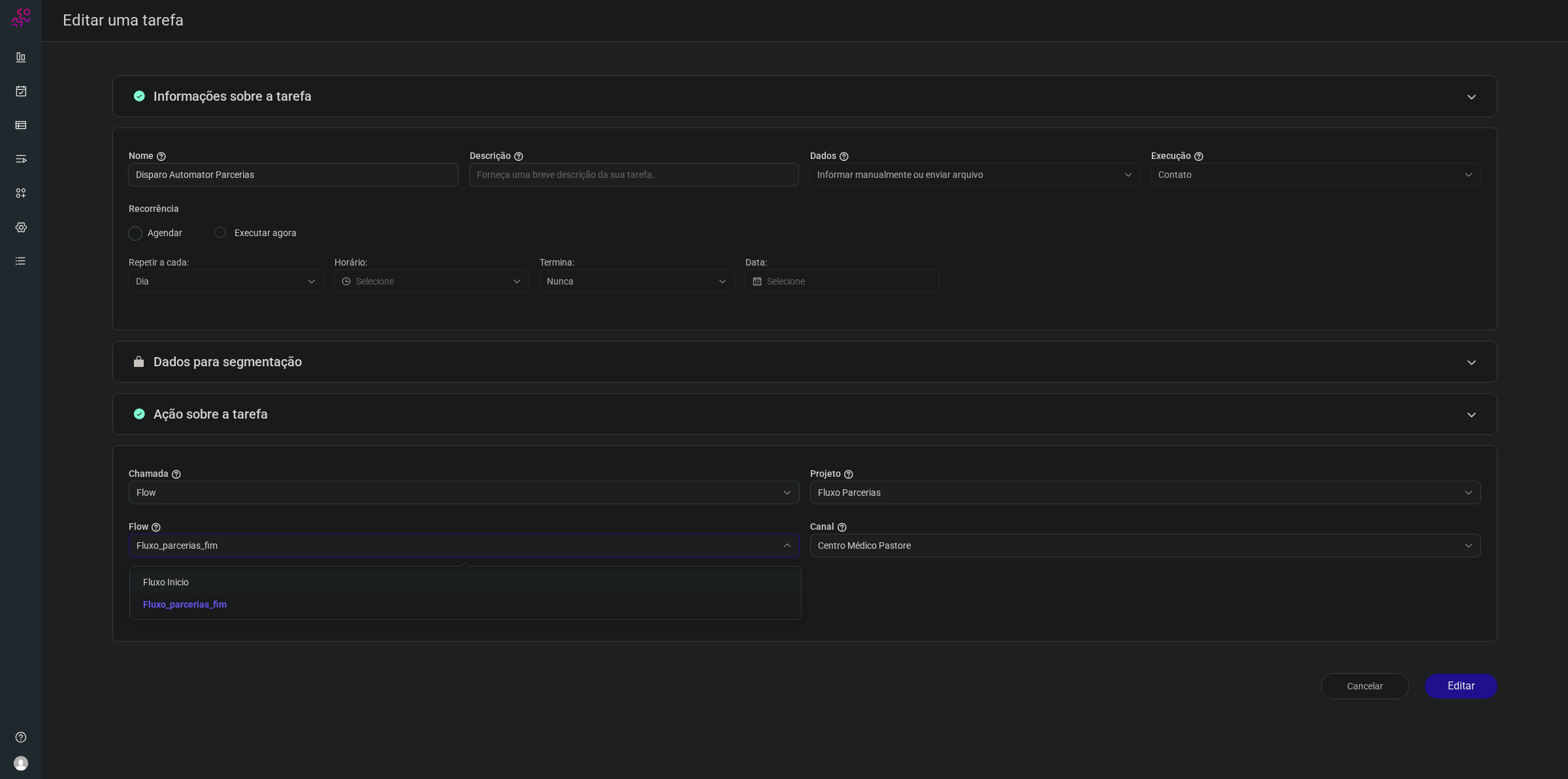
click at [581, 583] on li "Fluxo Inicio" at bounding box center [465, 582] width 671 height 22
type input "Fluxo Inicio"
click at [853, 546] on input "Centro Médico Pastore" at bounding box center [1138, 545] width 641 height 22
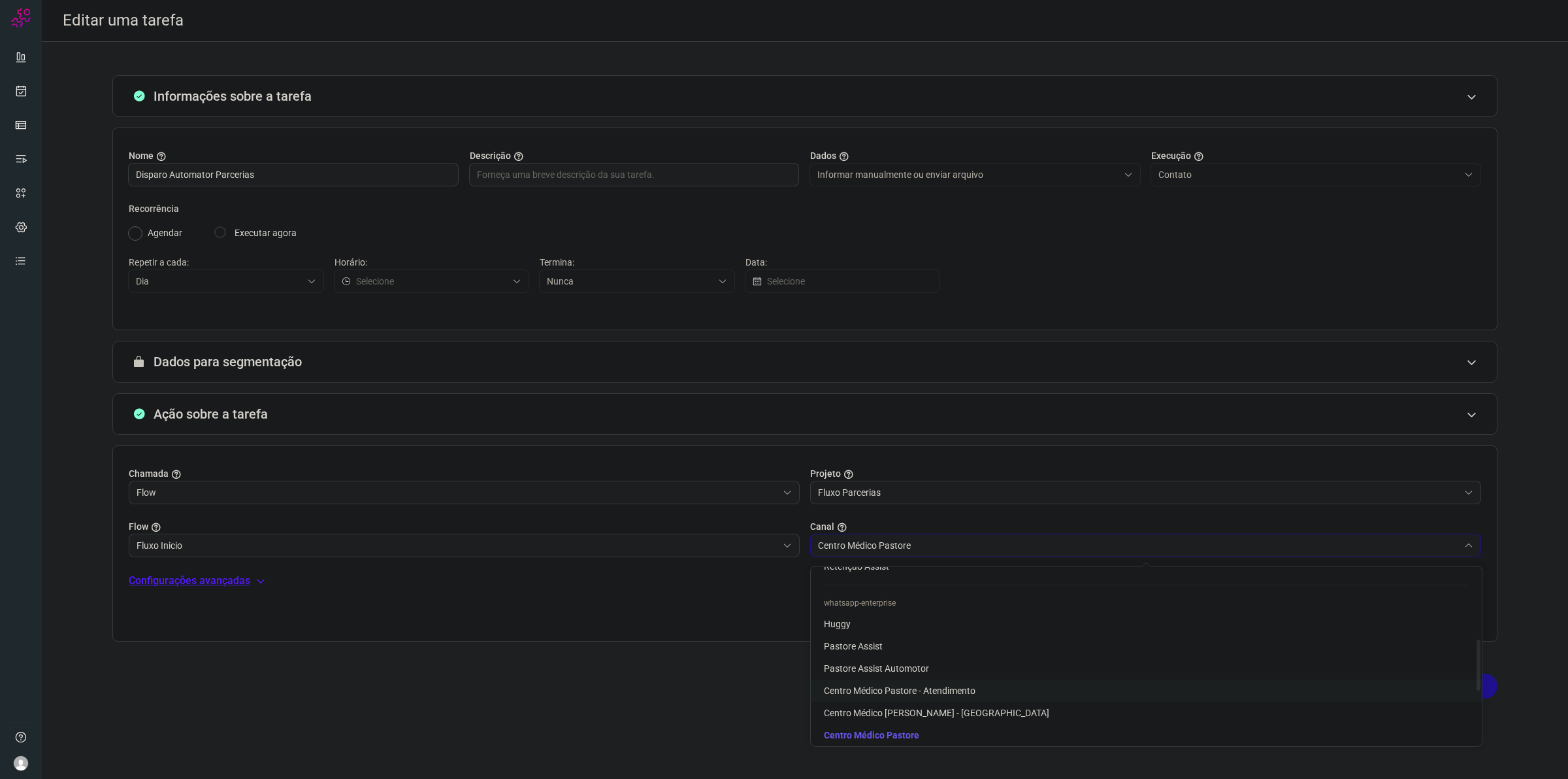
scroll to position [294, 0]
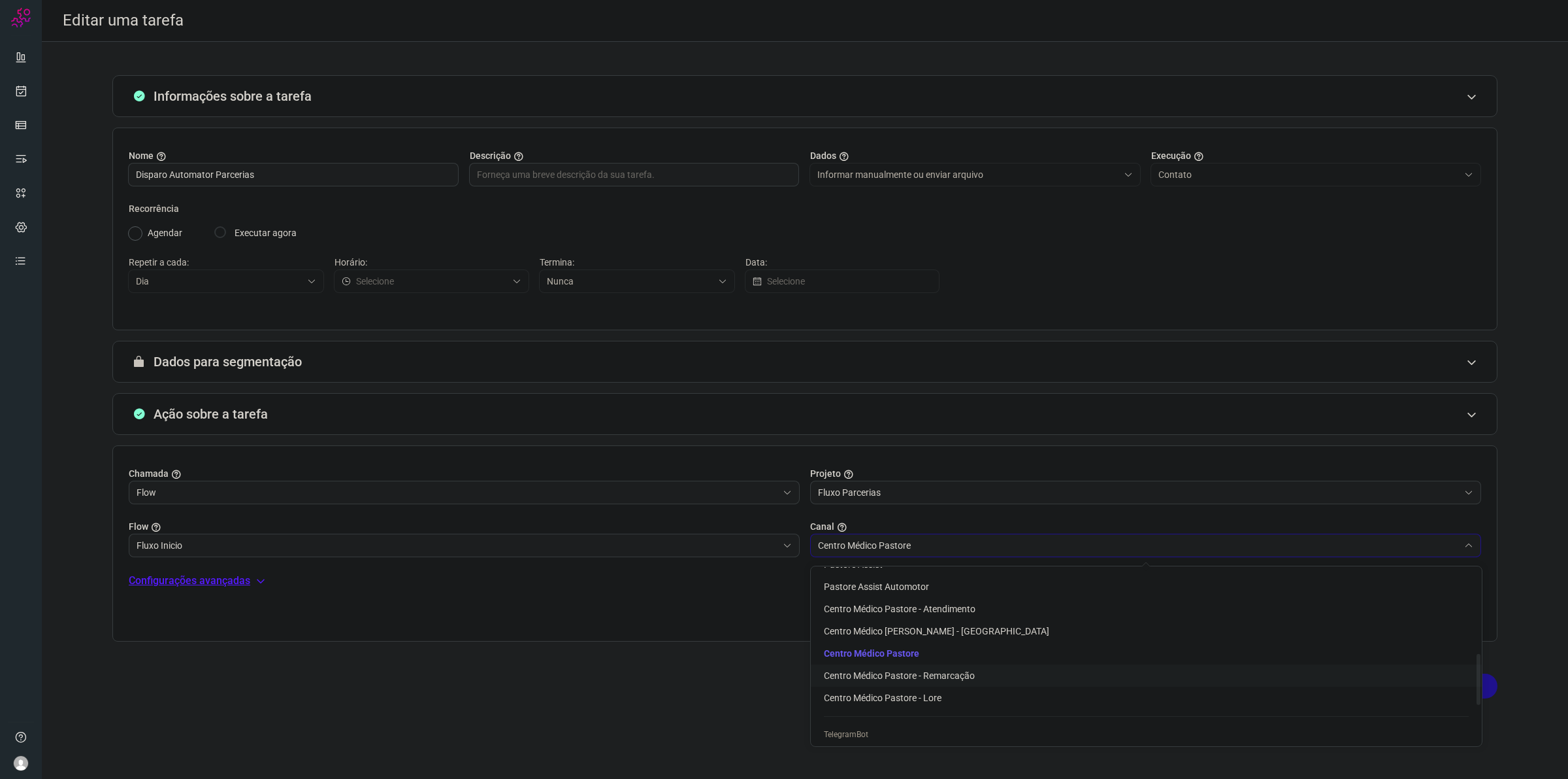
click at [900, 677] on span "Centro Médico Pastore - Remarcação" at bounding box center [899, 675] width 151 height 10
type input "Centro Médico Pastore - Remarcação"
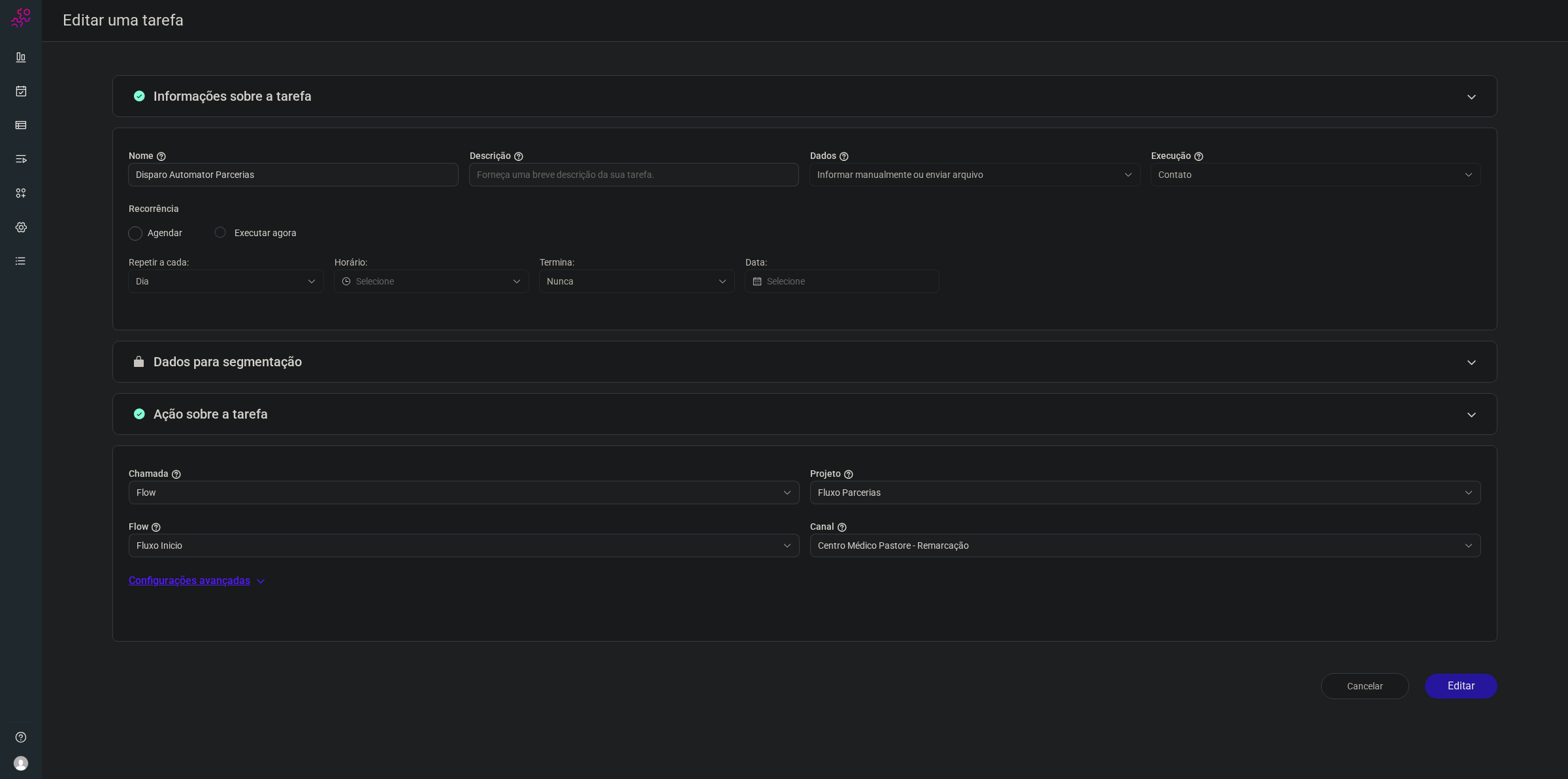
click at [1458, 691] on button "Editar" at bounding box center [1460, 685] width 72 height 25
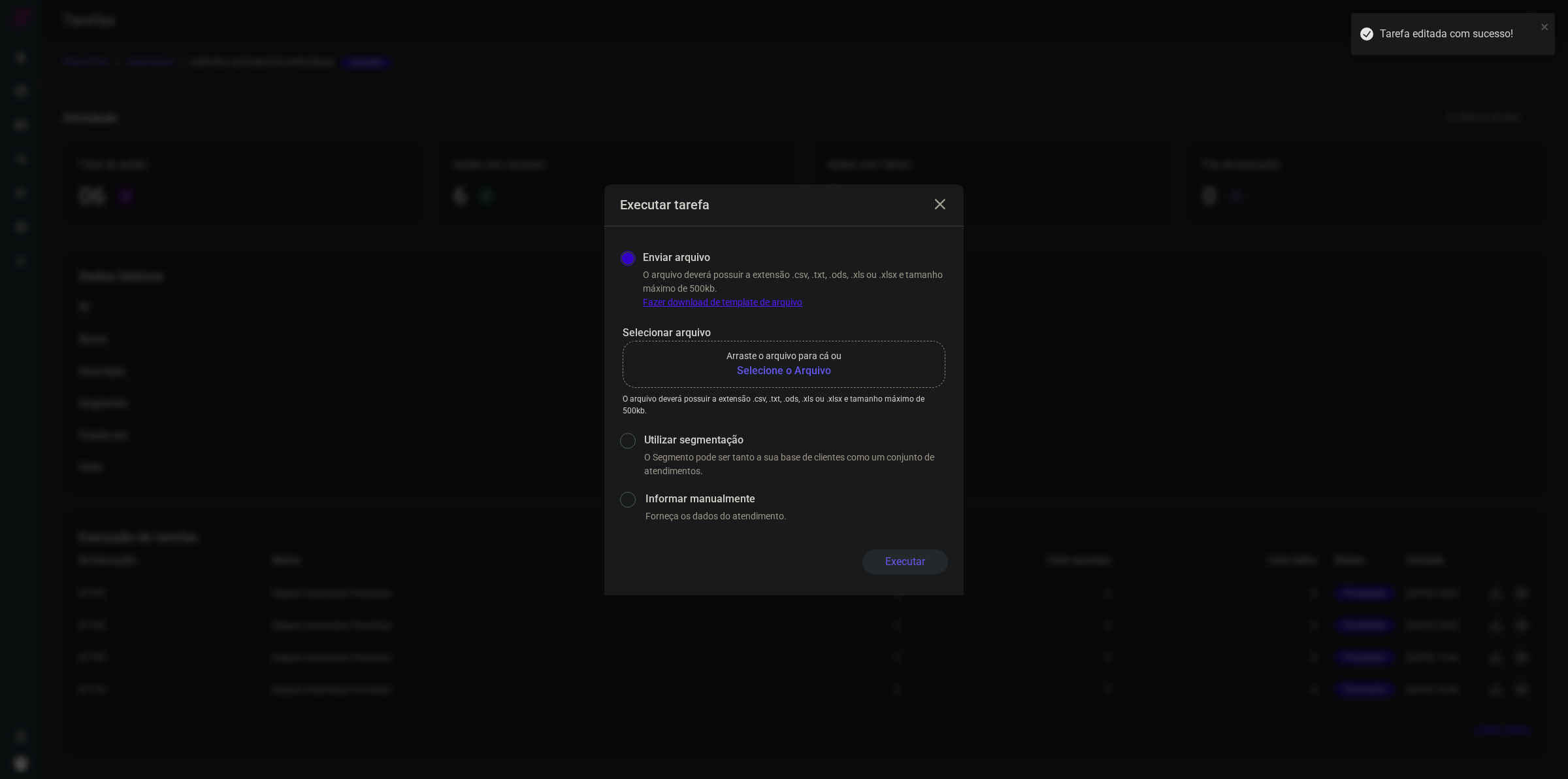
click at [791, 368] on b "Selecione o Arquivo" at bounding box center [784, 370] width 115 height 16
click at [0, 0] on input "Arraste o arquivo para cá ou Selecione o Arquivo" at bounding box center [0, 0] width 0 height 0
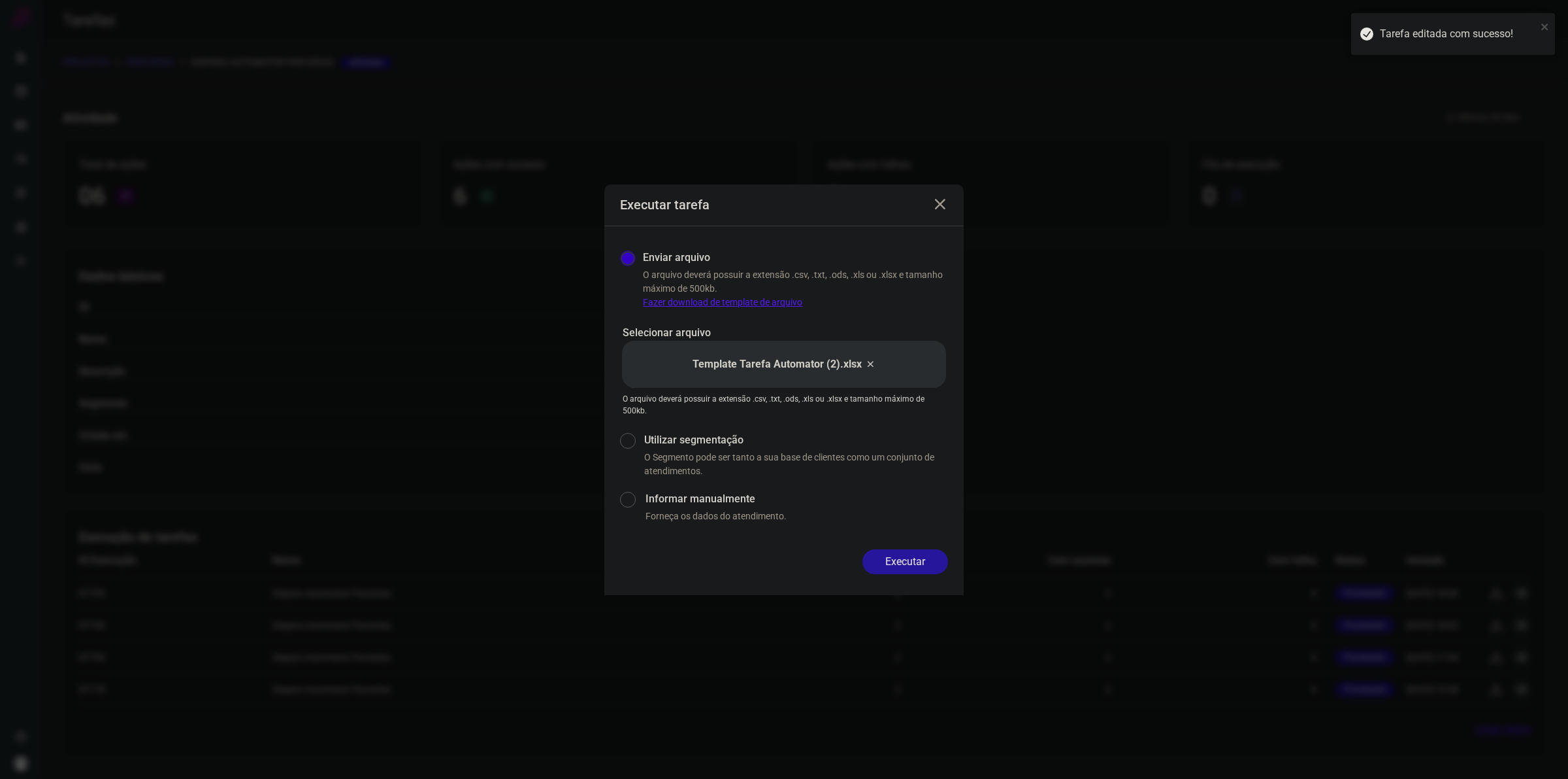
click at [887, 559] on button "Executar" at bounding box center [906, 561] width 86 height 25
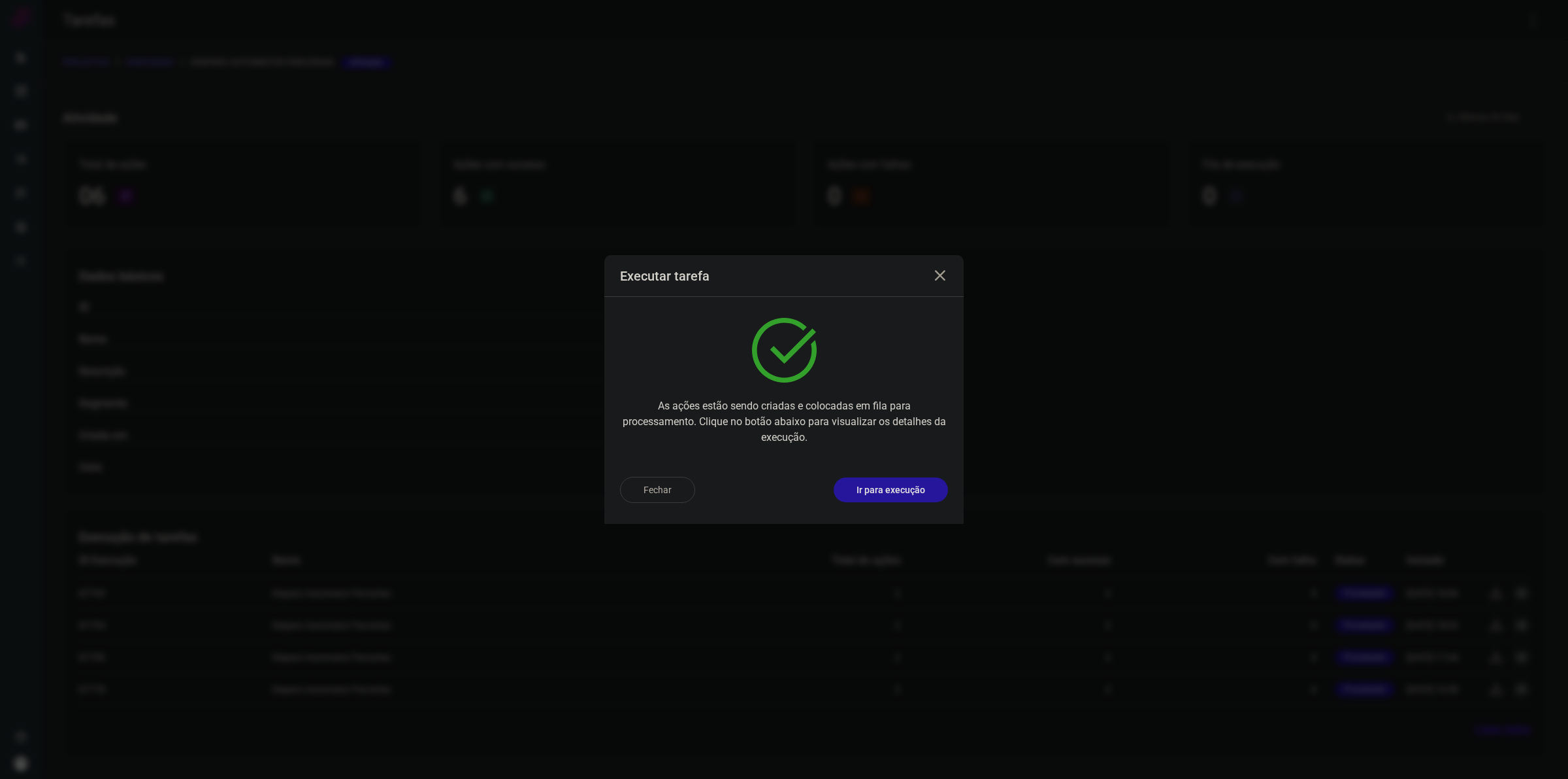
click at [897, 491] on p "Ir para execução" at bounding box center [890, 489] width 69 height 14
